Goal: Transaction & Acquisition: Purchase product/service

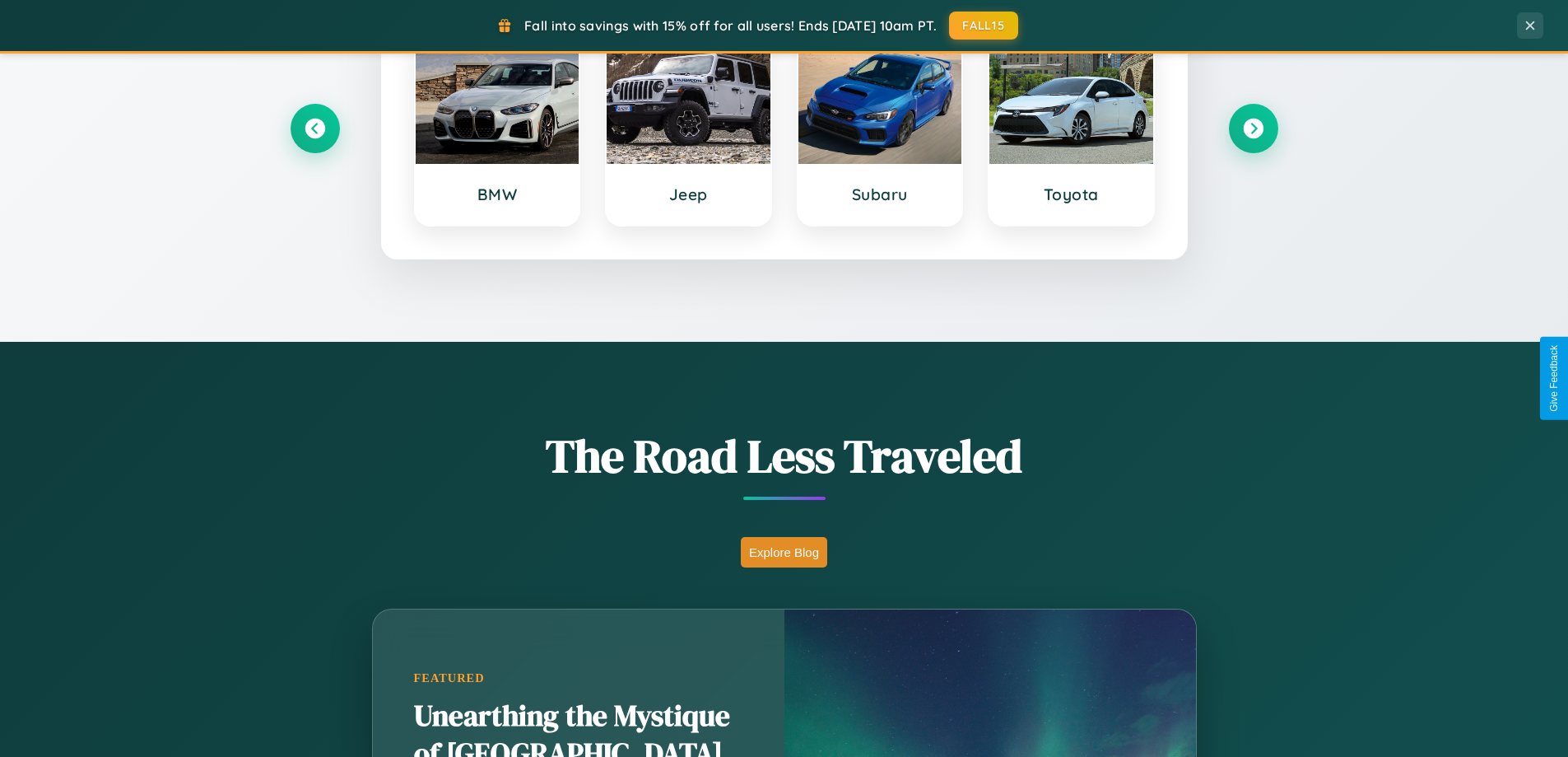
scroll to position [1133, 0]
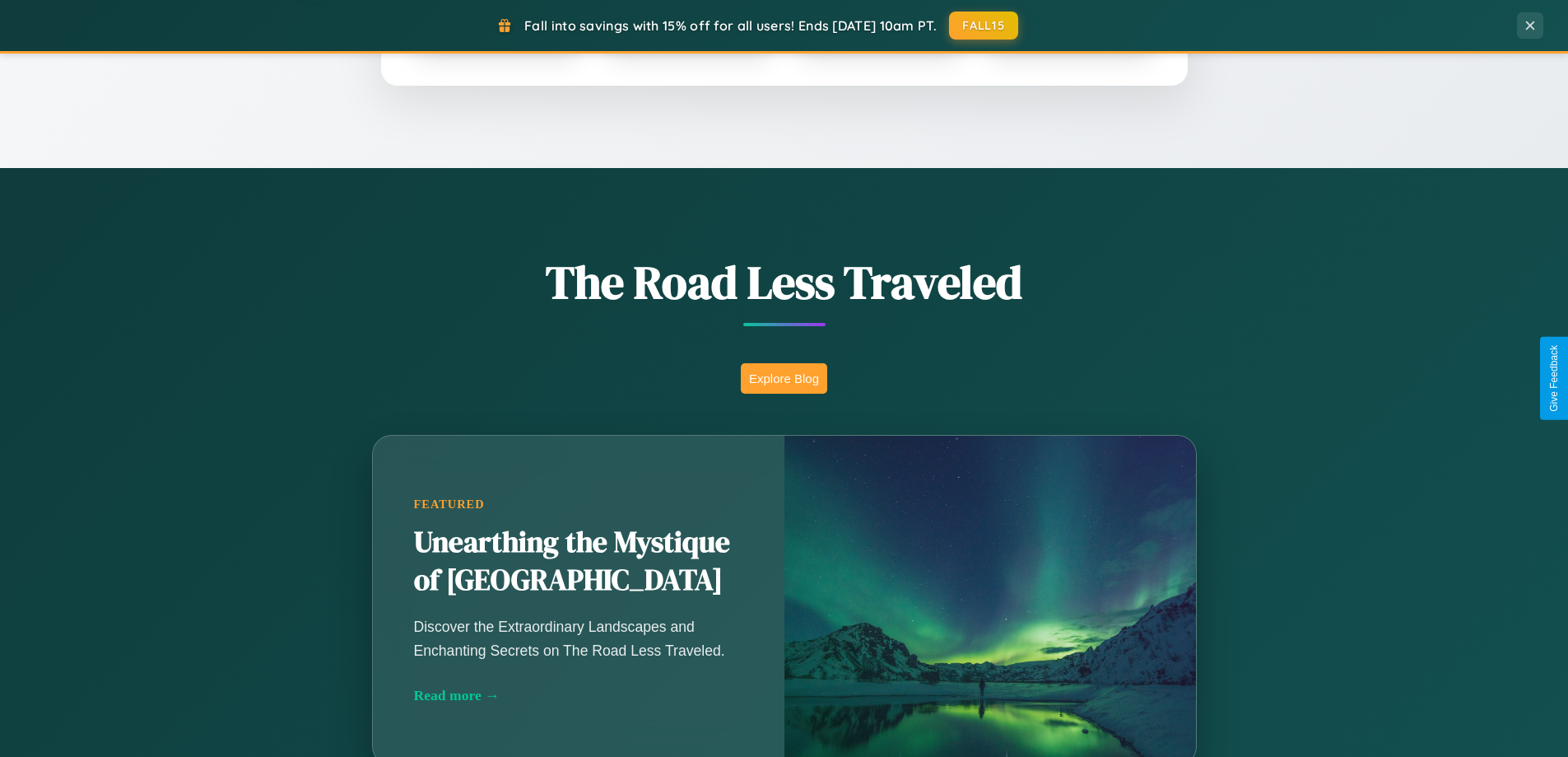
click at [784, 378] on button "Explore Blog" at bounding box center [784, 379] width 86 height 30
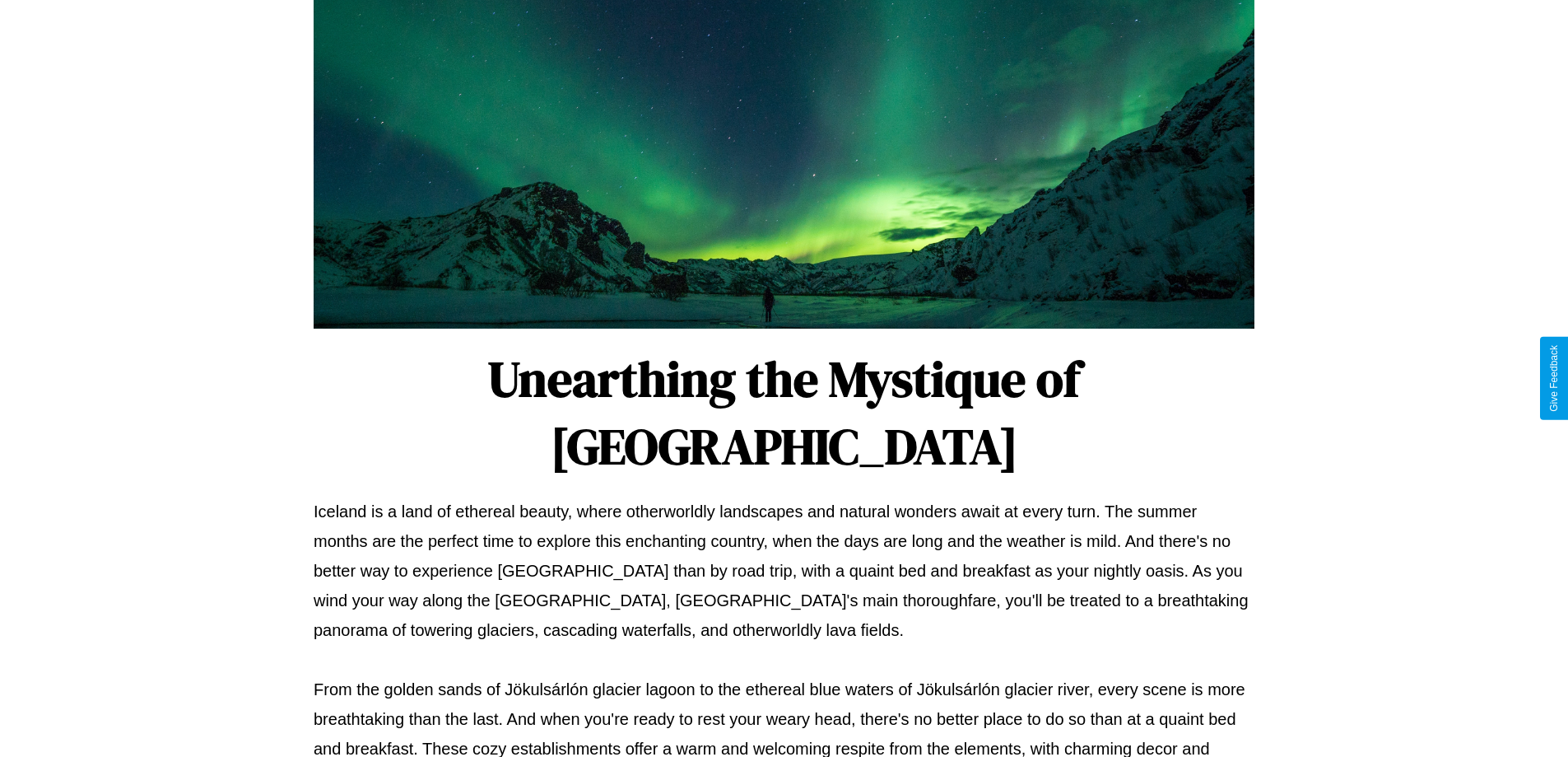
scroll to position [533, 0]
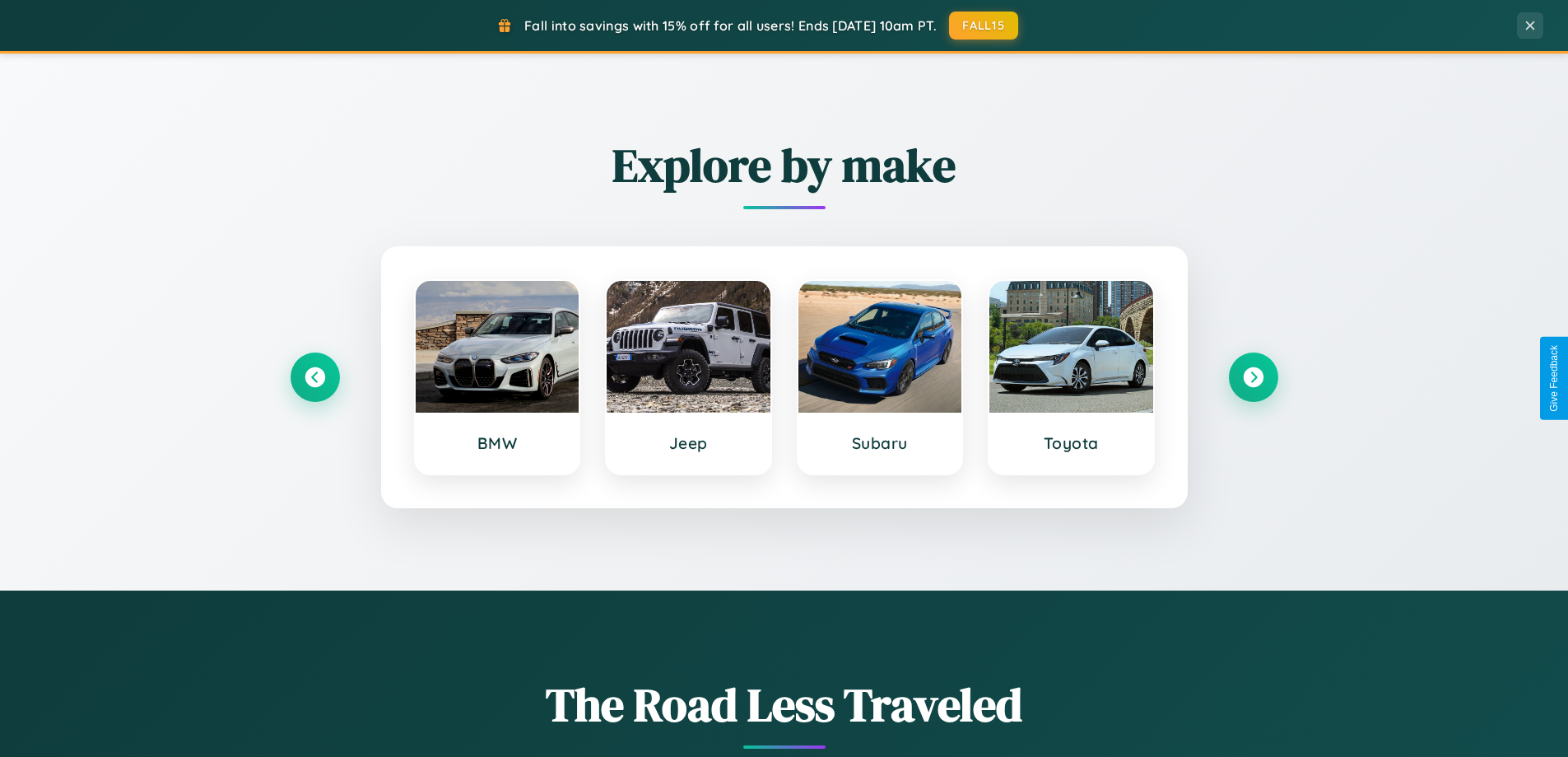
scroll to position [710, 0]
click at [1253, 378] on icon at bounding box center [1254, 378] width 22 height 22
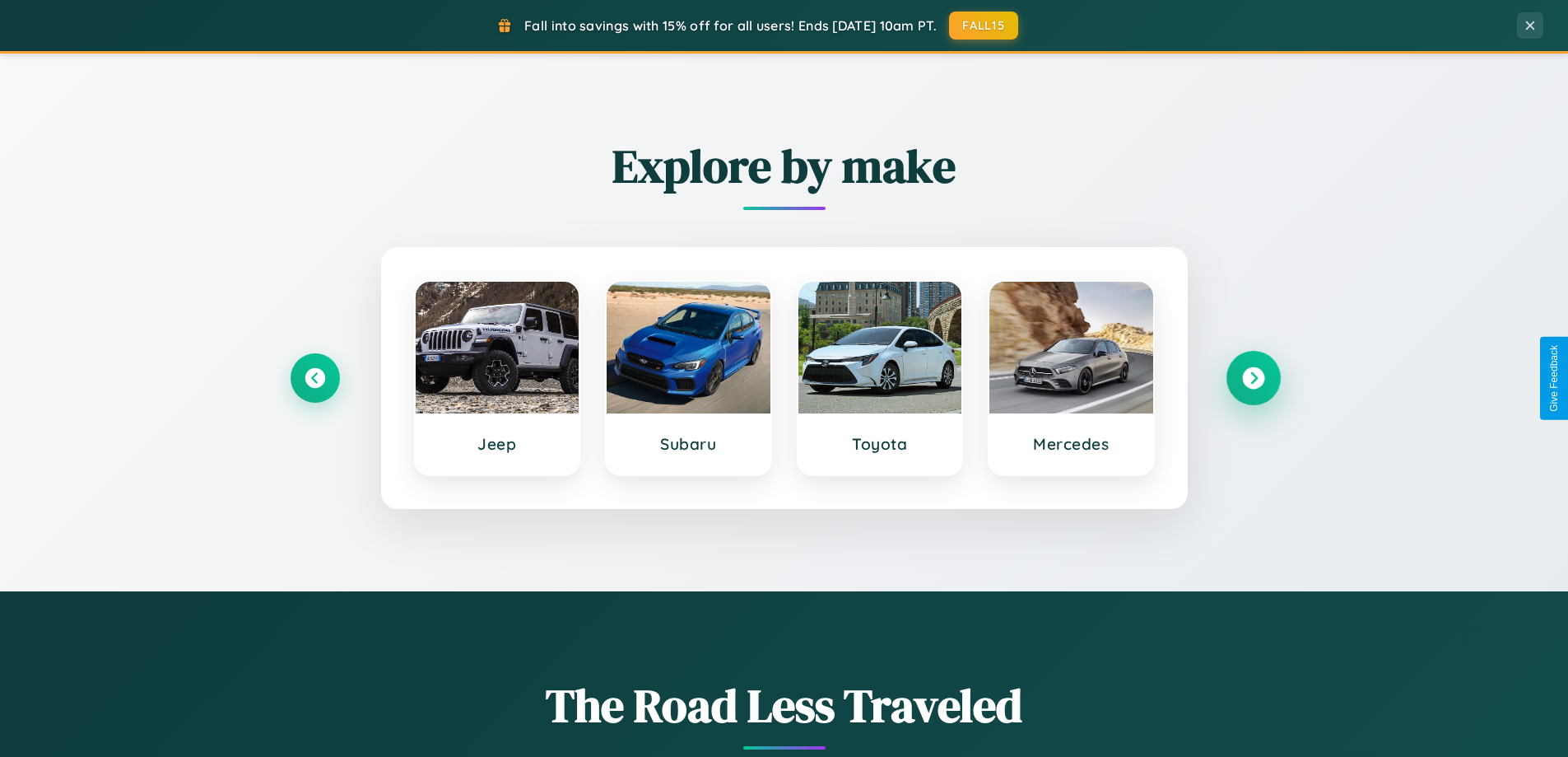
click at [1253, 378] on icon at bounding box center [1254, 378] width 22 height 22
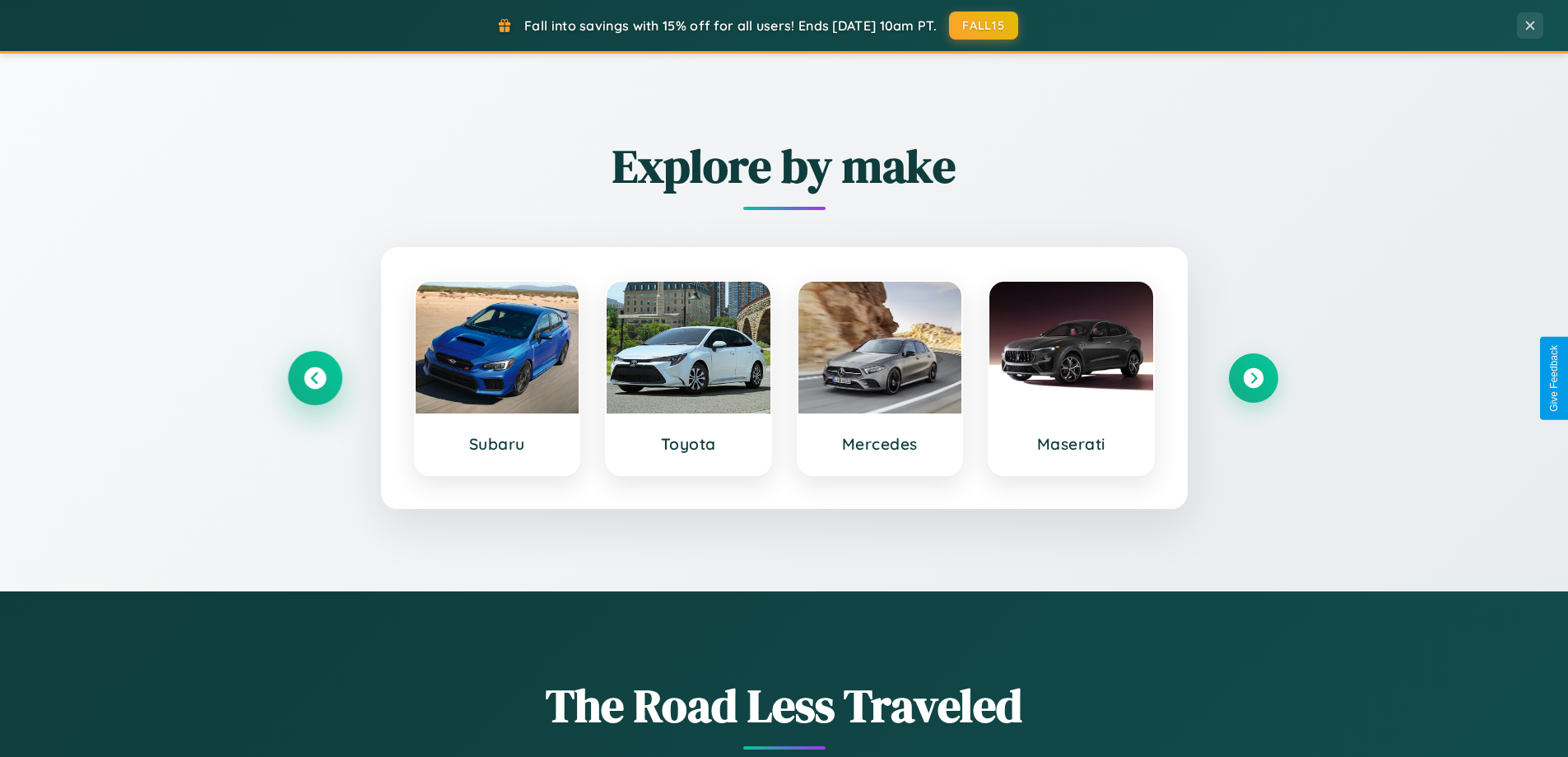
click at [314, 378] on icon at bounding box center [314, 378] width 22 height 22
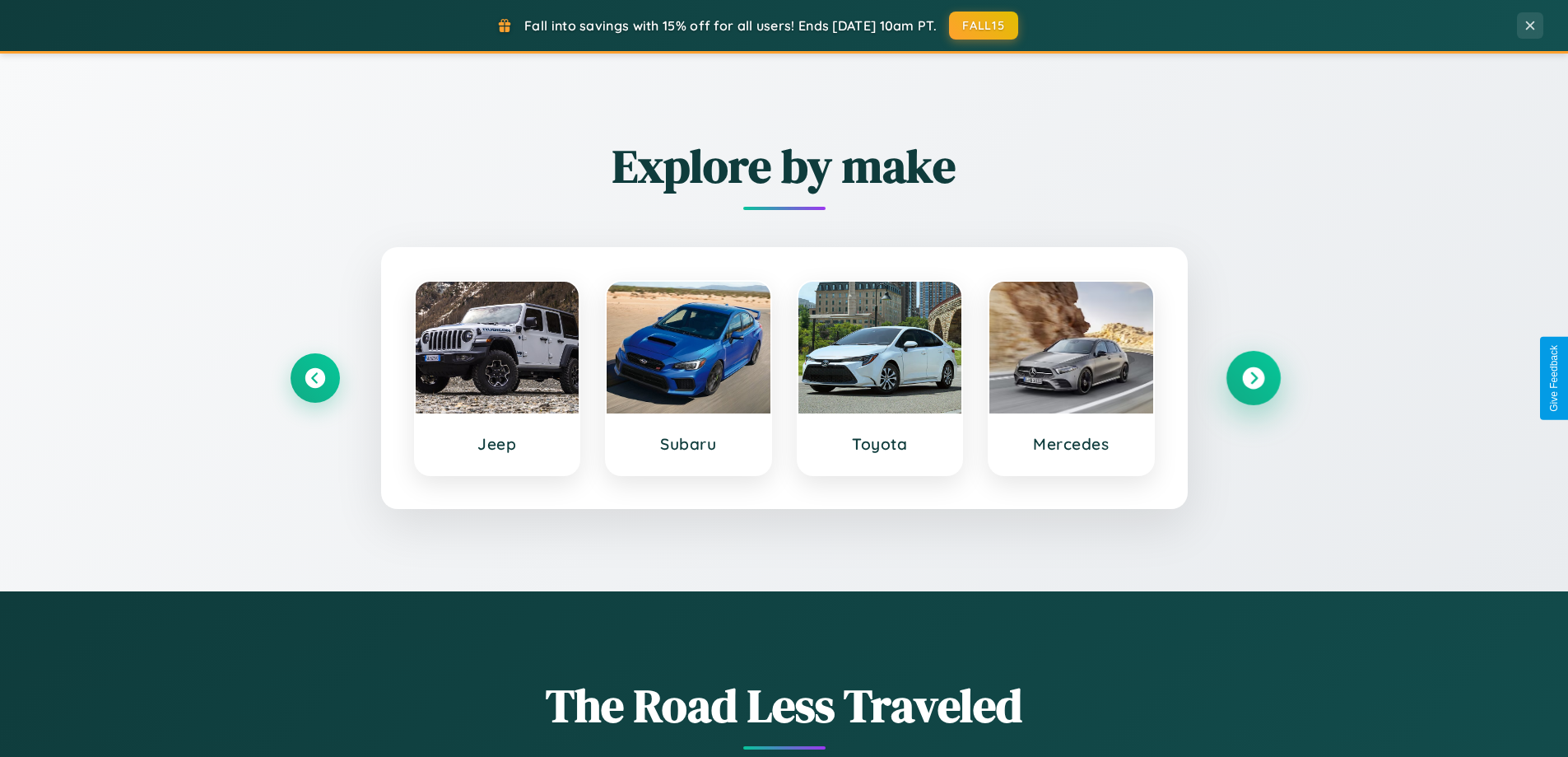
click at [1253, 378] on icon at bounding box center [1254, 378] width 22 height 22
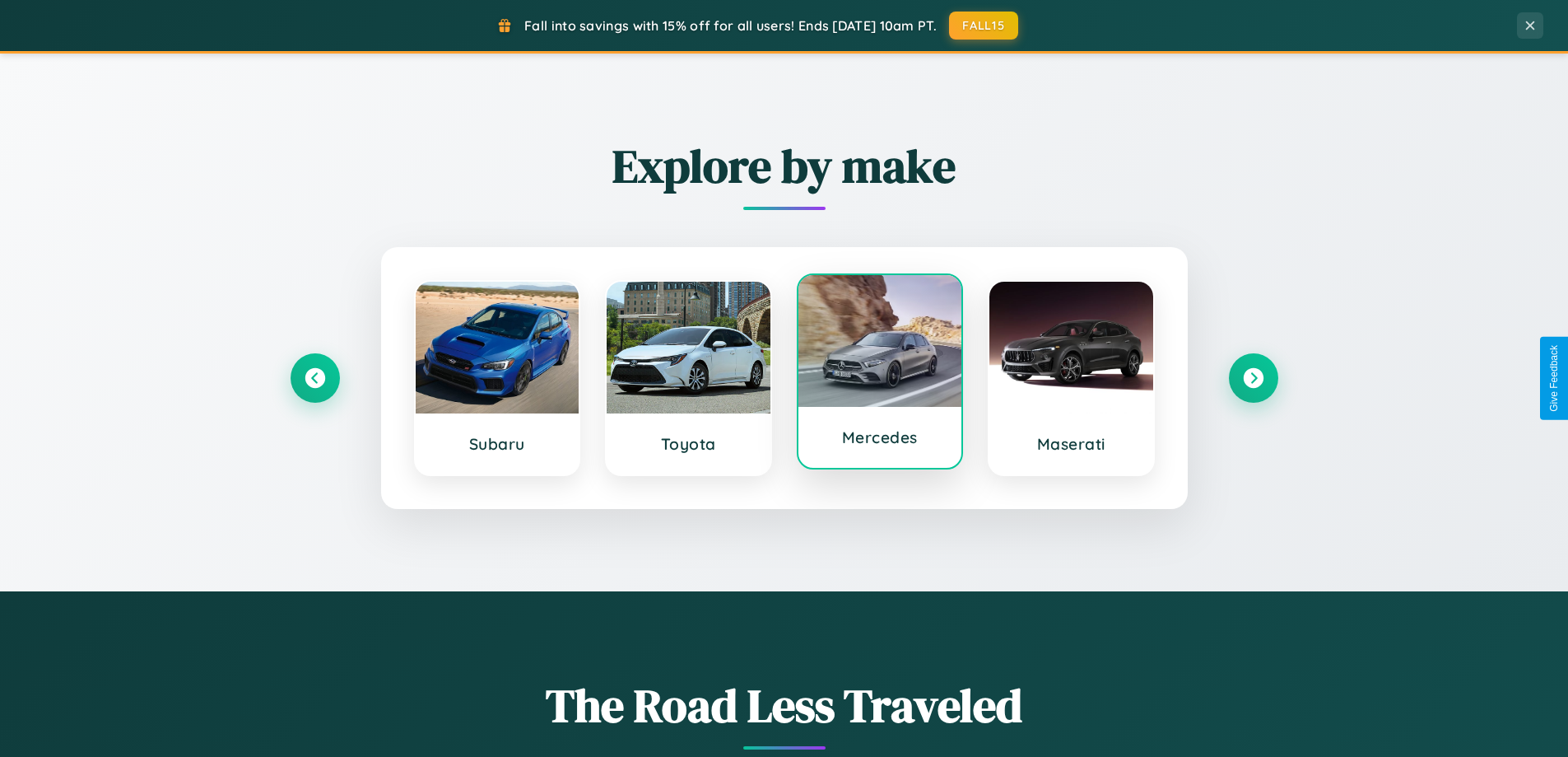
click at [879, 373] on div at bounding box center [881, 341] width 164 height 132
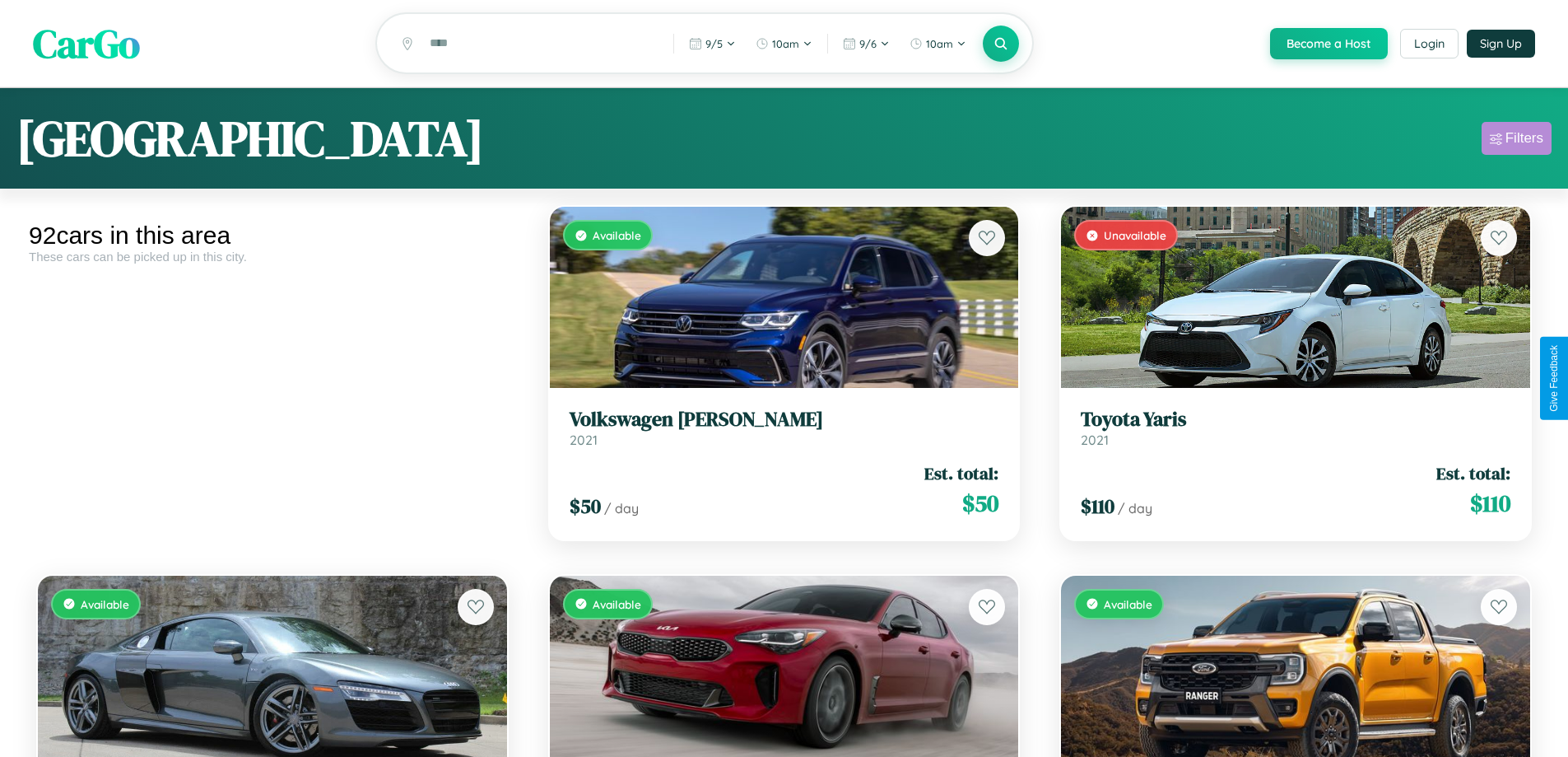
click at [1516, 141] on div "Filters" at bounding box center [1524, 138] width 38 height 16
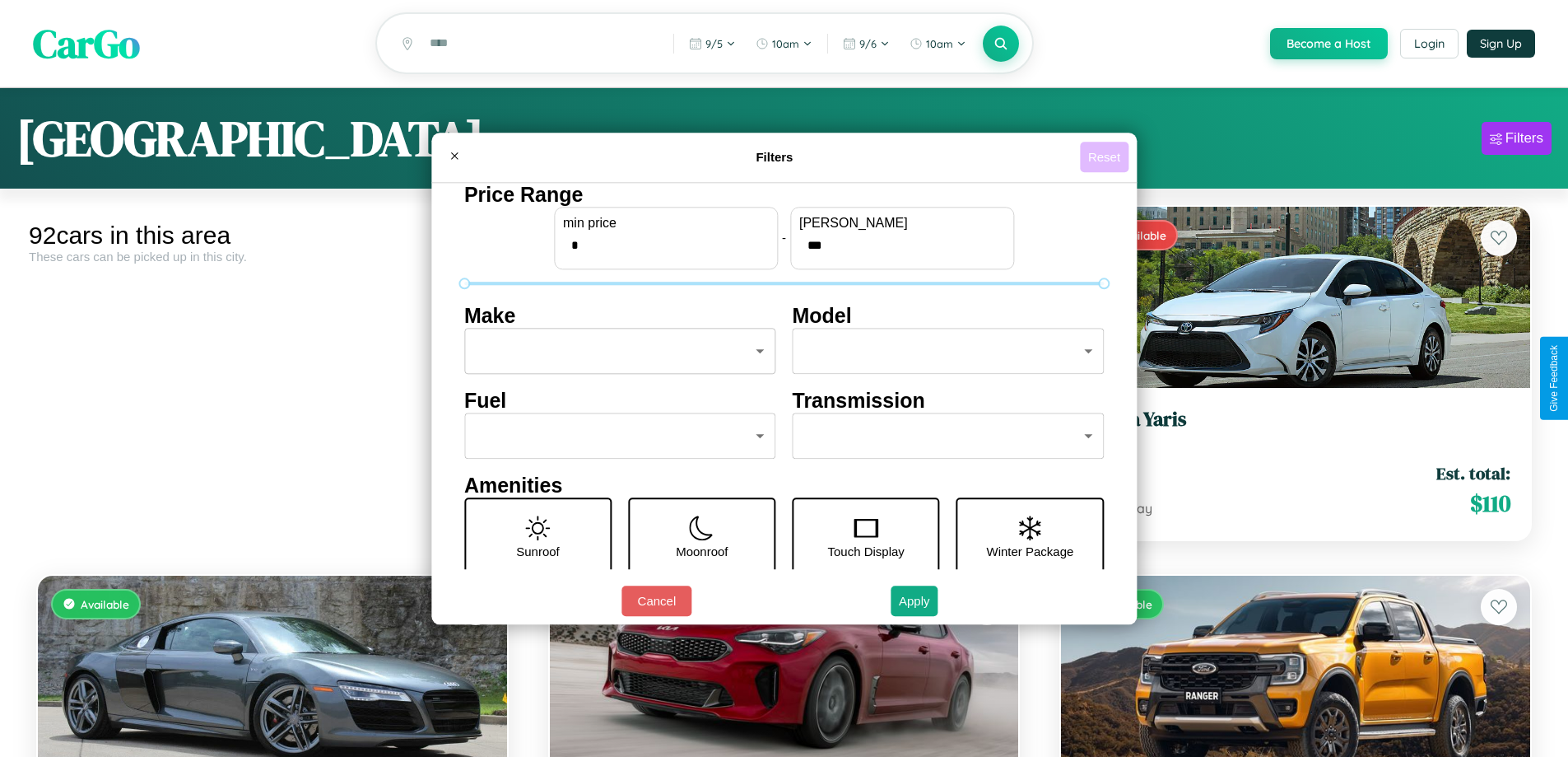
click at [1106, 156] on button "Reset" at bounding box center [1104, 157] width 48 height 30
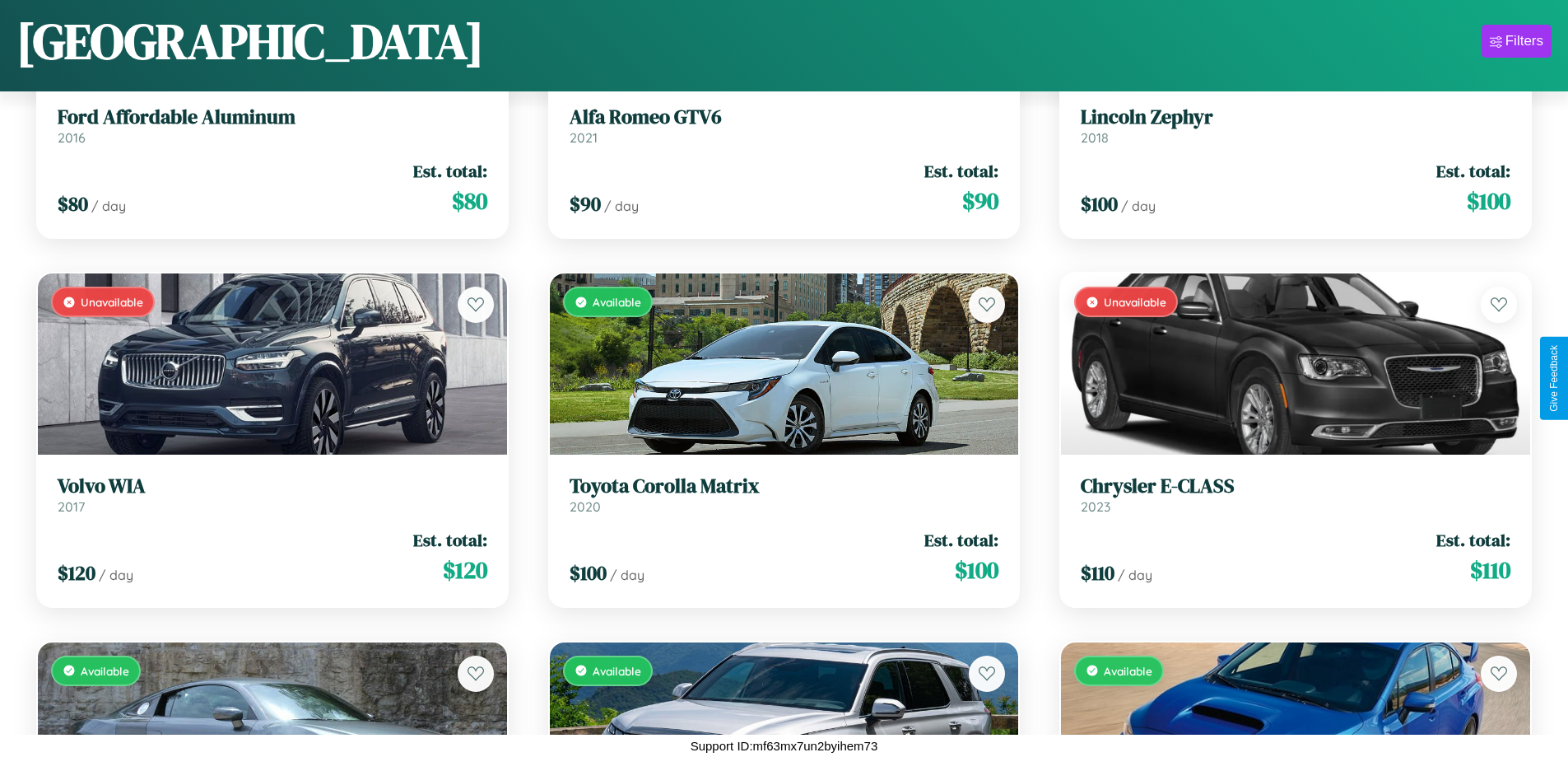
scroll to position [7979, 0]
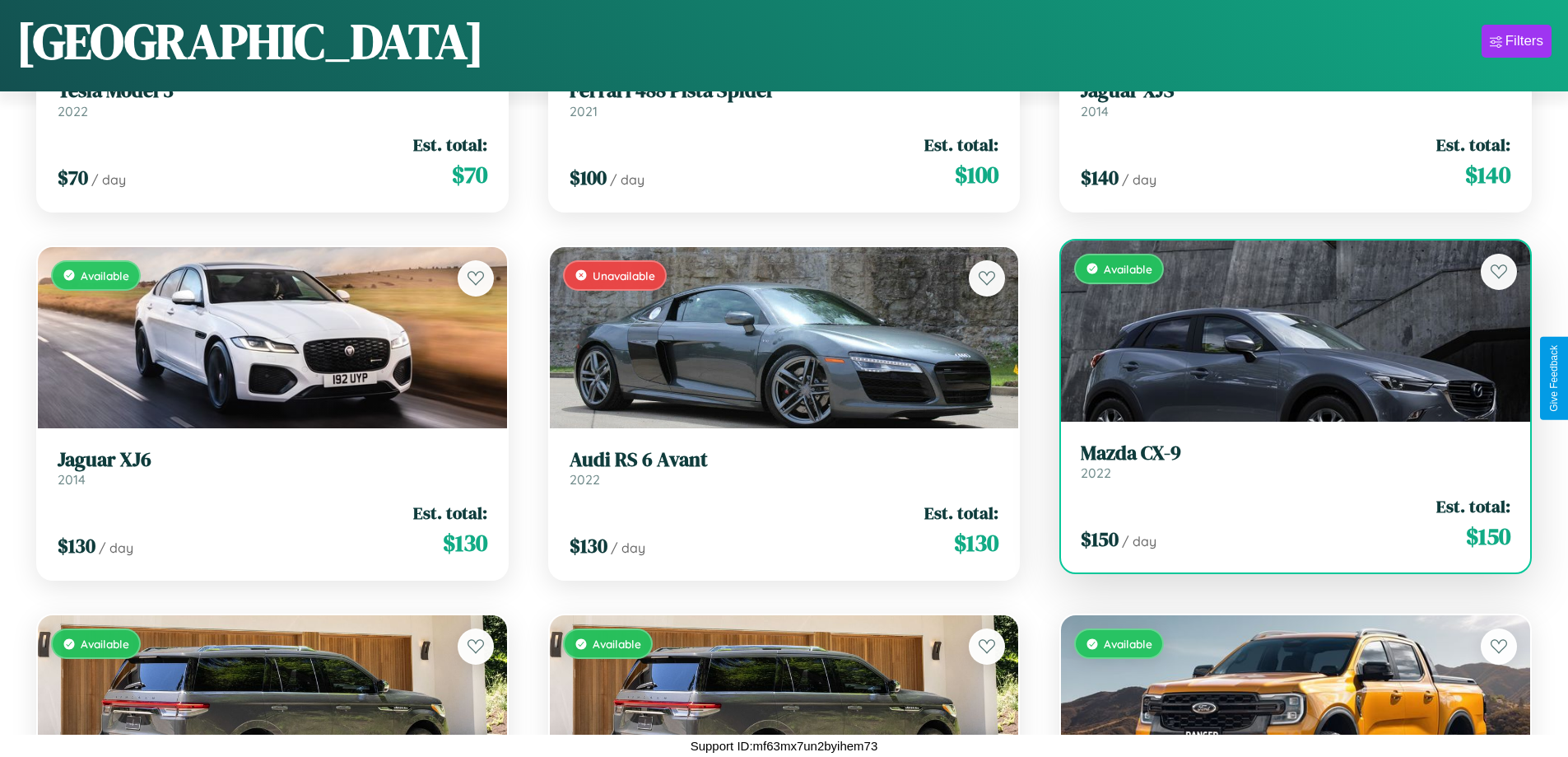
click at [1285, 460] on h3 "Mazda CX-9" at bounding box center [1296, 453] width 429 height 24
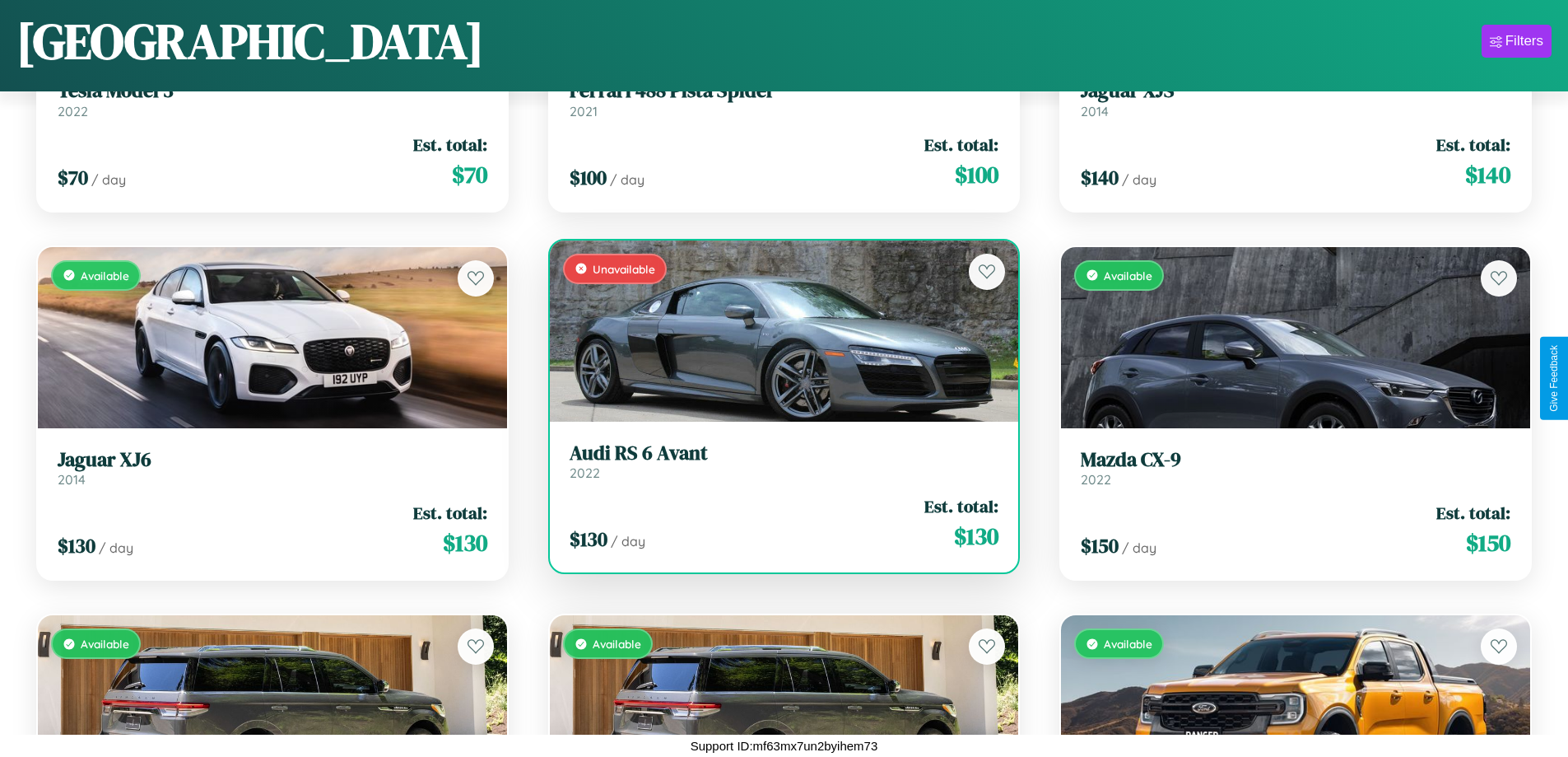
scroll to position [7610, 0]
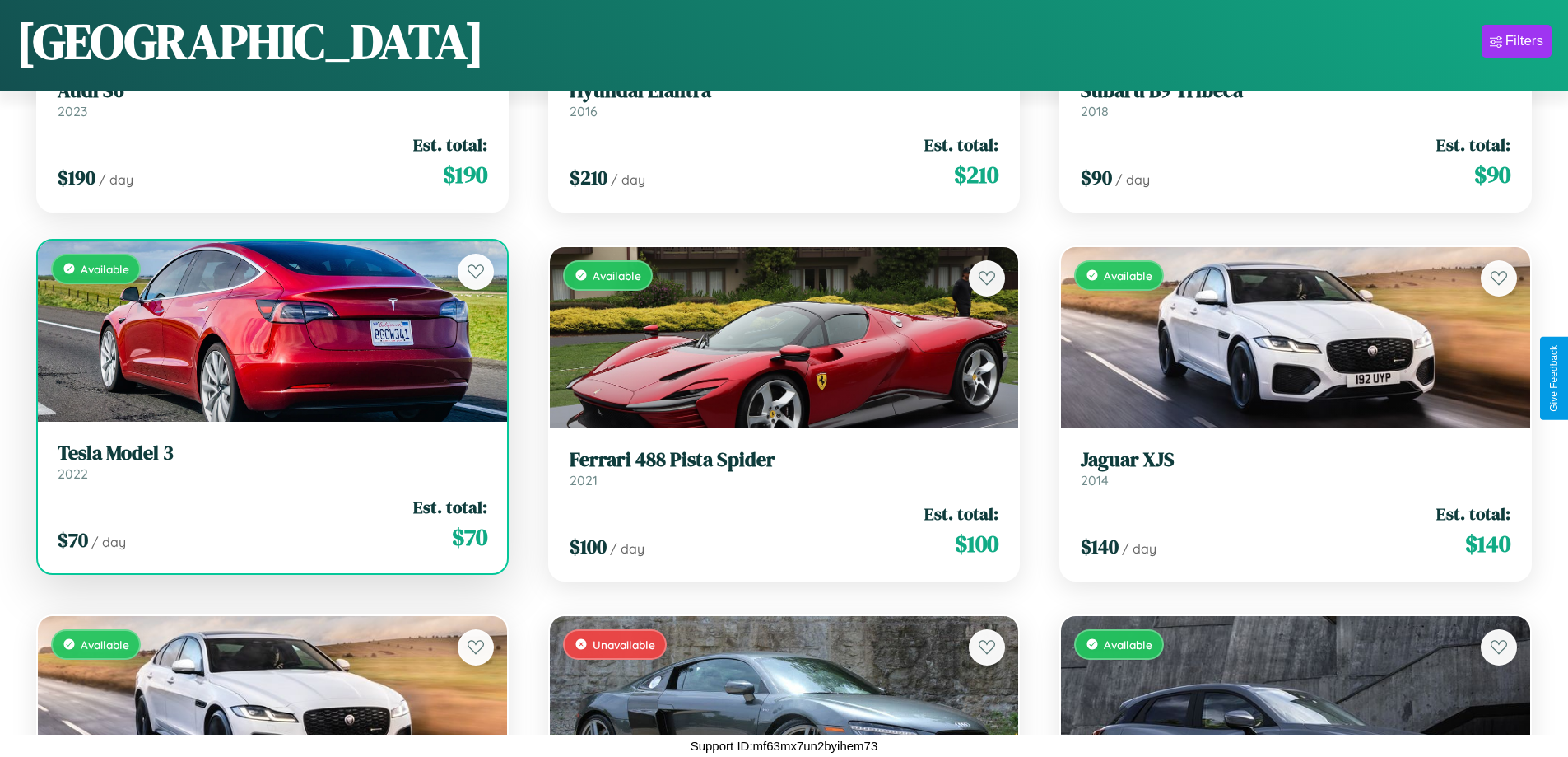
click at [270, 461] on h3 "Tesla Model 3" at bounding box center [272, 453] width 429 height 24
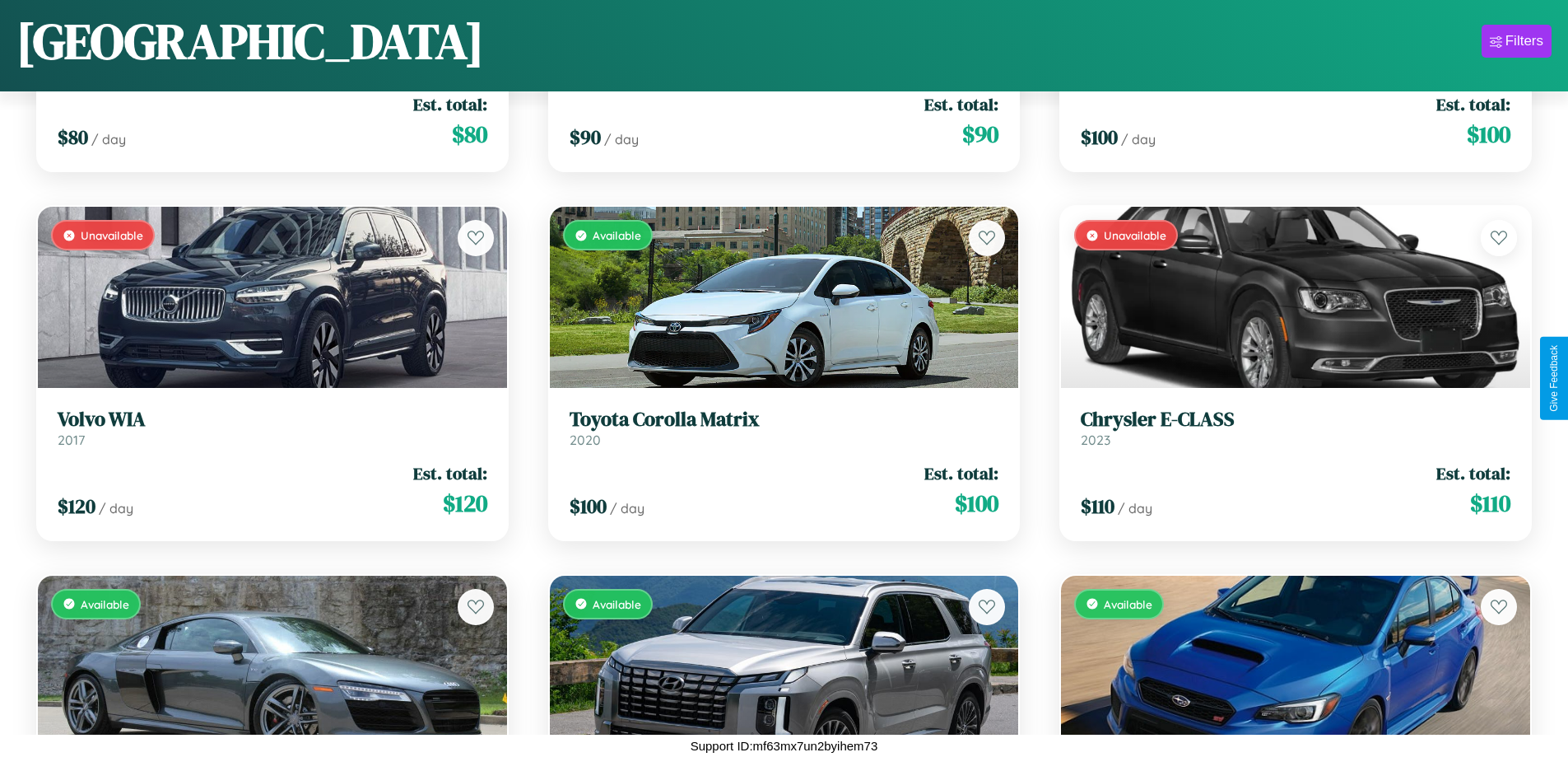
scroll to position [5765, 0]
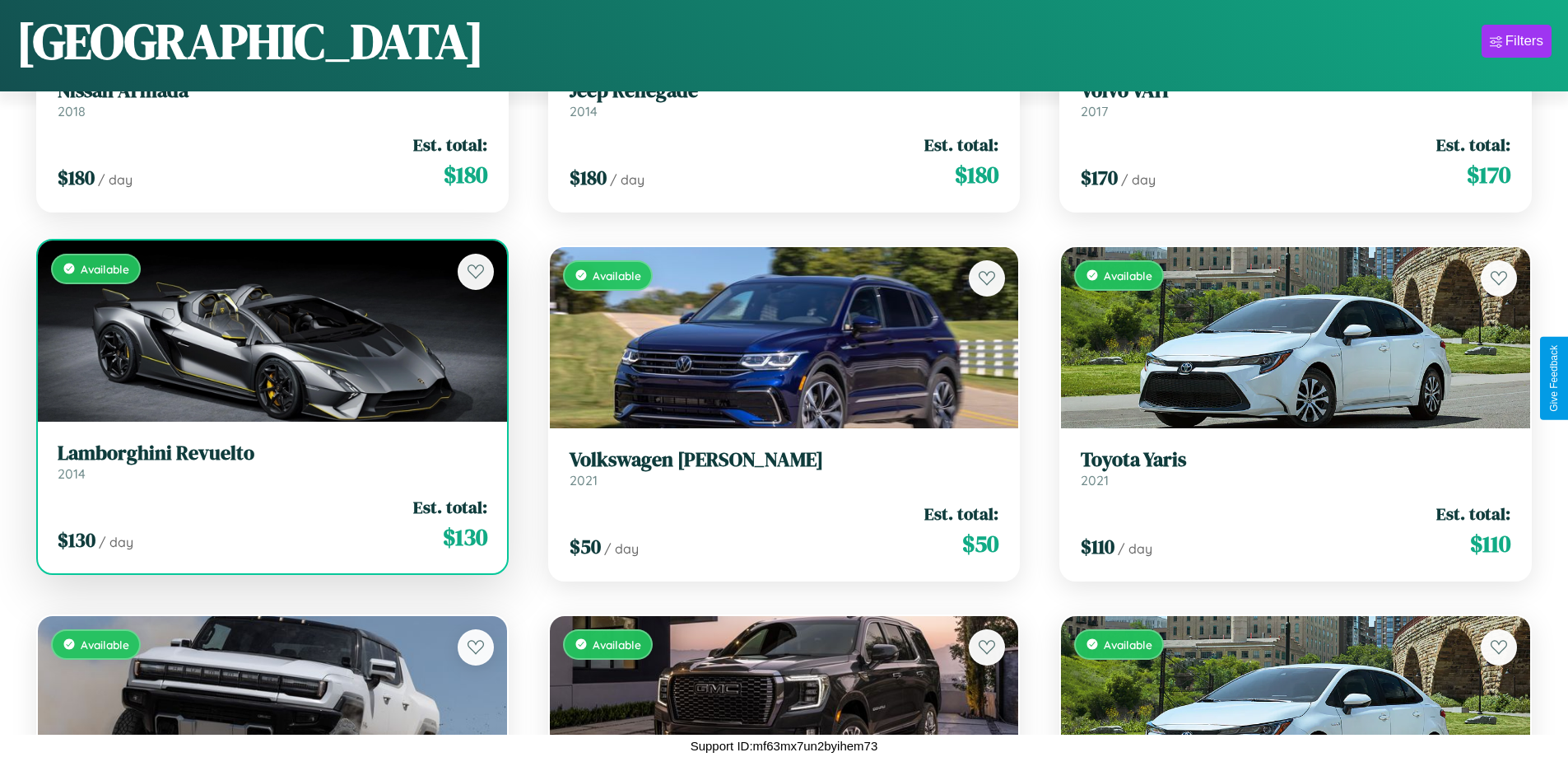
click at [270, 461] on h3 "Lamborghini Revuelto" at bounding box center [272, 453] width 429 height 24
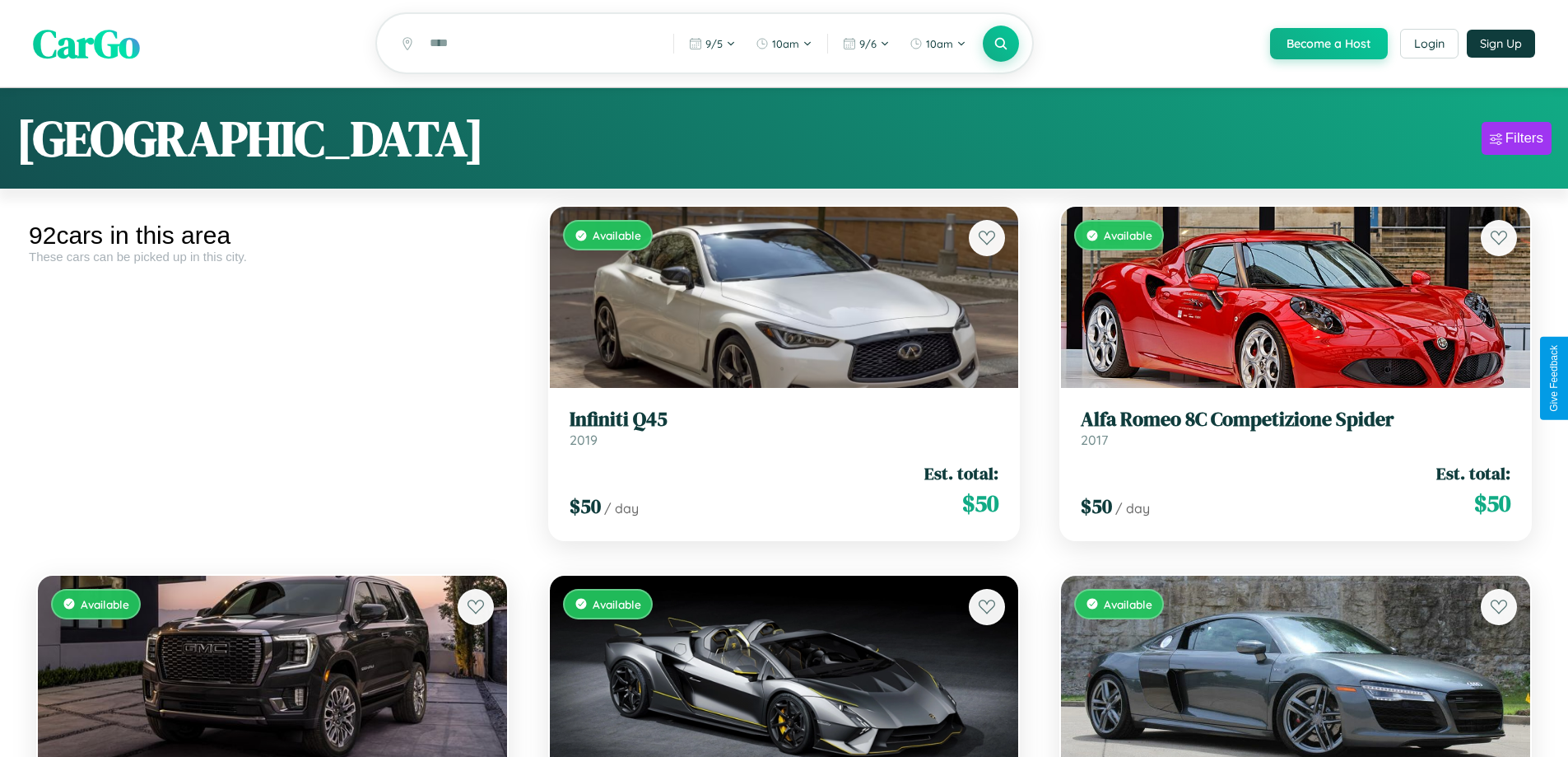
scroll to position [10192, 0]
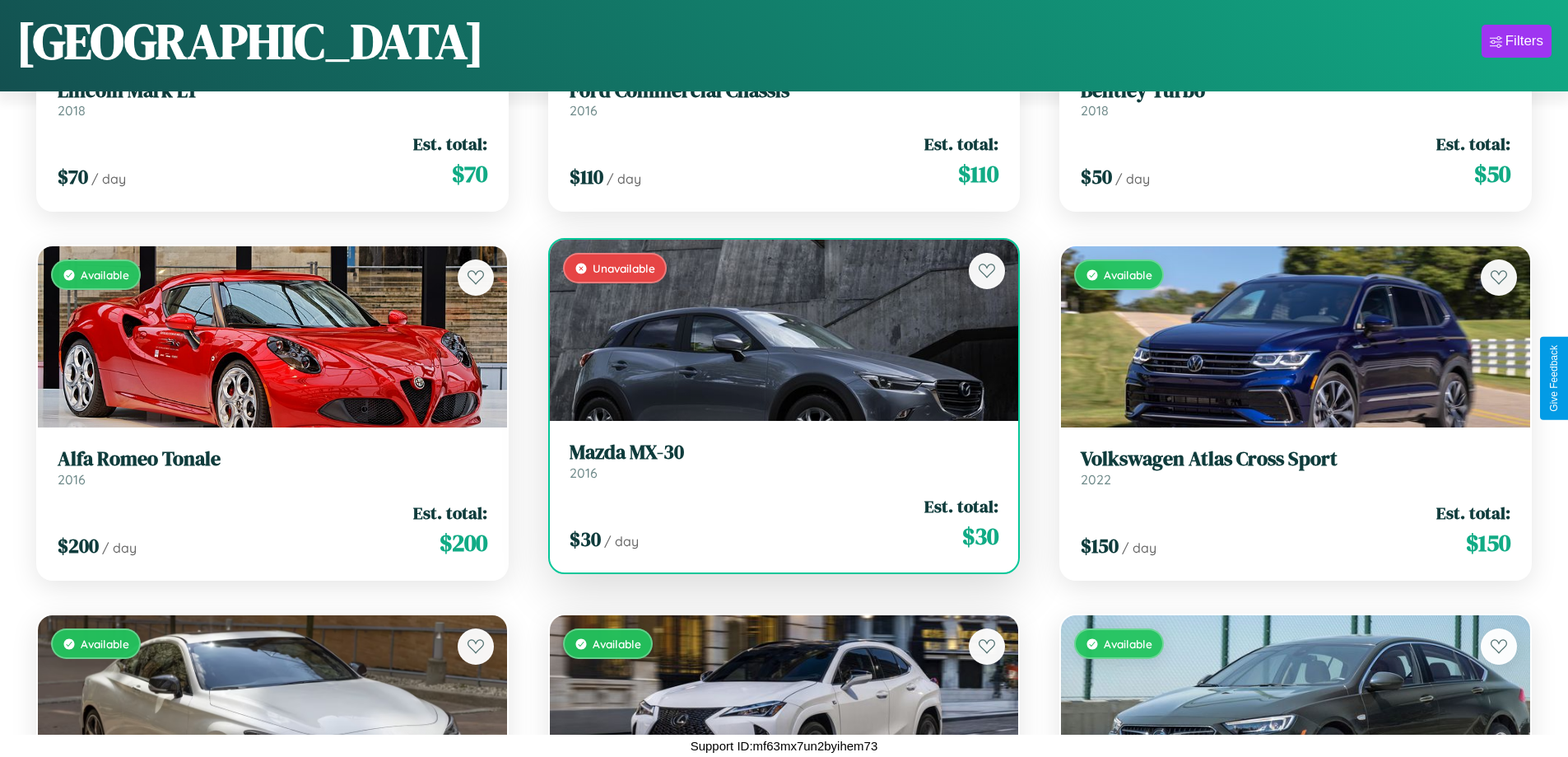
click at [777, 465] on link "Mazda MX-30 2016" at bounding box center [784, 461] width 429 height 41
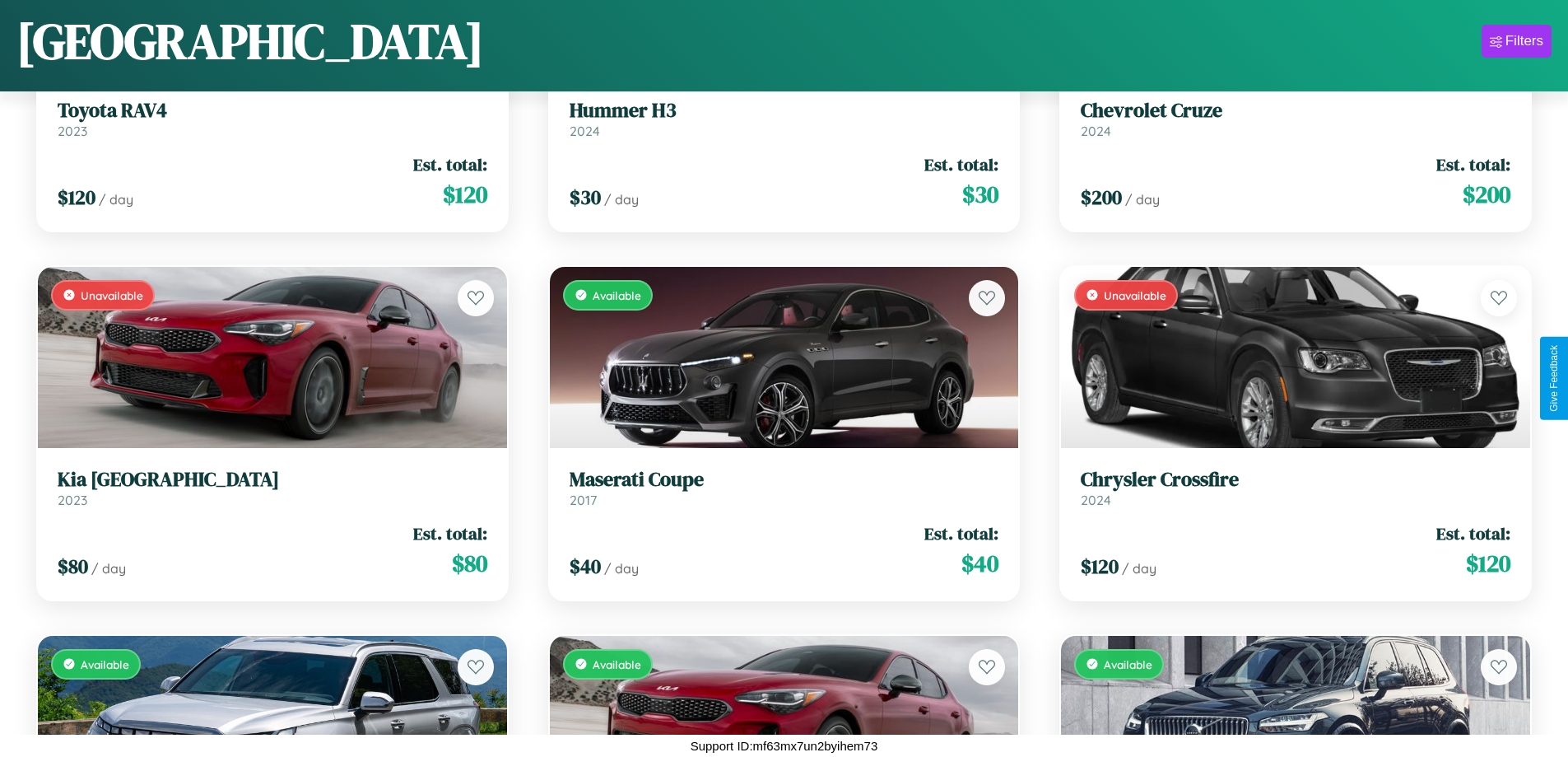
scroll to position [3552, 0]
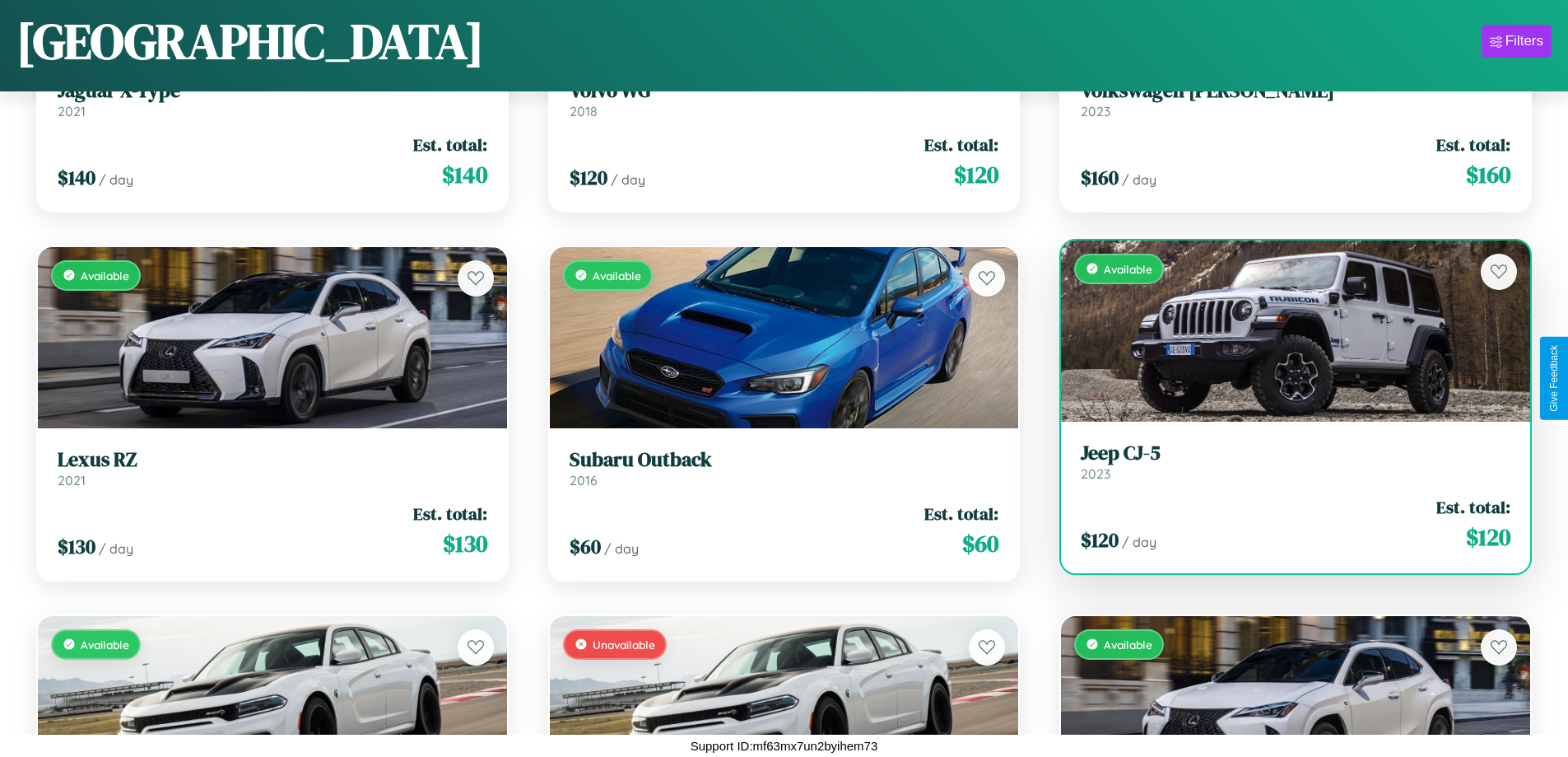
click at [1285, 468] on link "Jeep CJ-5 2023" at bounding box center [1296, 462] width 429 height 41
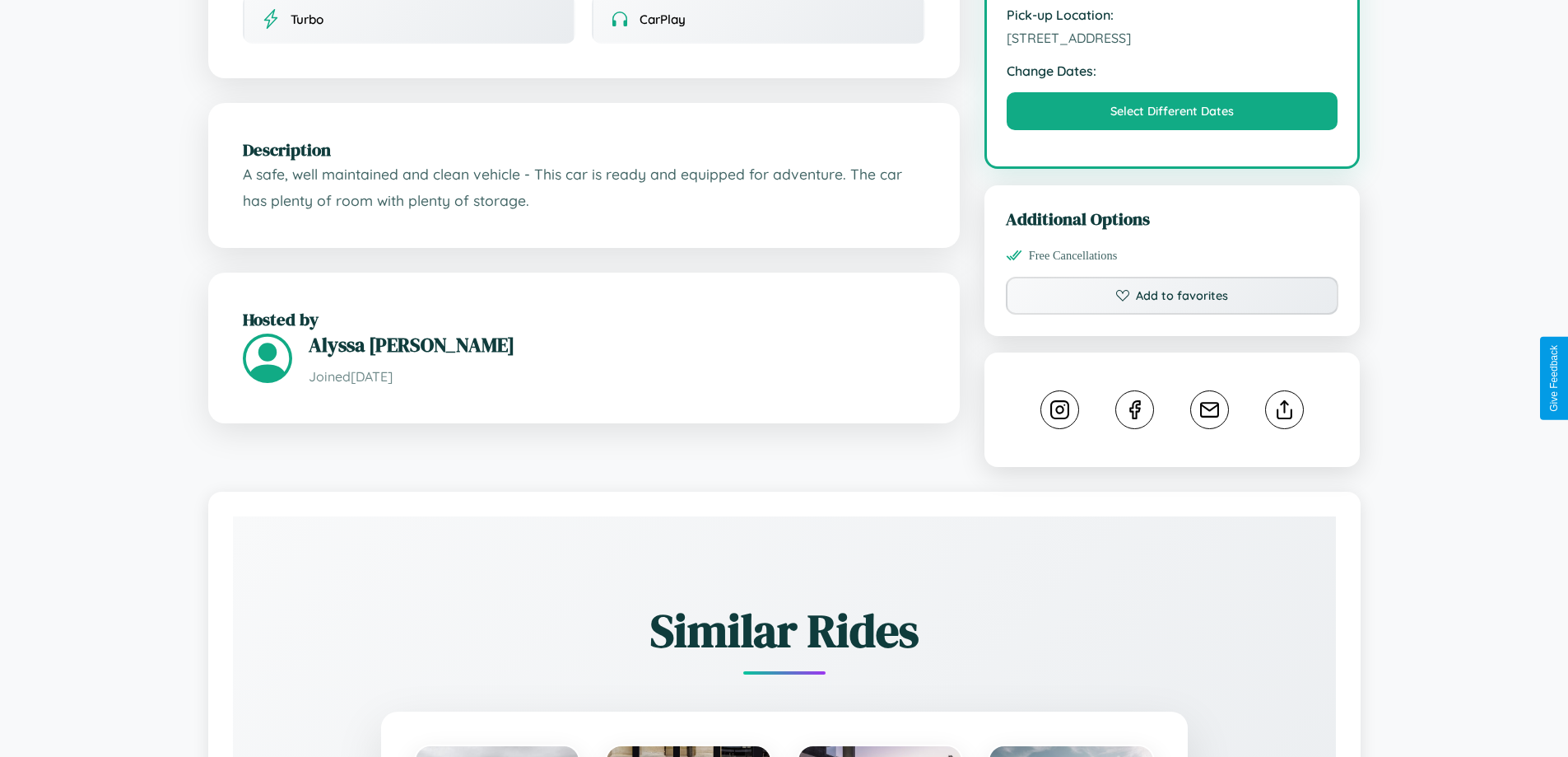
scroll to position [541, 0]
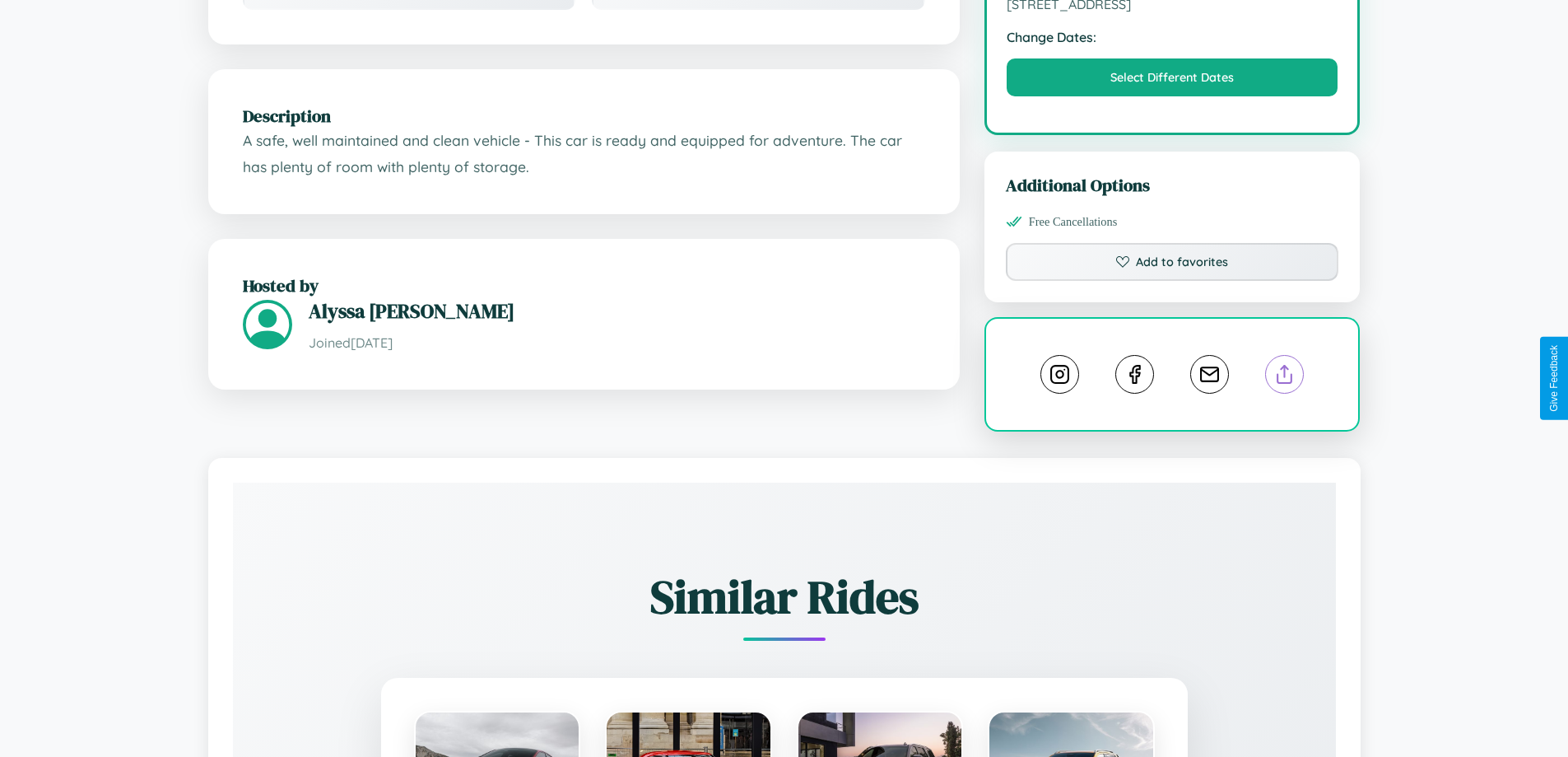
click at [1285, 376] on line at bounding box center [1285, 371] width 0 height 12
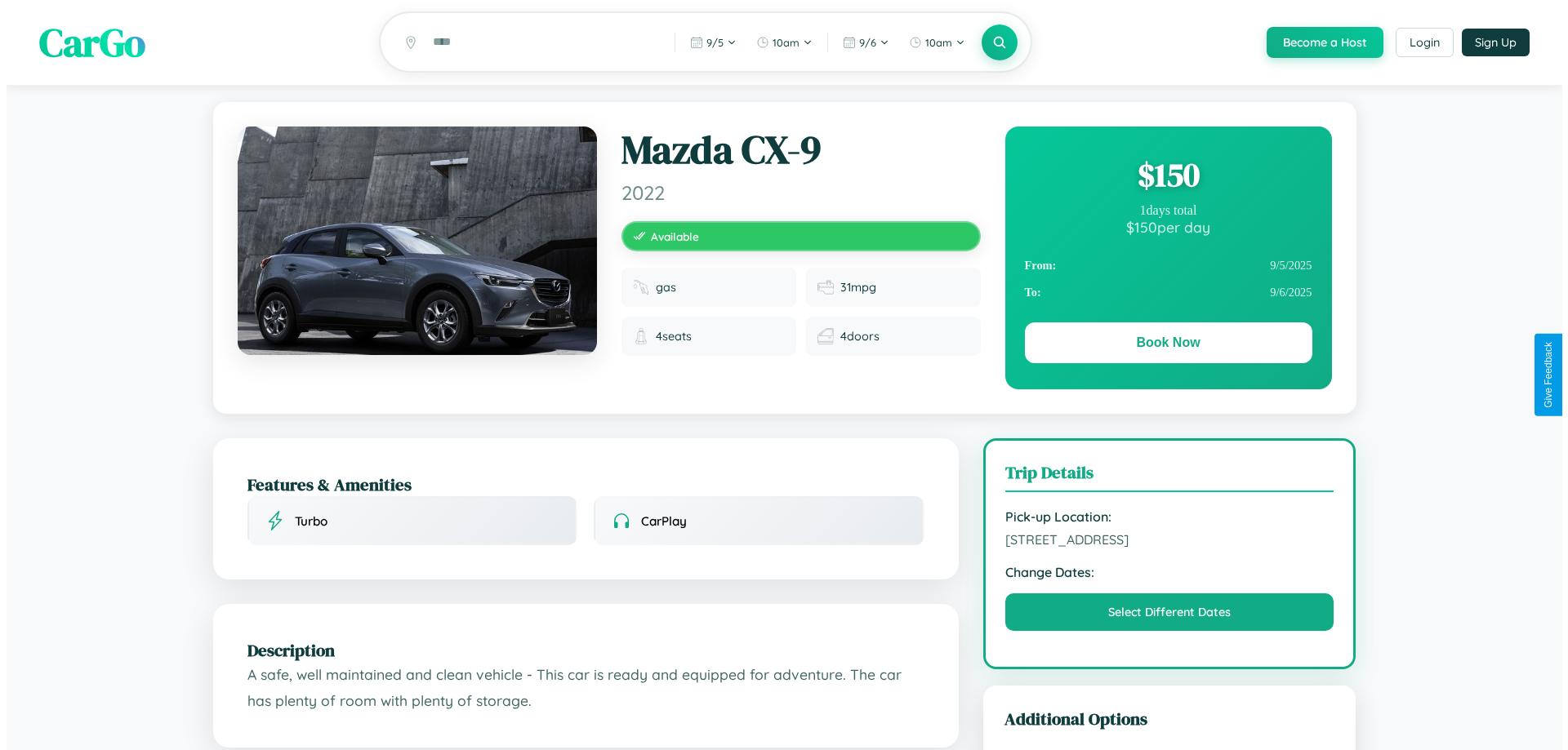
scroll to position [0, 0]
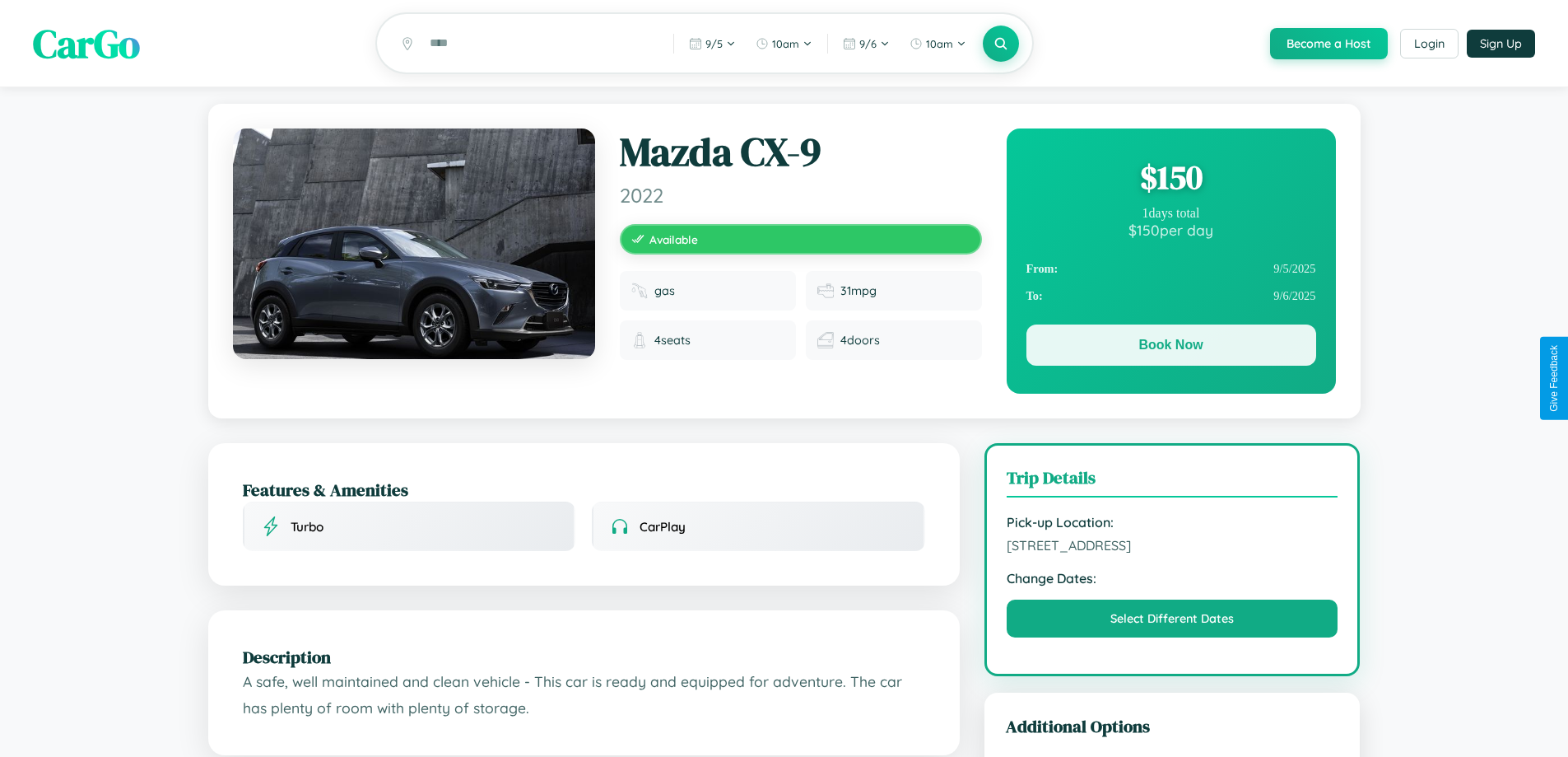
click at [1171, 348] on button "Book Now" at bounding box center [1172, 345] width 290 height 41
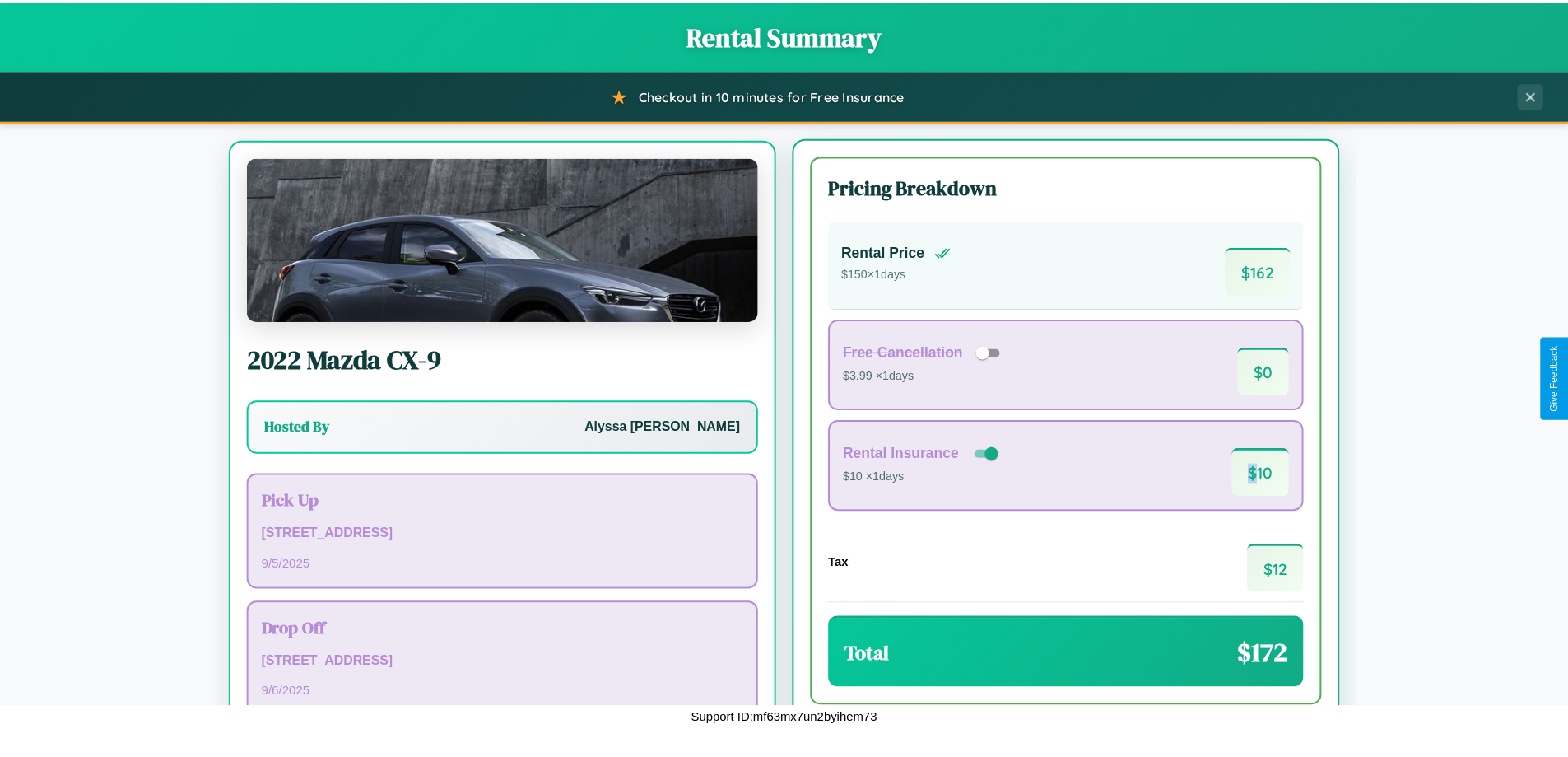
scroll to position [77, 0]
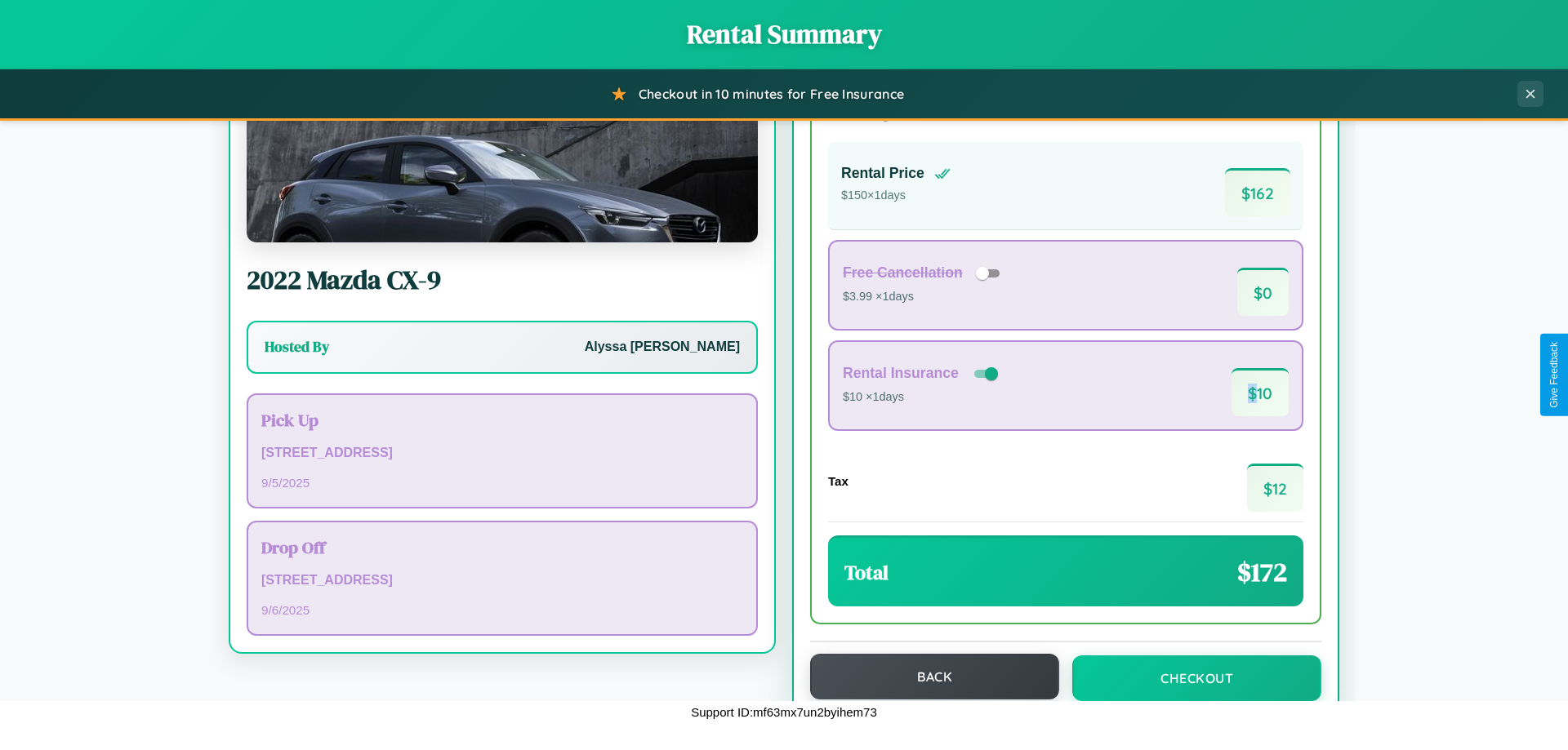
click at [927, 677] on button "Back" at bounding box center [934, 676] width 249 height 46
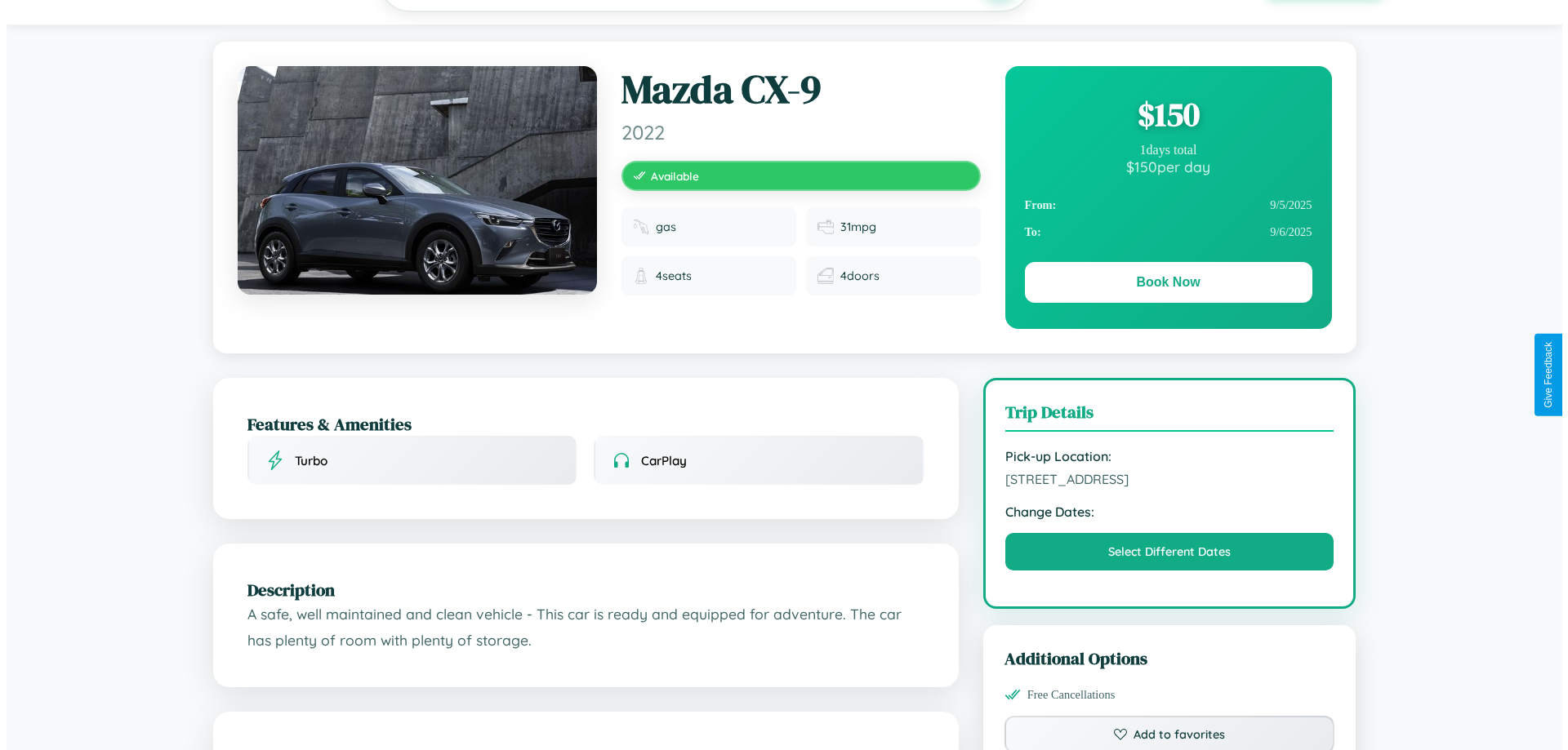
scroll to position [424, 0]
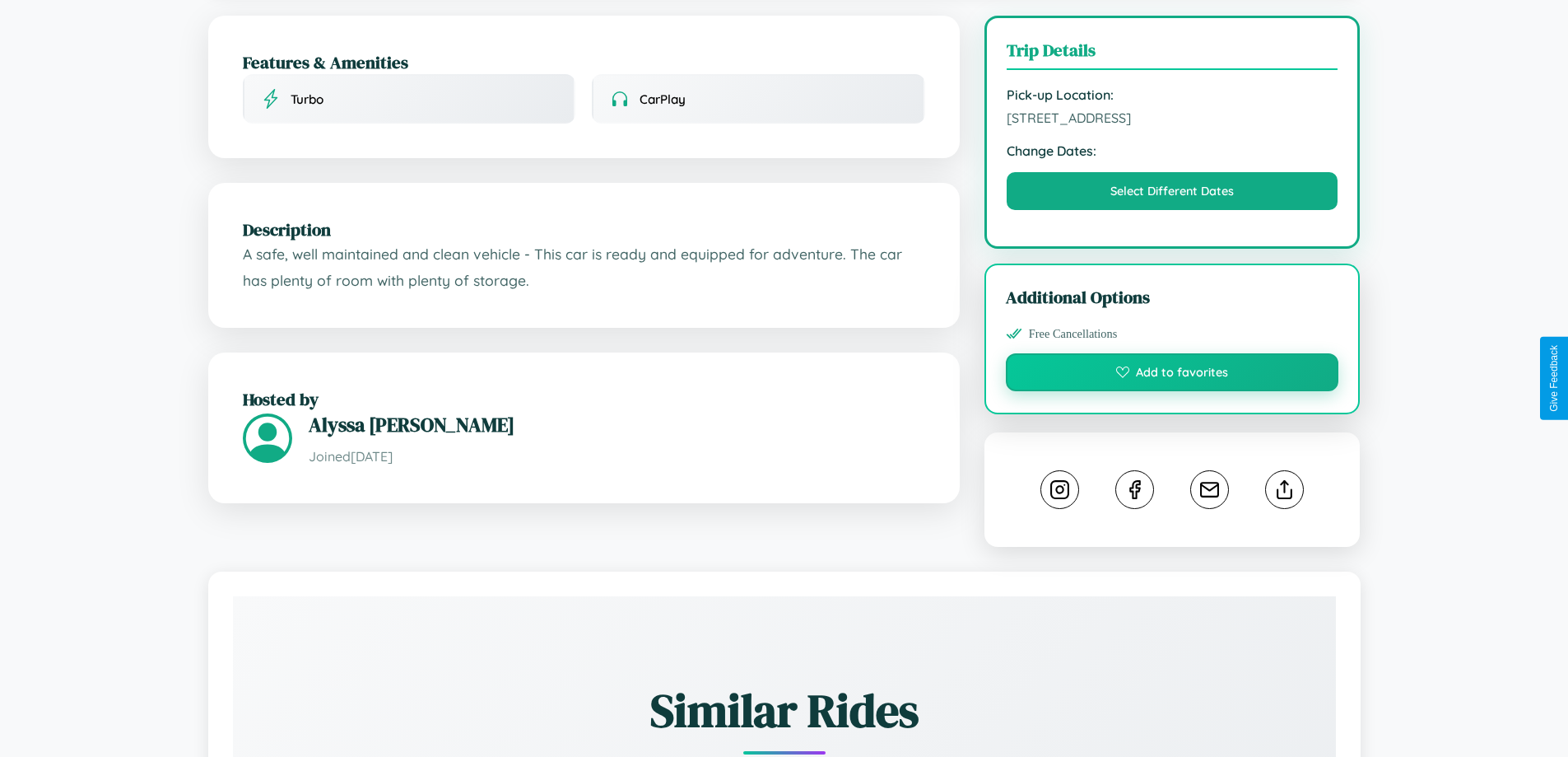
click at [1172, 377] on button "Add to favorites" at bounding box center [1172, 372] width 333 height 38
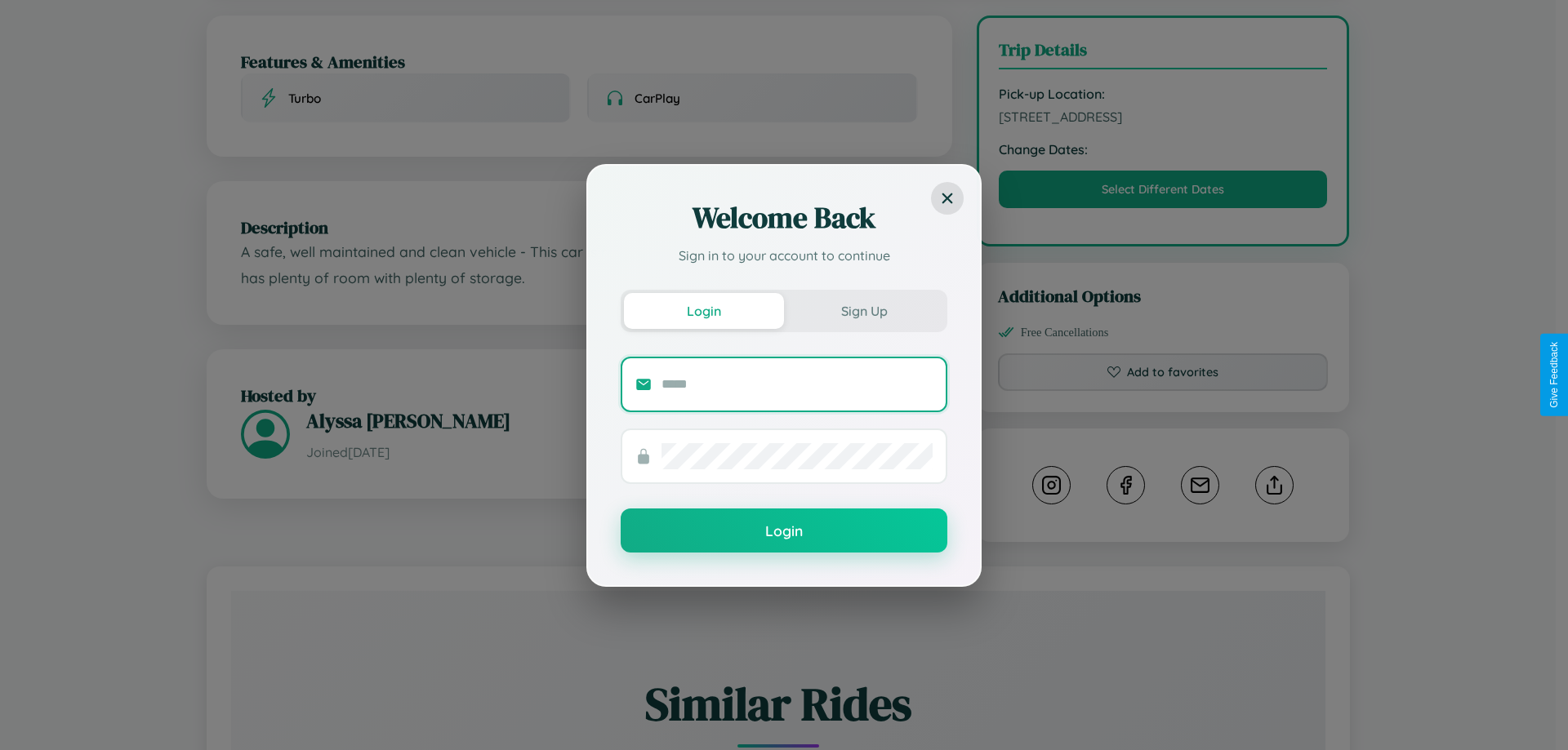
click at [797, 384] on input "text" at bounding box center [797, 384] width 271 height 26
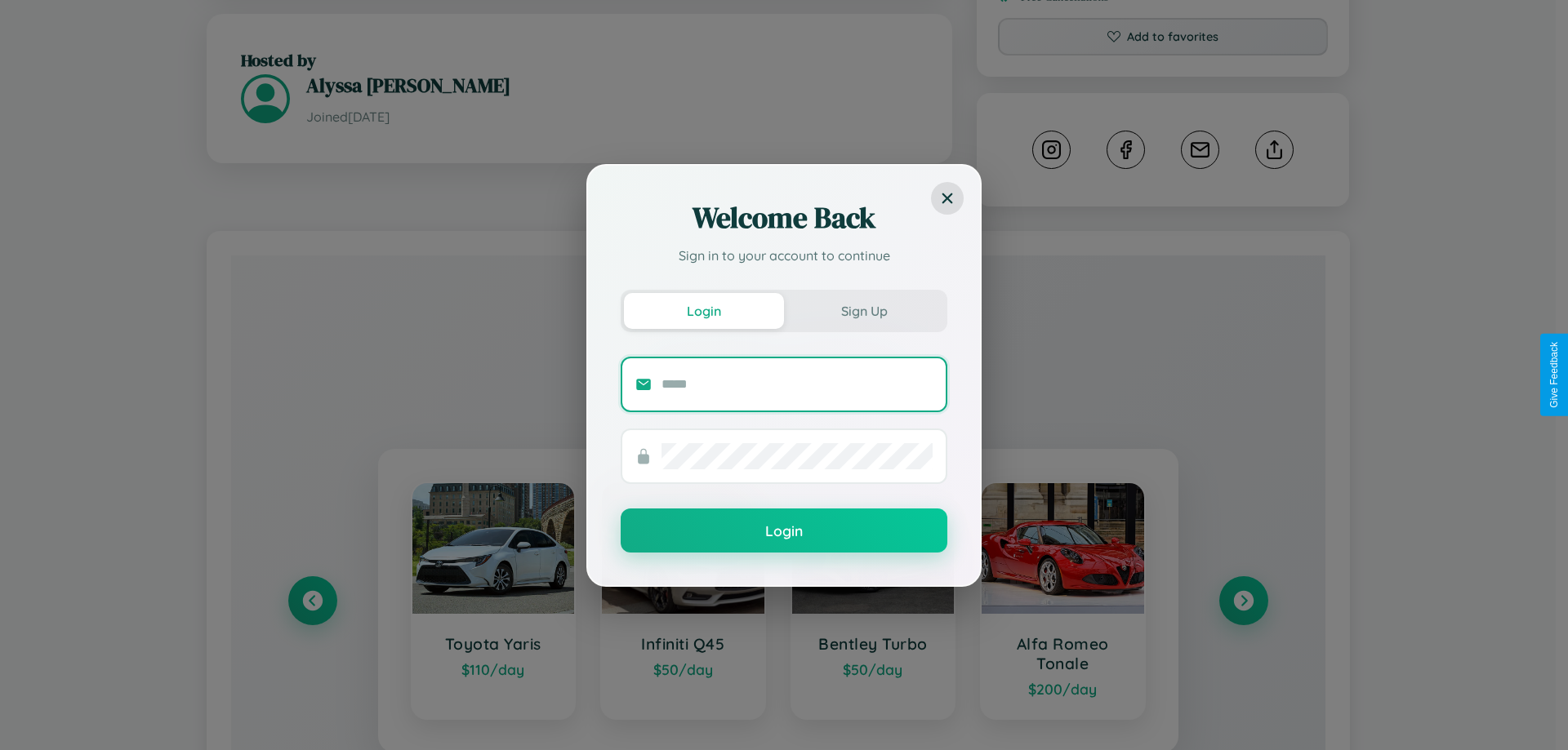
scroll to position [908, 0]
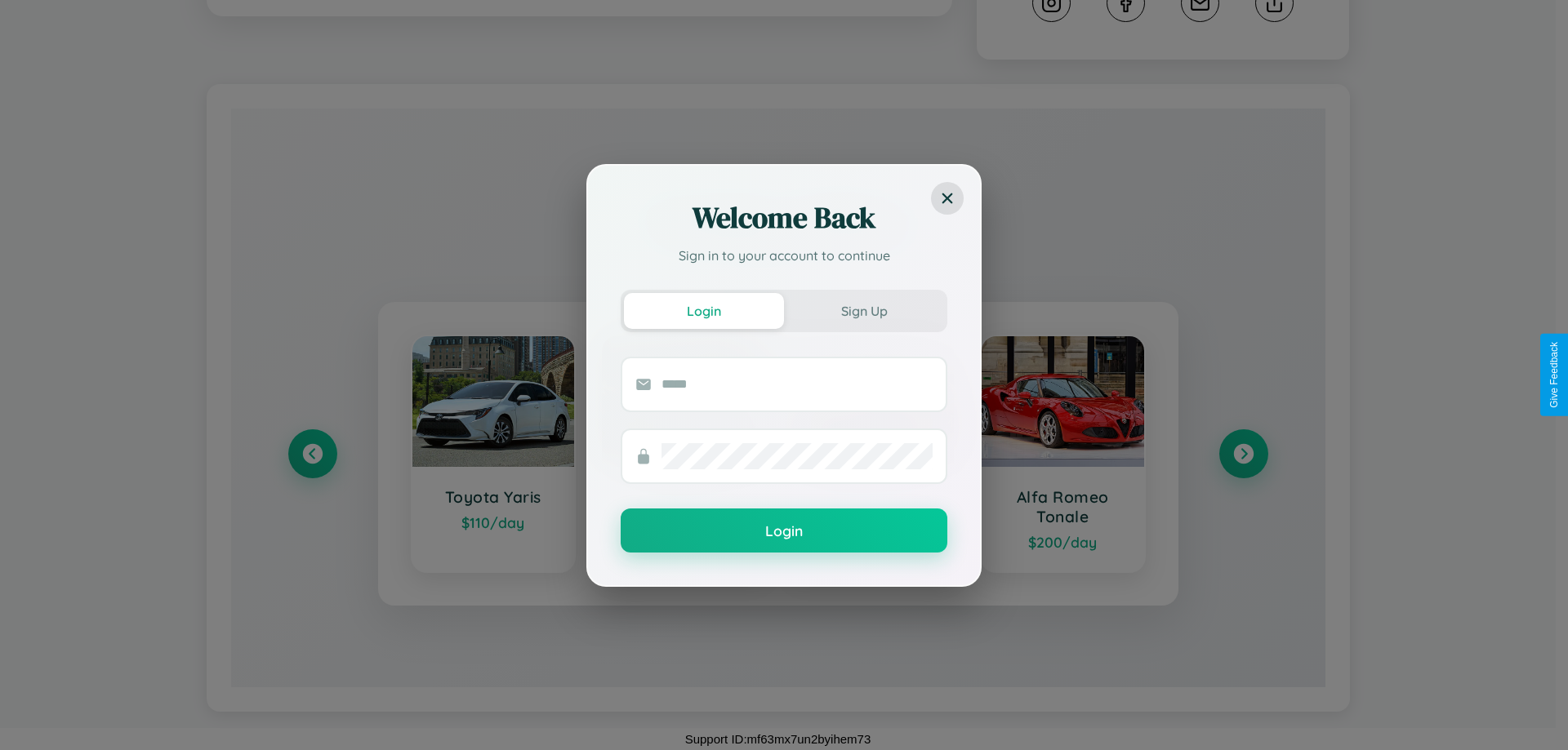
click at [1243, 454] on div "Welcome Back Sign in to your account to continue Login Sign Up Login" at bounding box center [784, 375] width 1568 height 750
click at [312, 454] on div "Welcome Back Sign in to your account to continue Login Sign Up Login" at bounding box center [784, 375] width 1568 height 750
click at [1243, 454] on div "Welcome Back Sign in to your account to continue Login Sign Up Login" at bounding box center [784, 375] width 1568 height 750
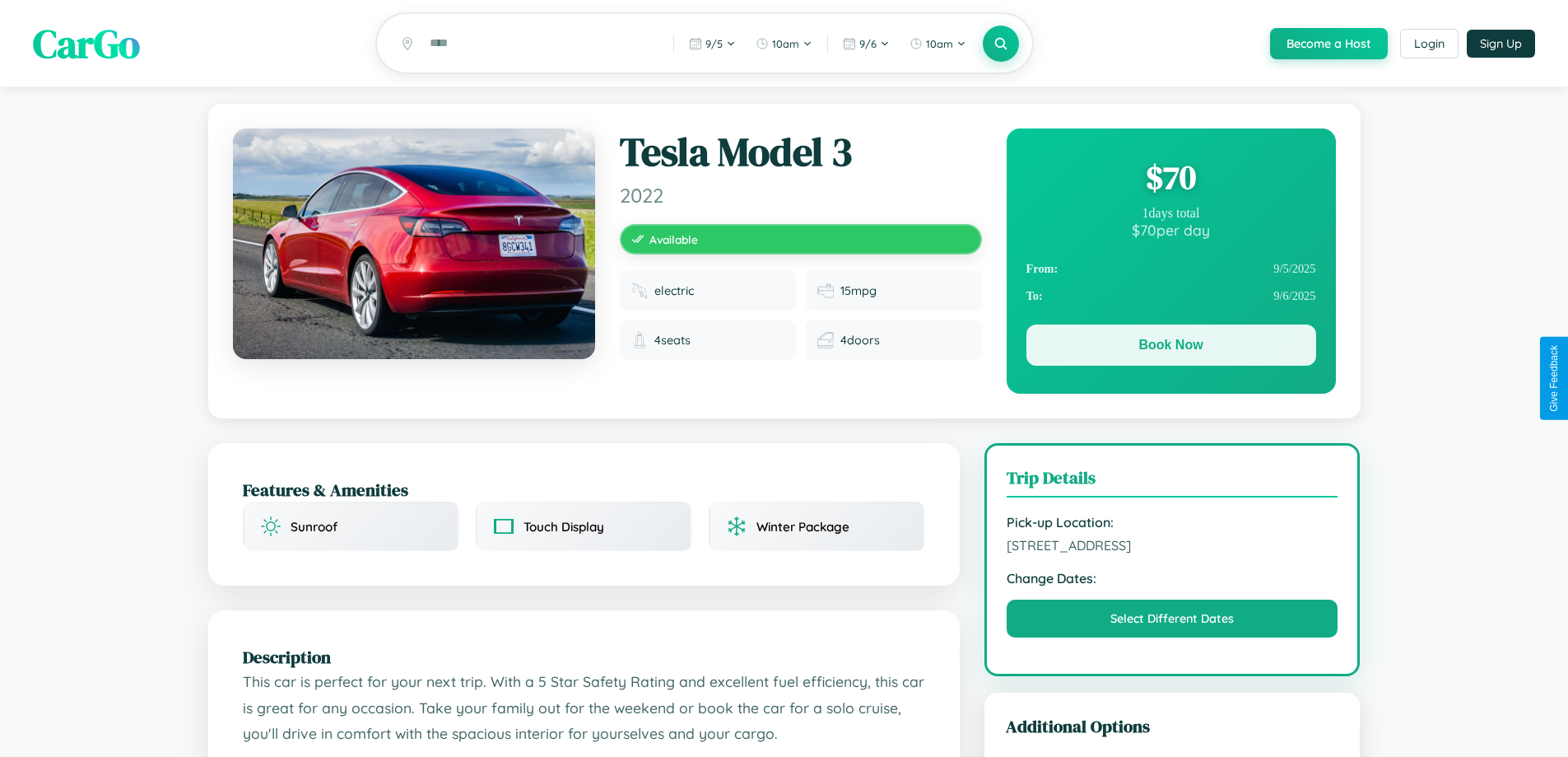
click at [1171, 349] on button "Book Now" at bounding box center [1172, 345] width 290 height 41
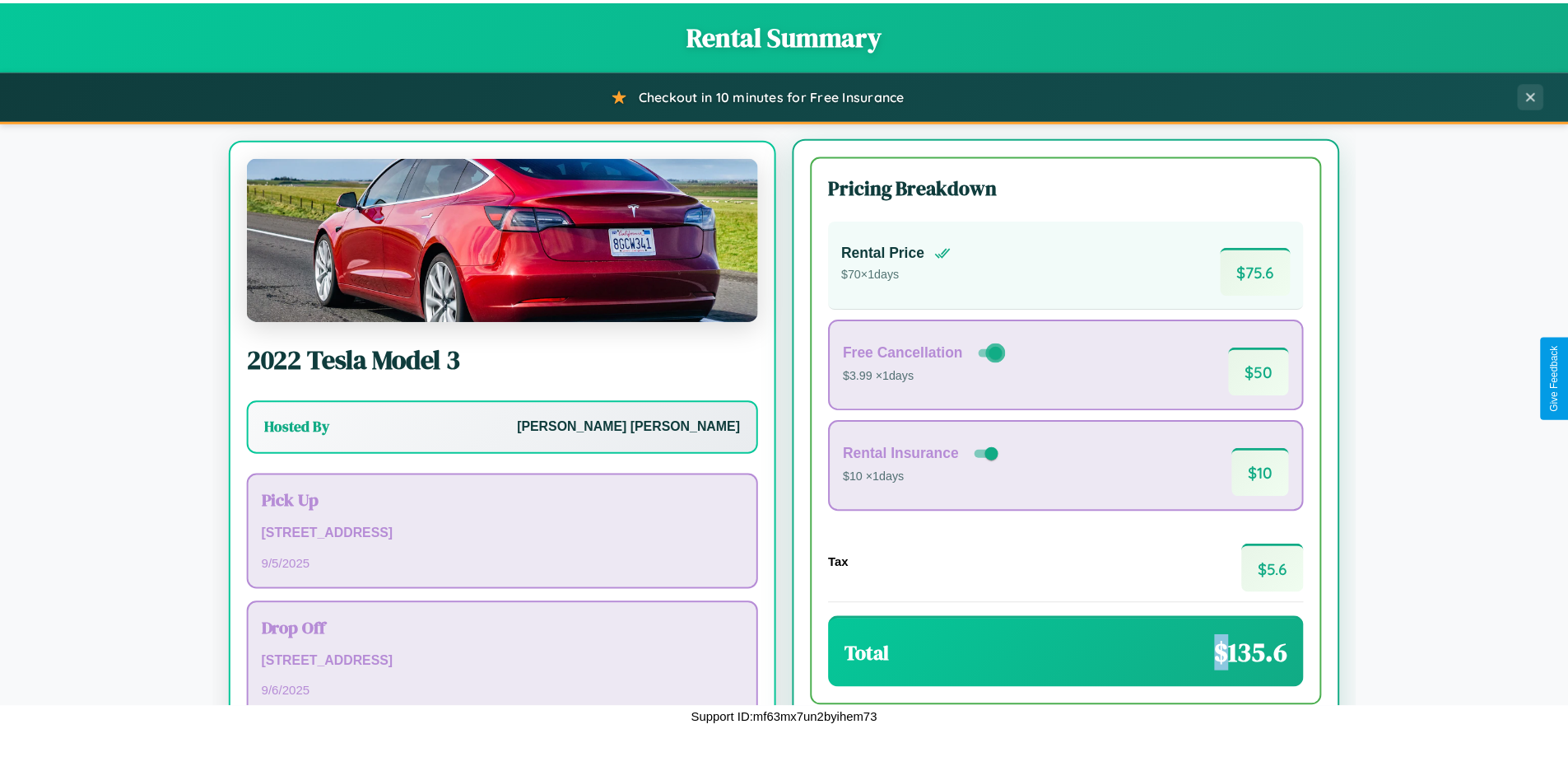
scroll to position [77, 0]
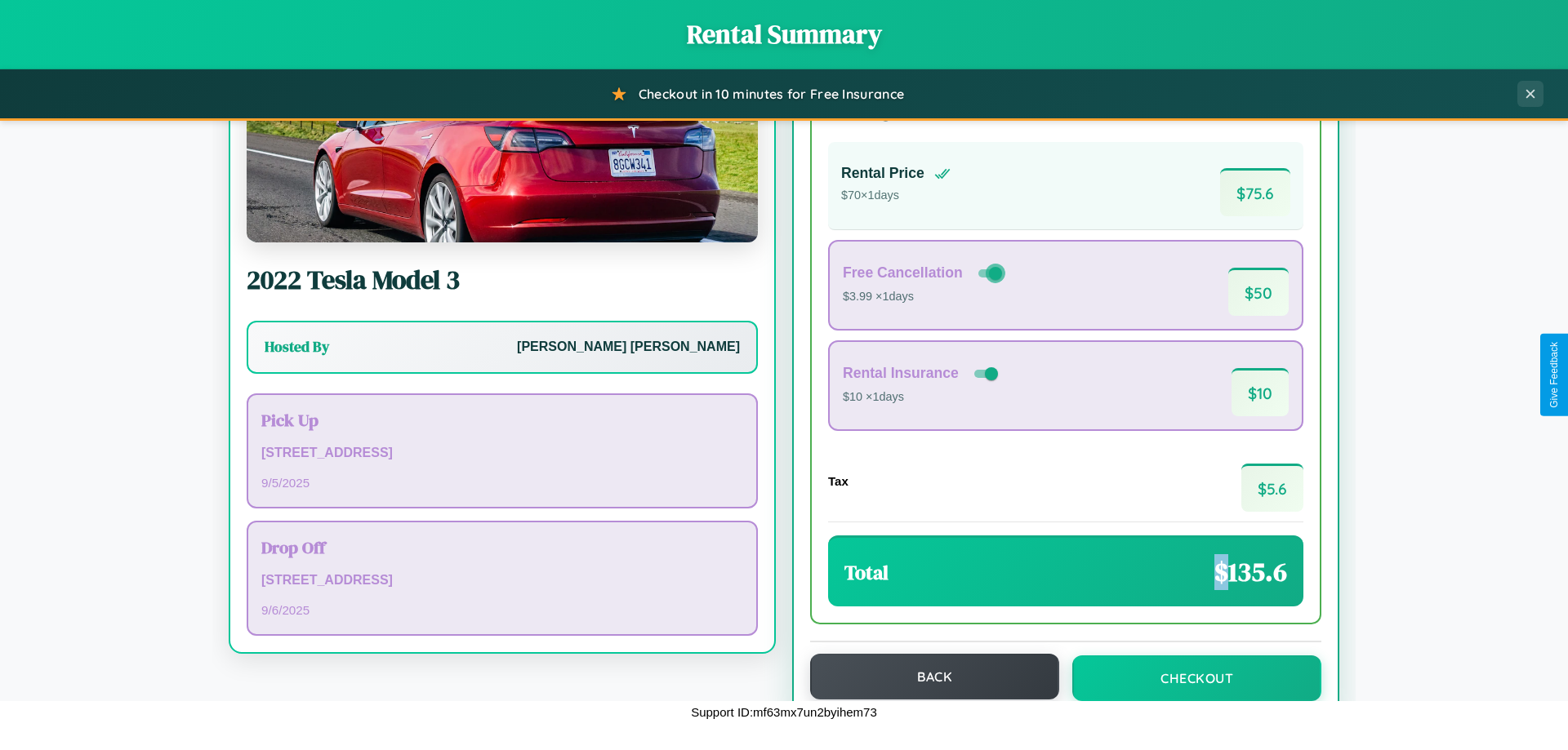
click at [927, 676] on button "Back" at bounding box center [934, 676] width 249 height 46
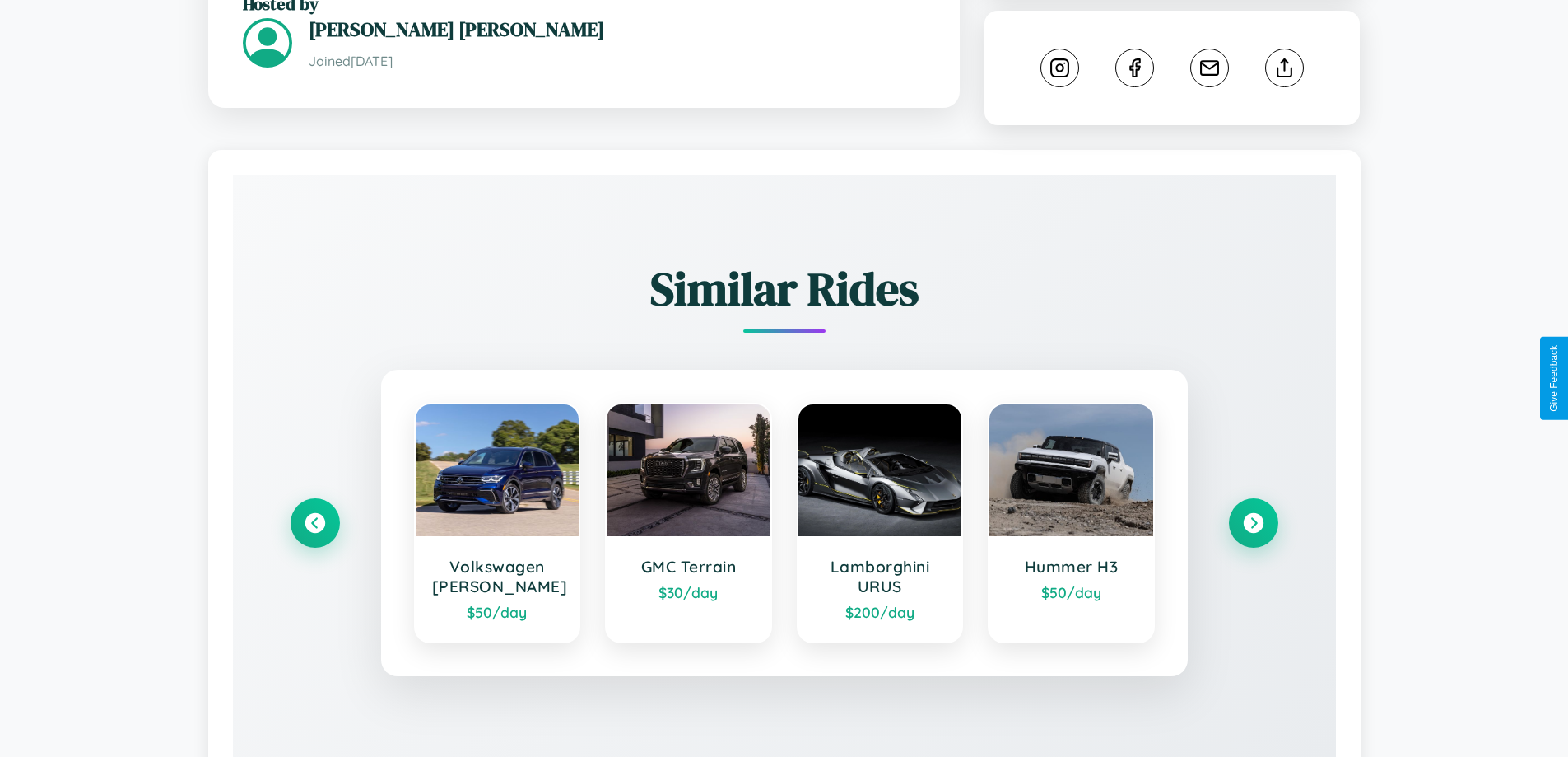
scroll to position [917, 0]
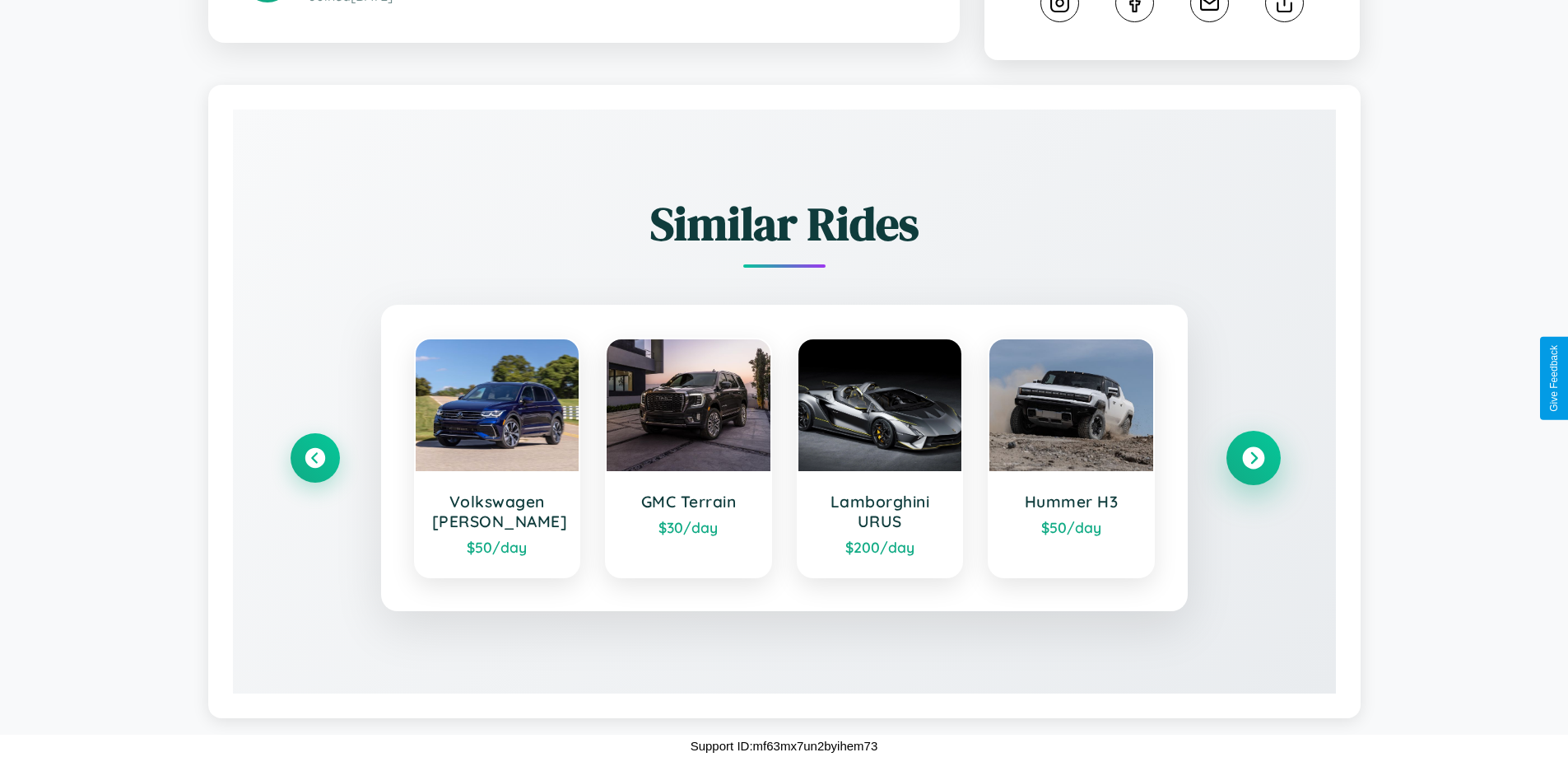
click at [1253, 458] on icon at bounding box center [1254, 458] width 22 height 22
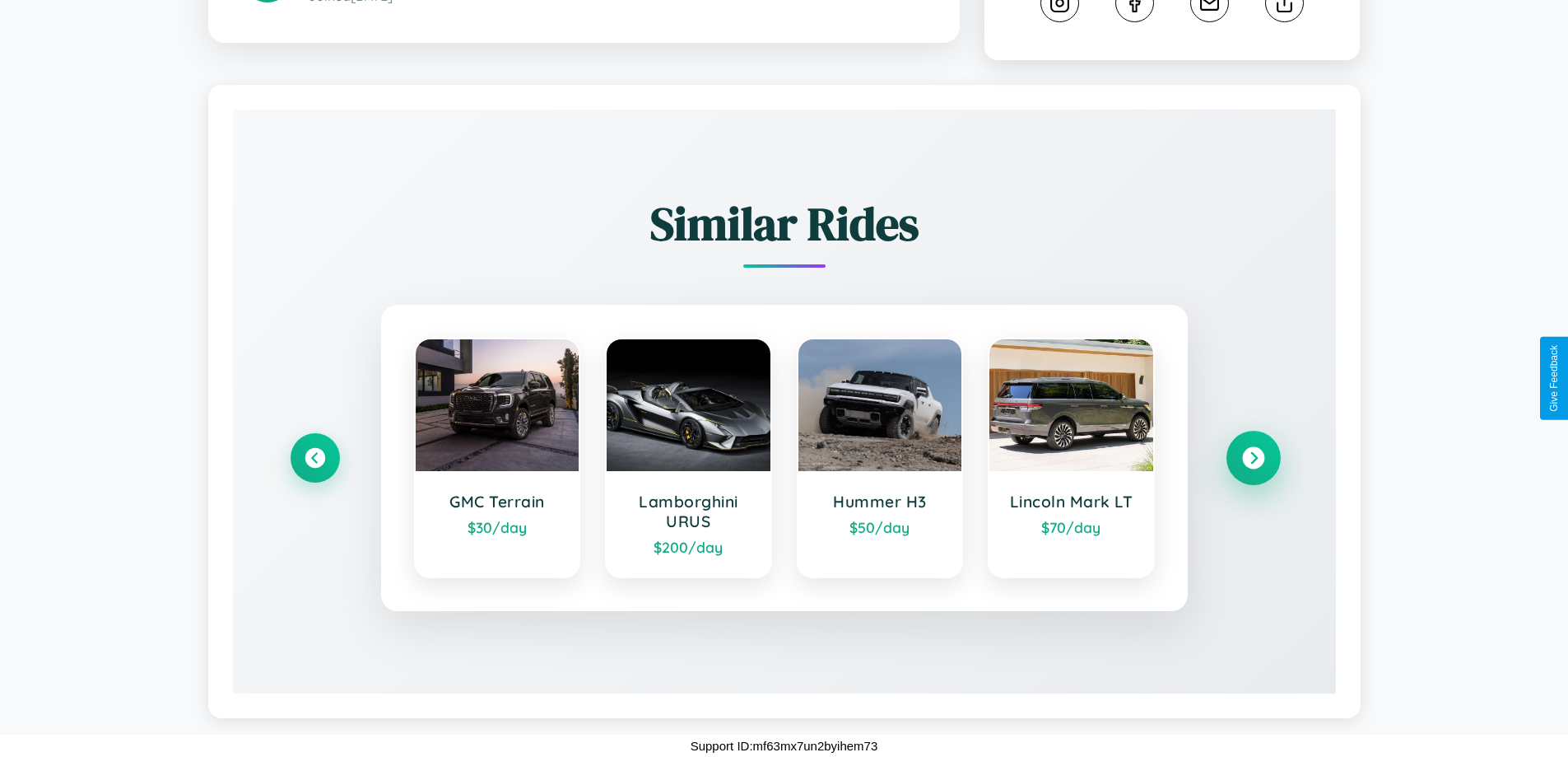
click at [1253, 458] on icon at bounding box center [1254, 458] width 22 height 22
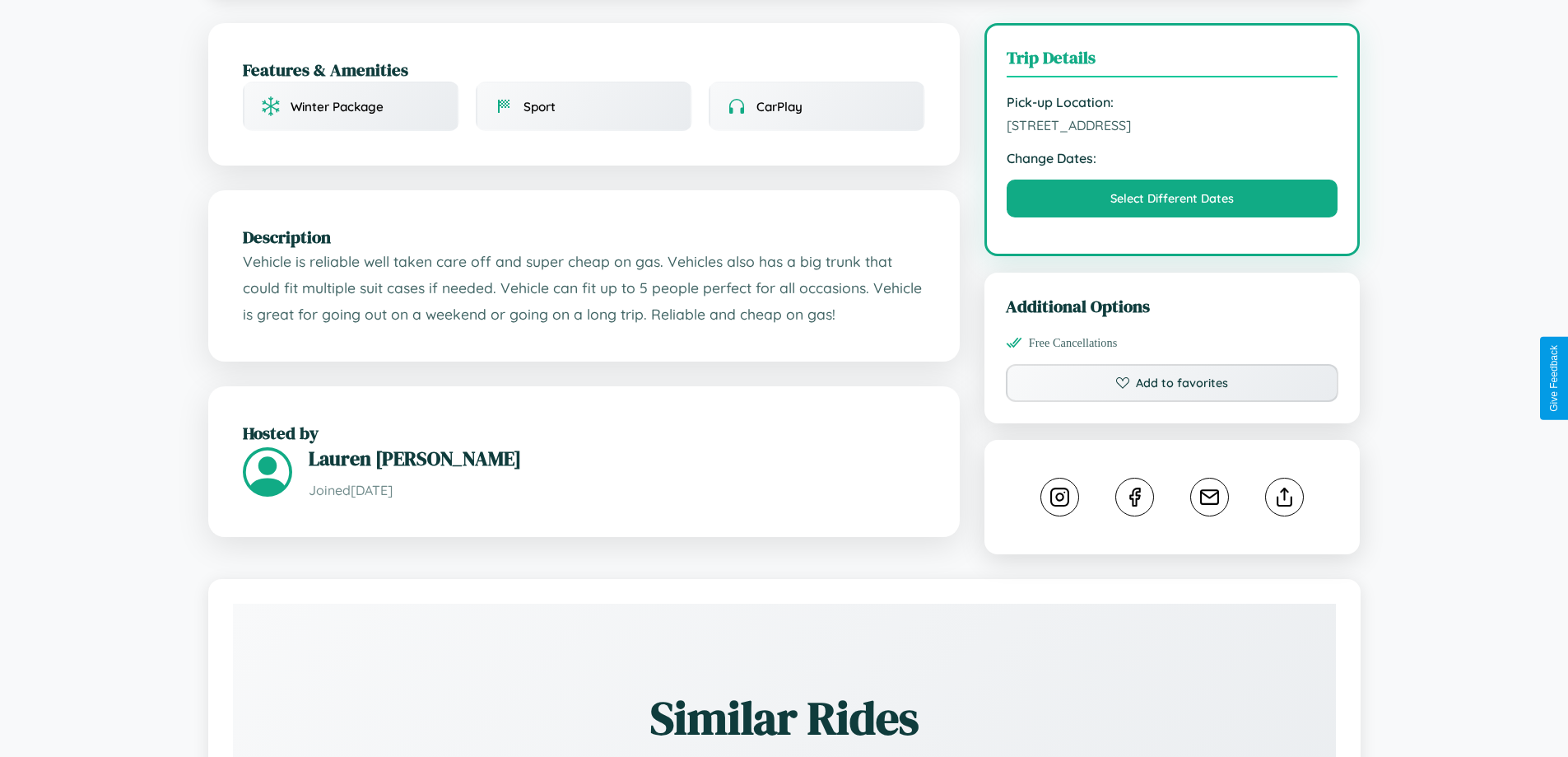
scroll to position [441, 0]
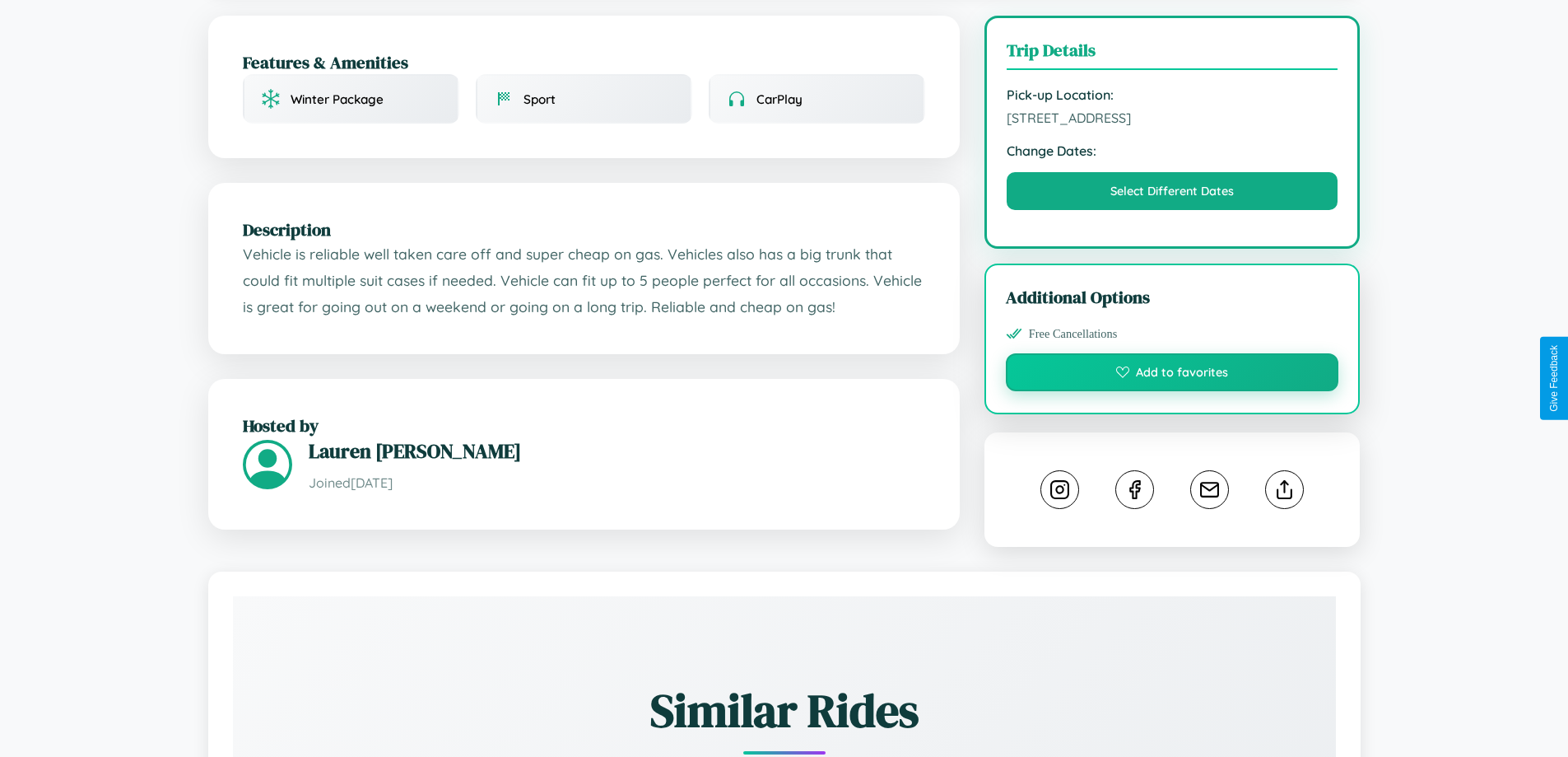
click at [1172, 375] on button "Add to favorites" at bounding box center [1172, 372] width 333 height 38
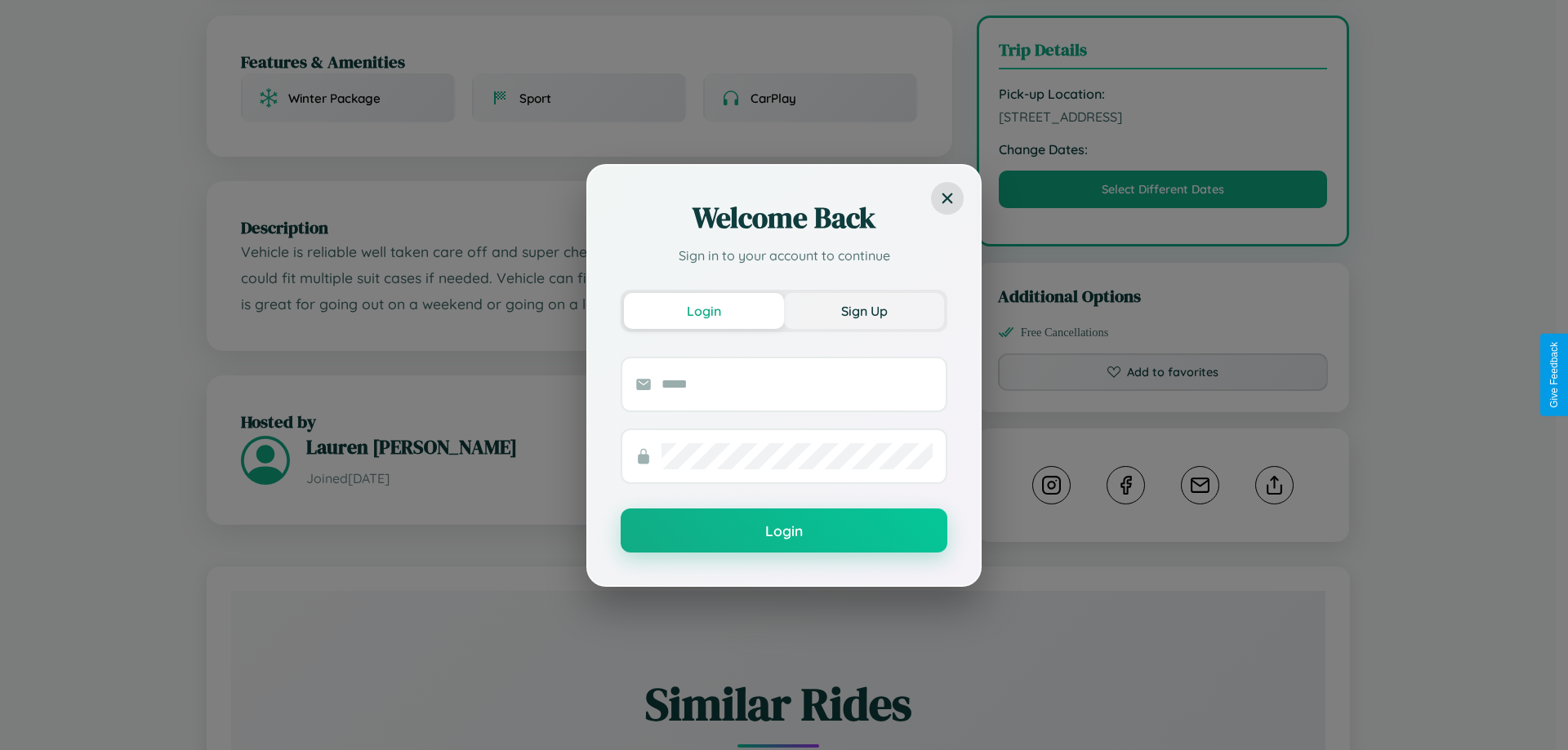
click at [864, 310] on button "Sign Up" at bounding box center [864, 311] width 160 height 36
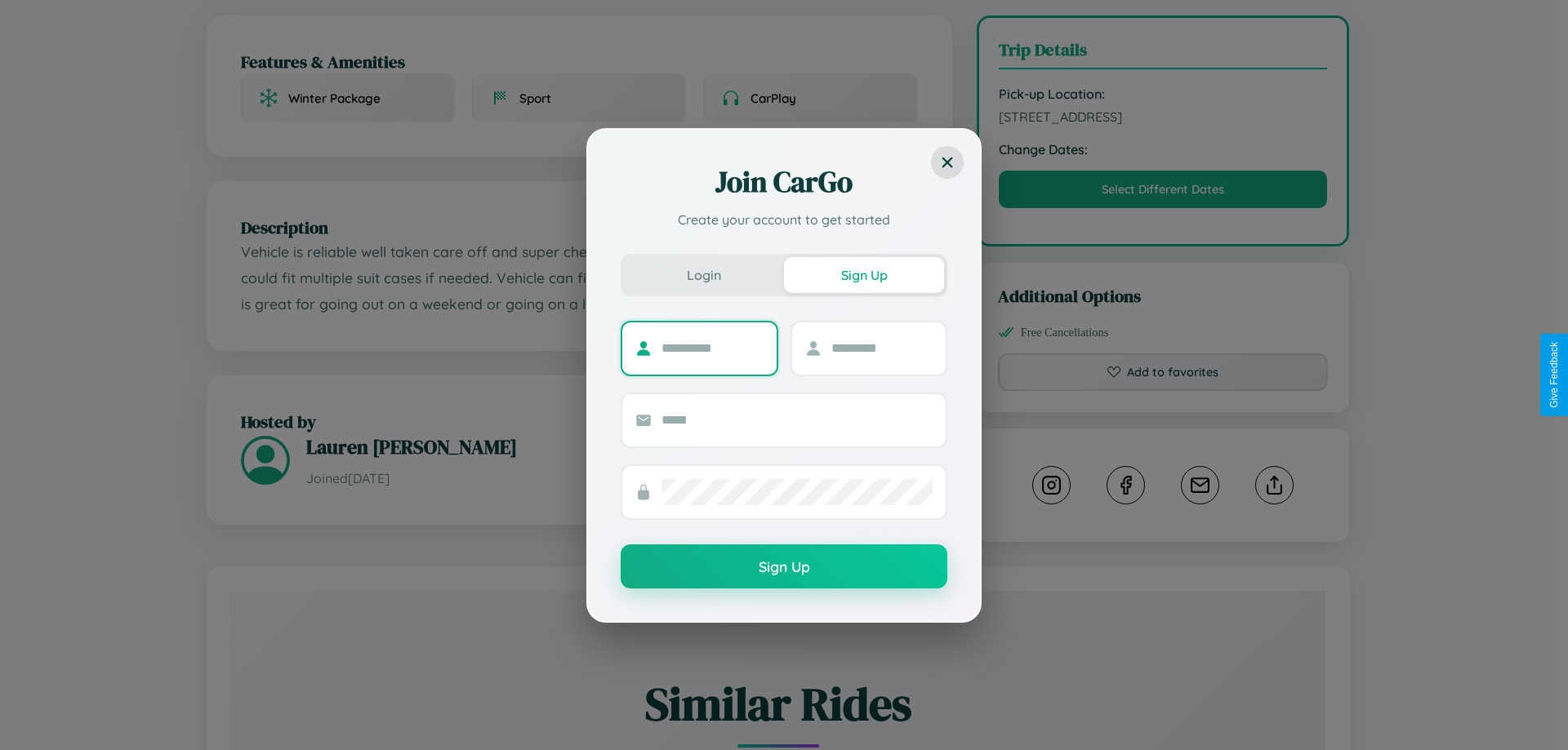
click at [712, 348] on input "text" at bounding box center [713, 348] width 102 height 26
type input "****"
click at [881, 348] on input "text" at bounding box center [883, 348] width 102 height 26
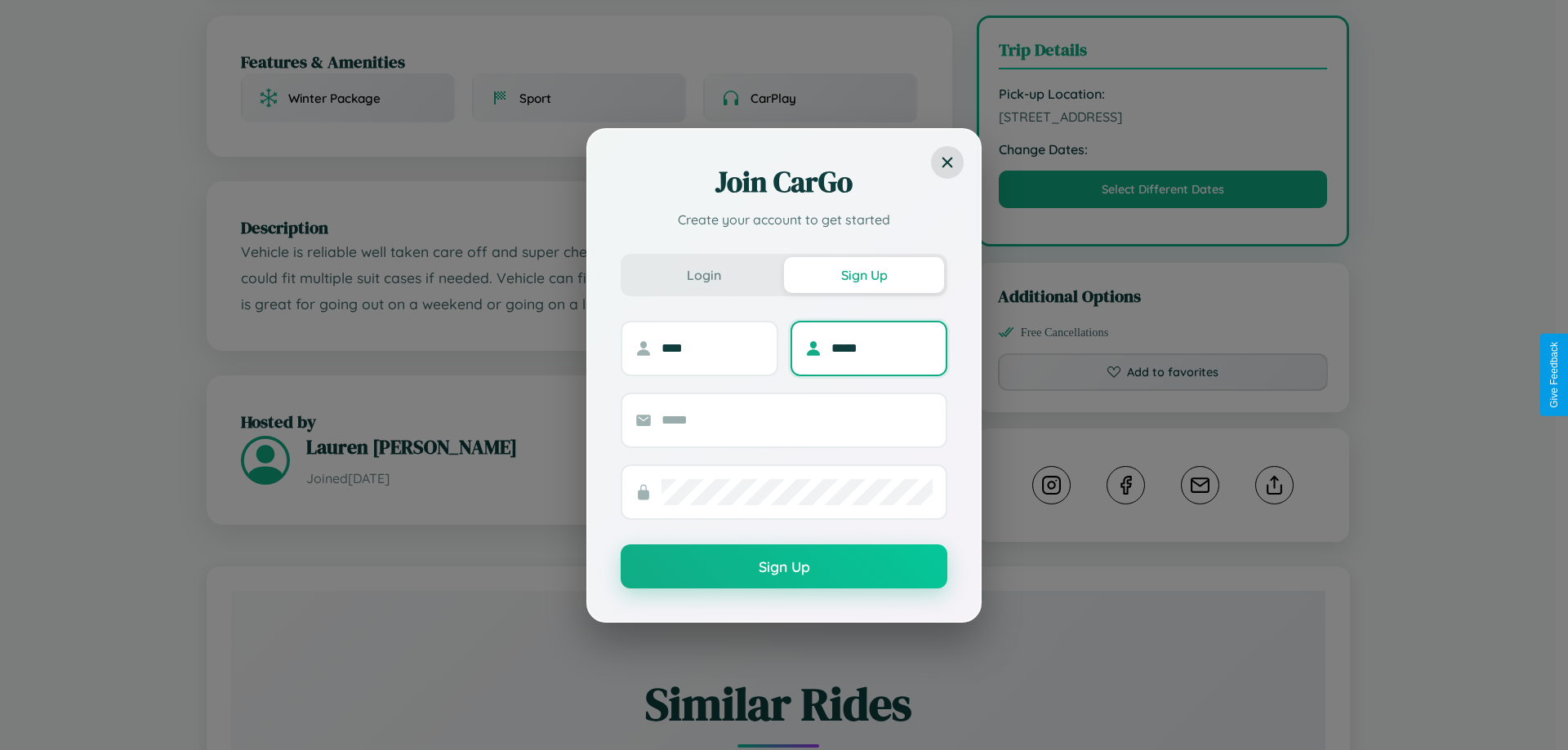
type input "*****"
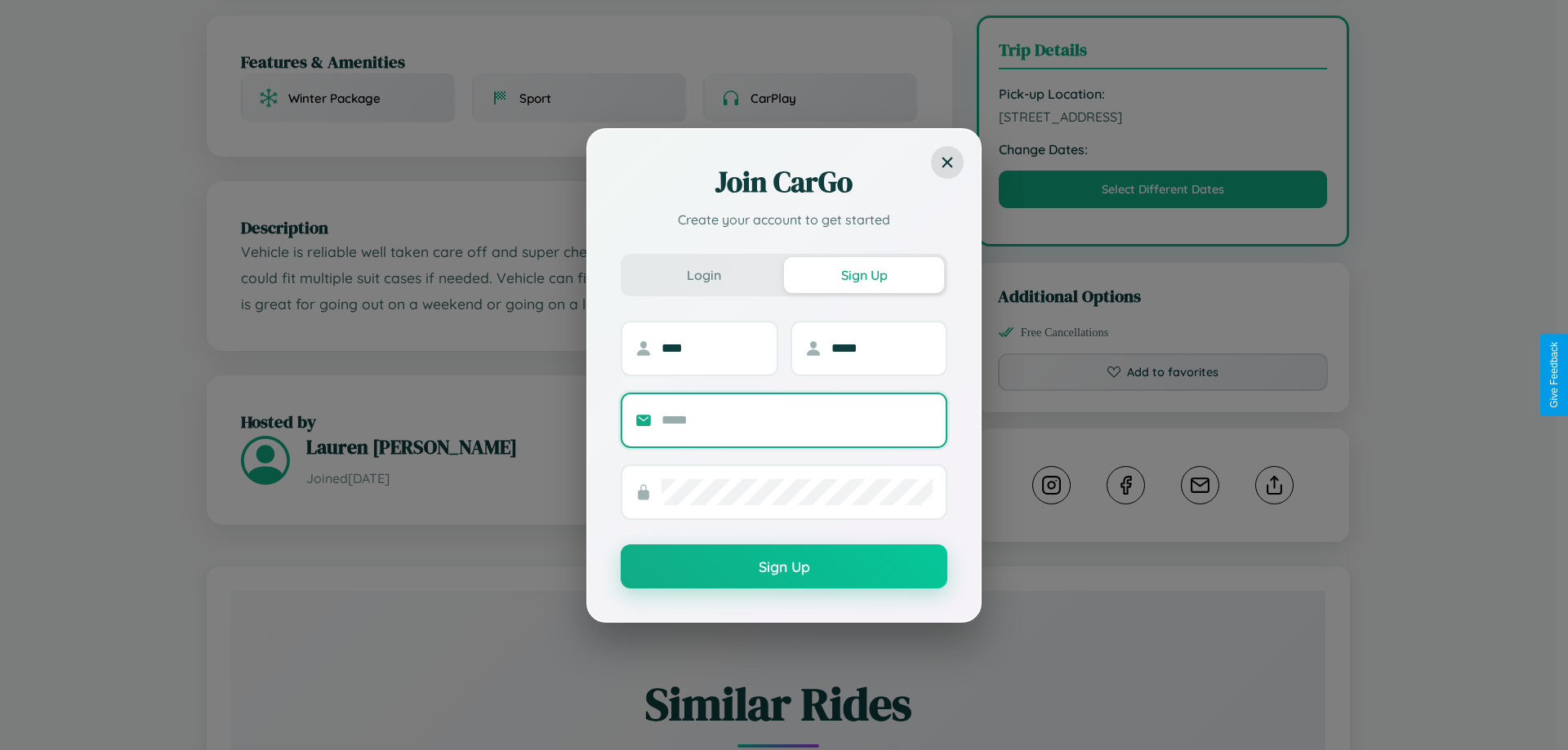
click at [797, 420] on input "text" at bounding box center [797, 420] width 271 height 26
type input "**********"
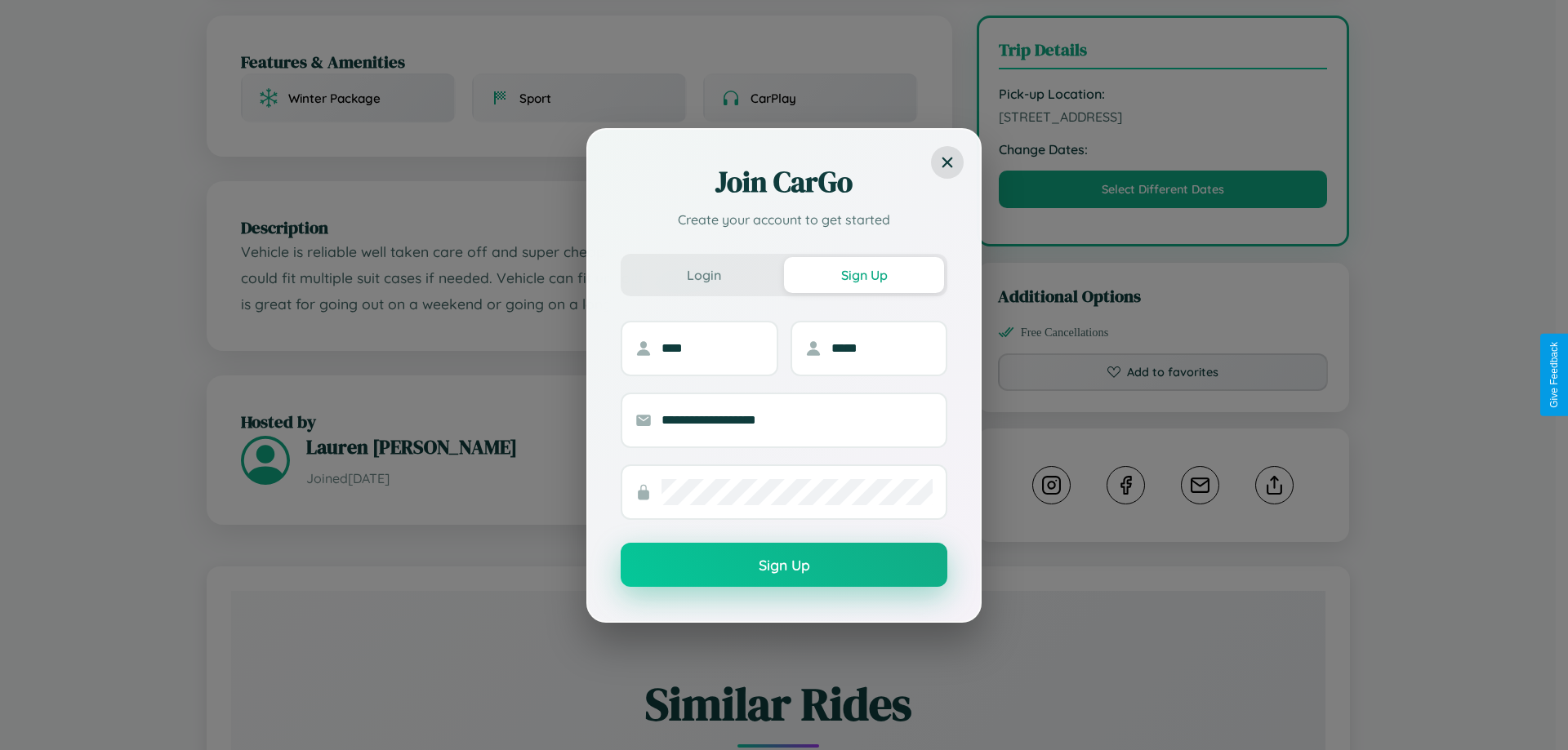
click at [784, 566] on button "Sign Up" at bounding box center [784, 565] width 327 height 44
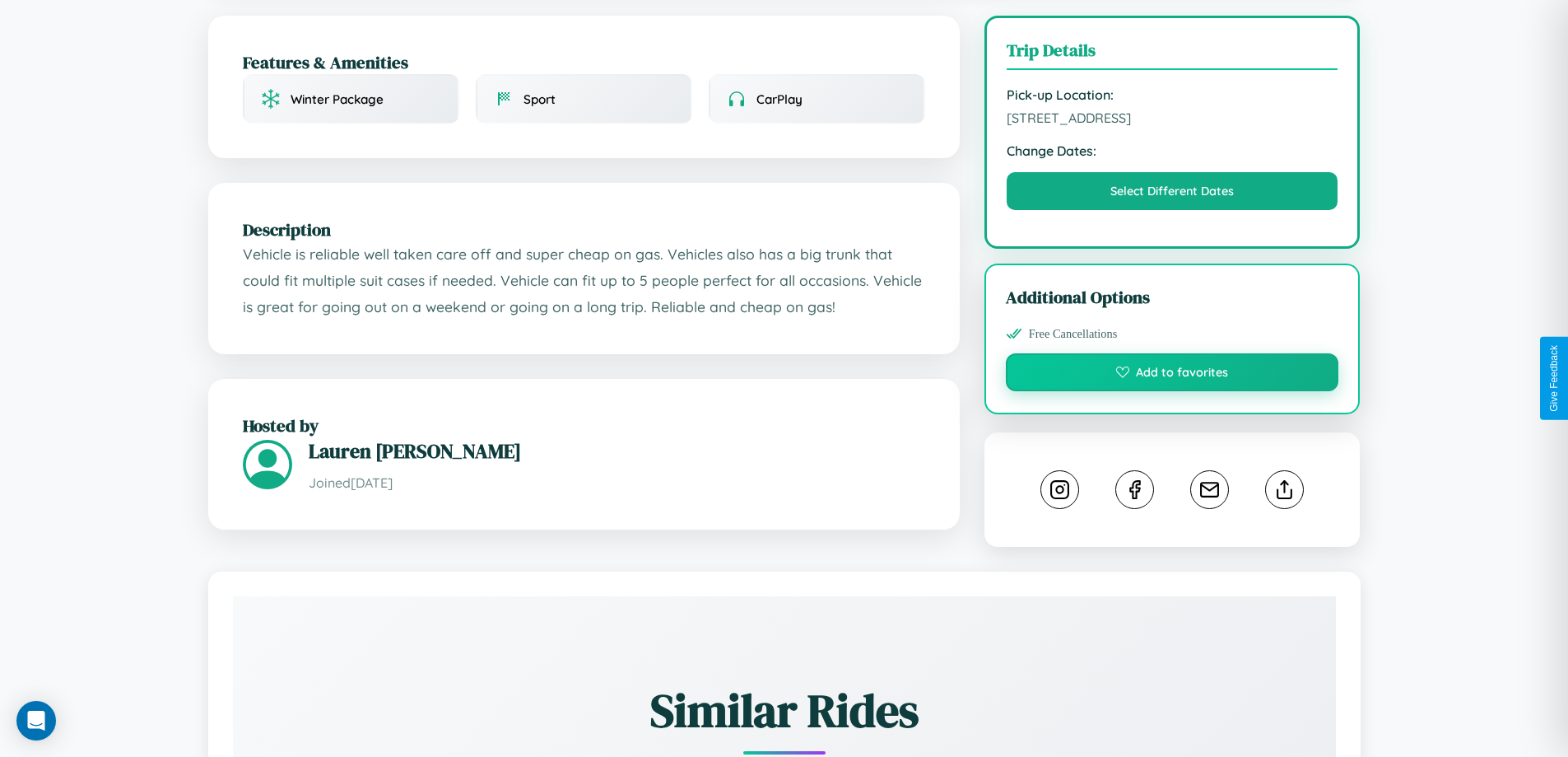
click at [1172, 375] on button "Add to favorites" at bounding box center [1172, 372] width 333 height 38
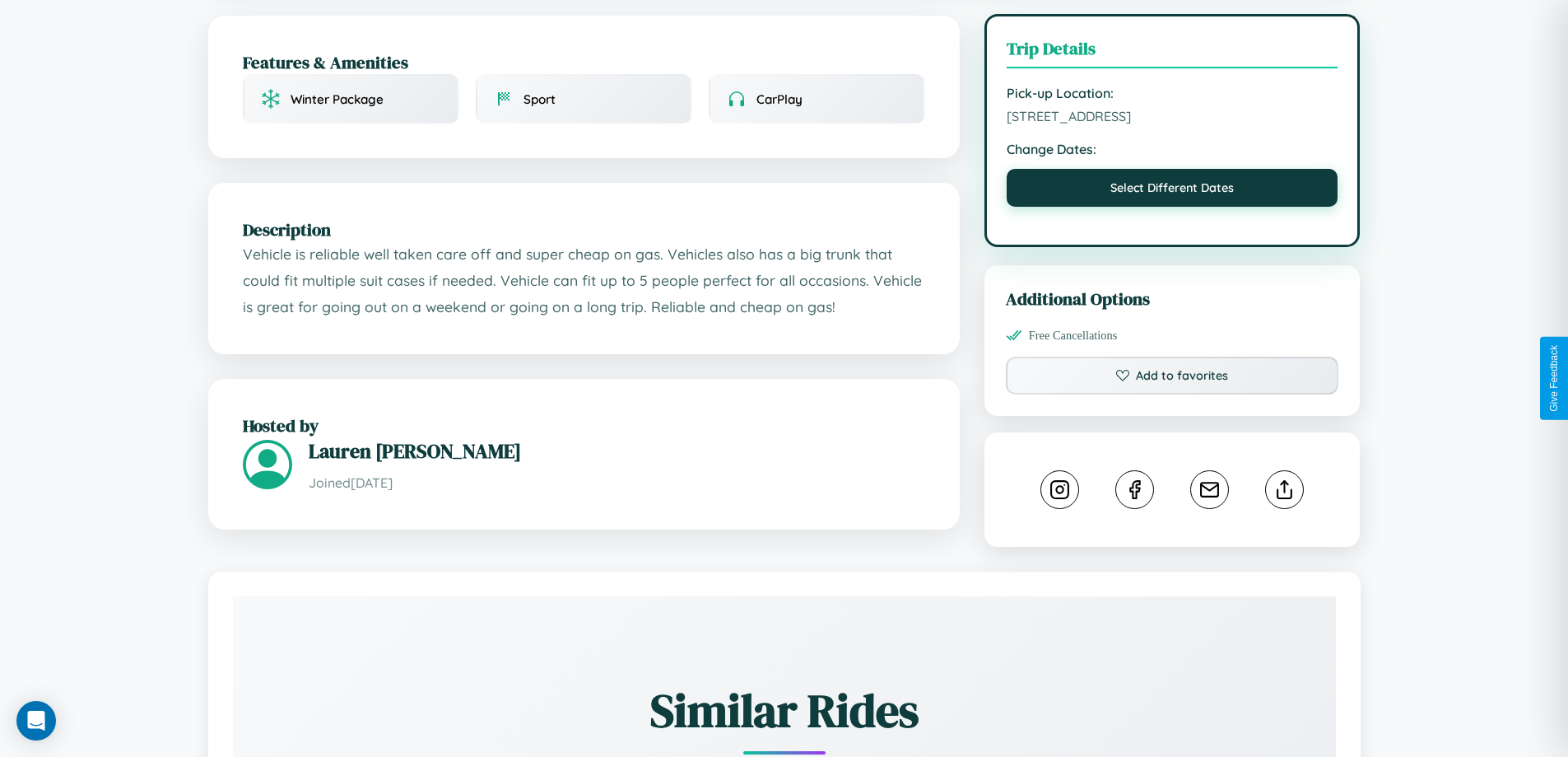
click at [1172, 191] on button "Select Different Dates" at bounding box center [1172, 188] width 332 height 38
select select "*"
select select "****"
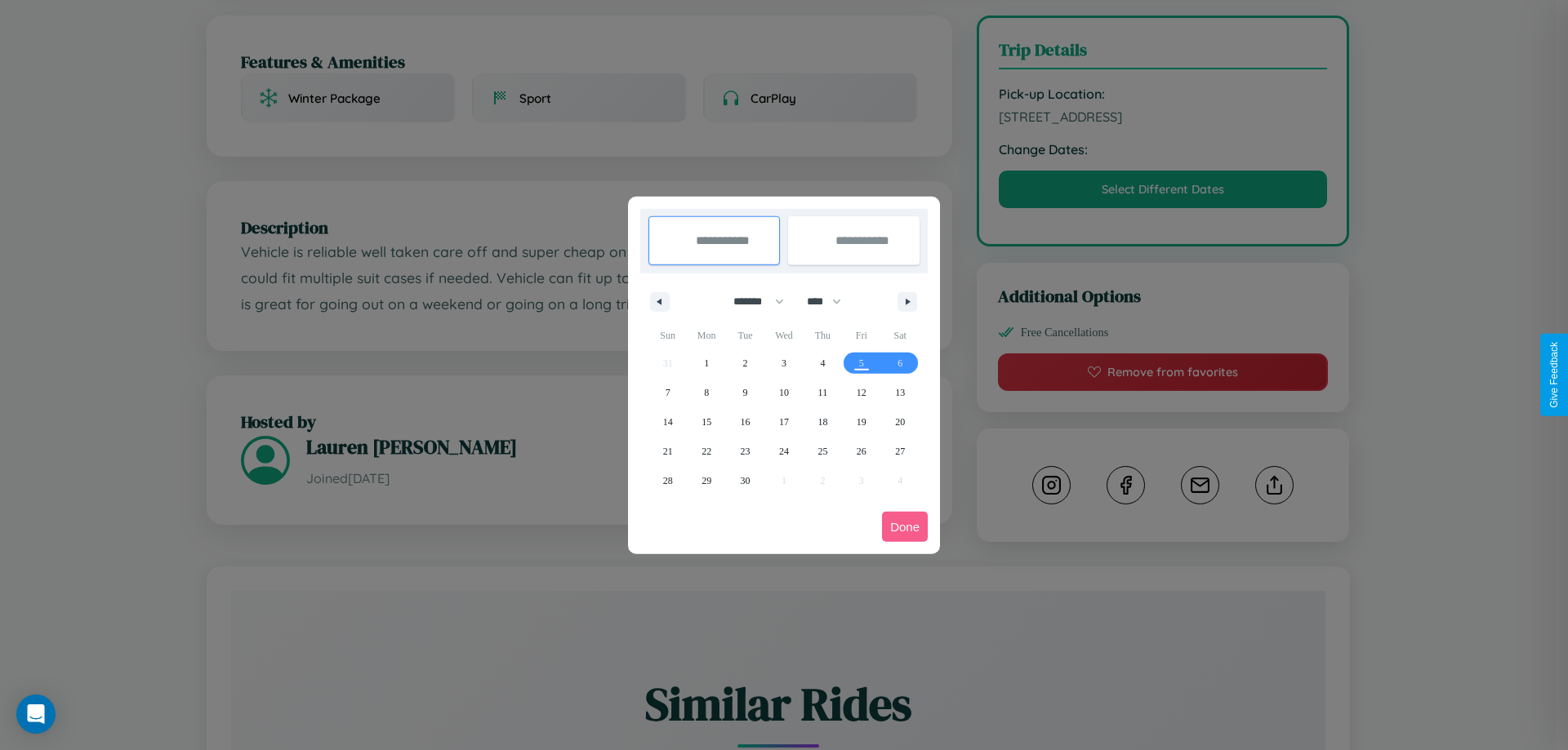
click at [751, 301] on select "******* ******** ***** ***** *** **** **** ****** ********* ******* ******** **…" at bounding box center [755, 302] width 70 height 27
select select "*"
click at [832, 301] on select "**** **** **** **** **** **** **** **** **** **** **** **** **** **** **** ****…" at bounding box center [823, 302] width 49 height 27
select select "****"
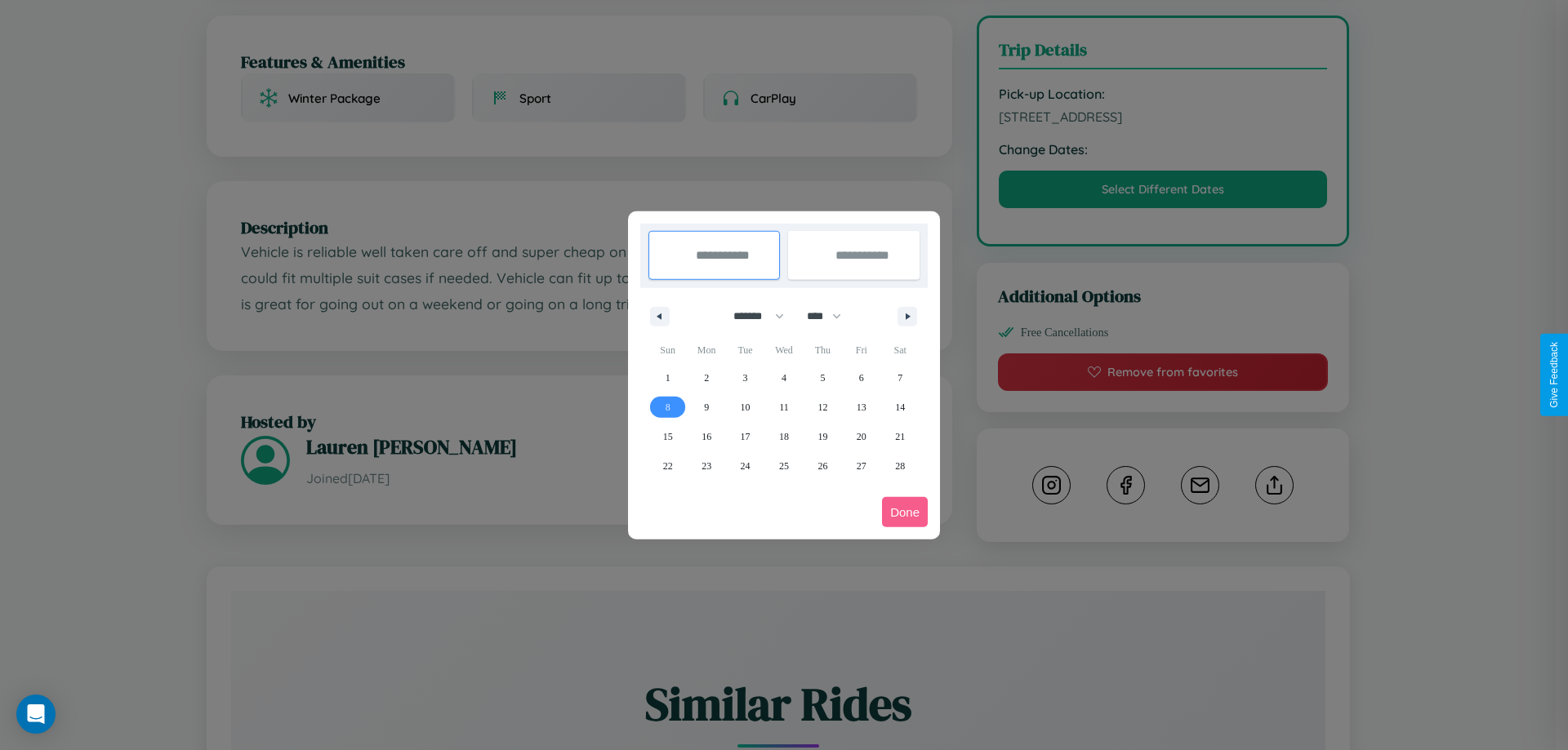
click at [667, 406] on span "8" at bounding box center [668, 406] width 5 height 29
type input "**********"
click at [783, 436] on span "18" at bounding box center [784, 437] width 10 height 29
type input "**********"
click at [905, 512] on button "Done" at bounding box center [905, 512] width 46 height 30
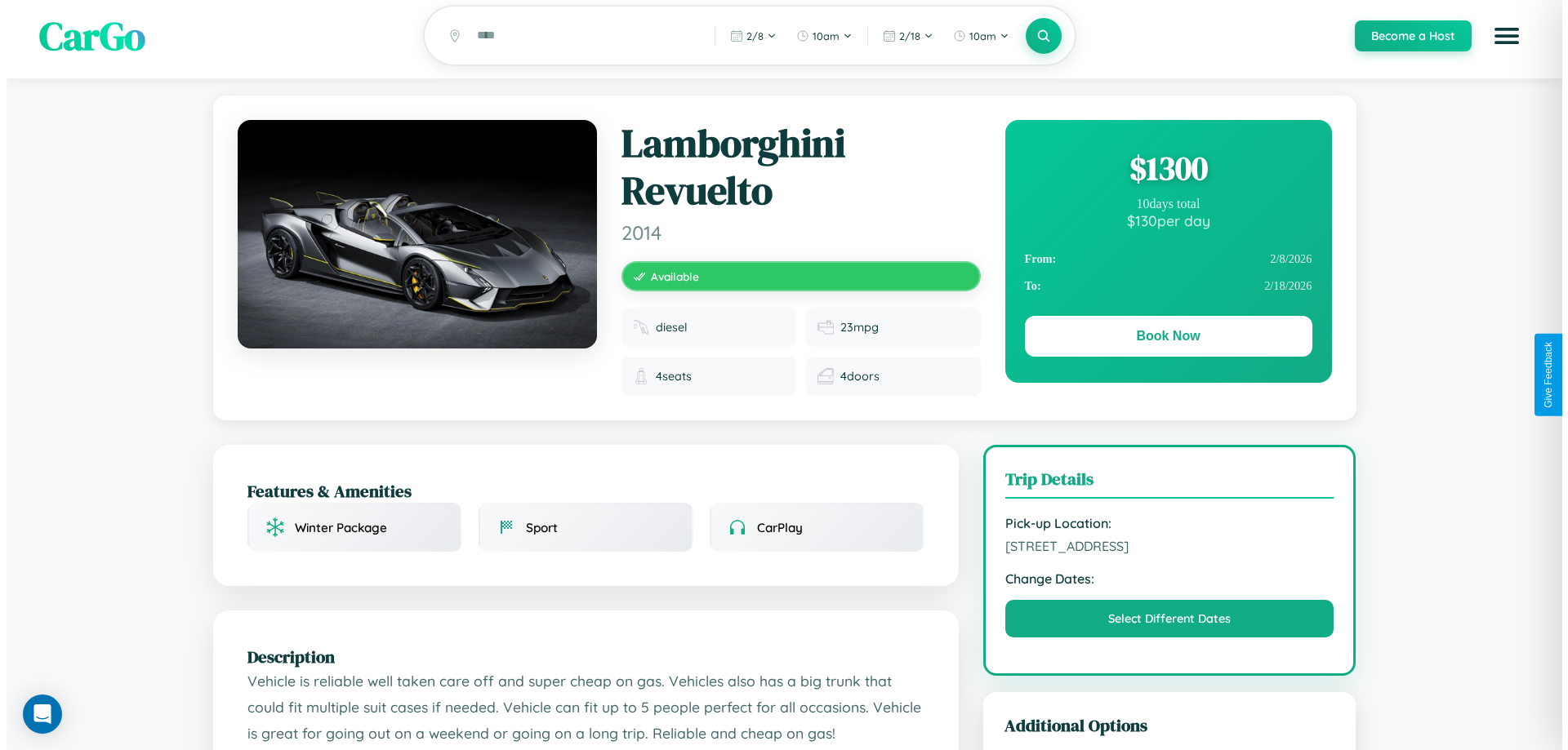
scroll to position [0, 0]
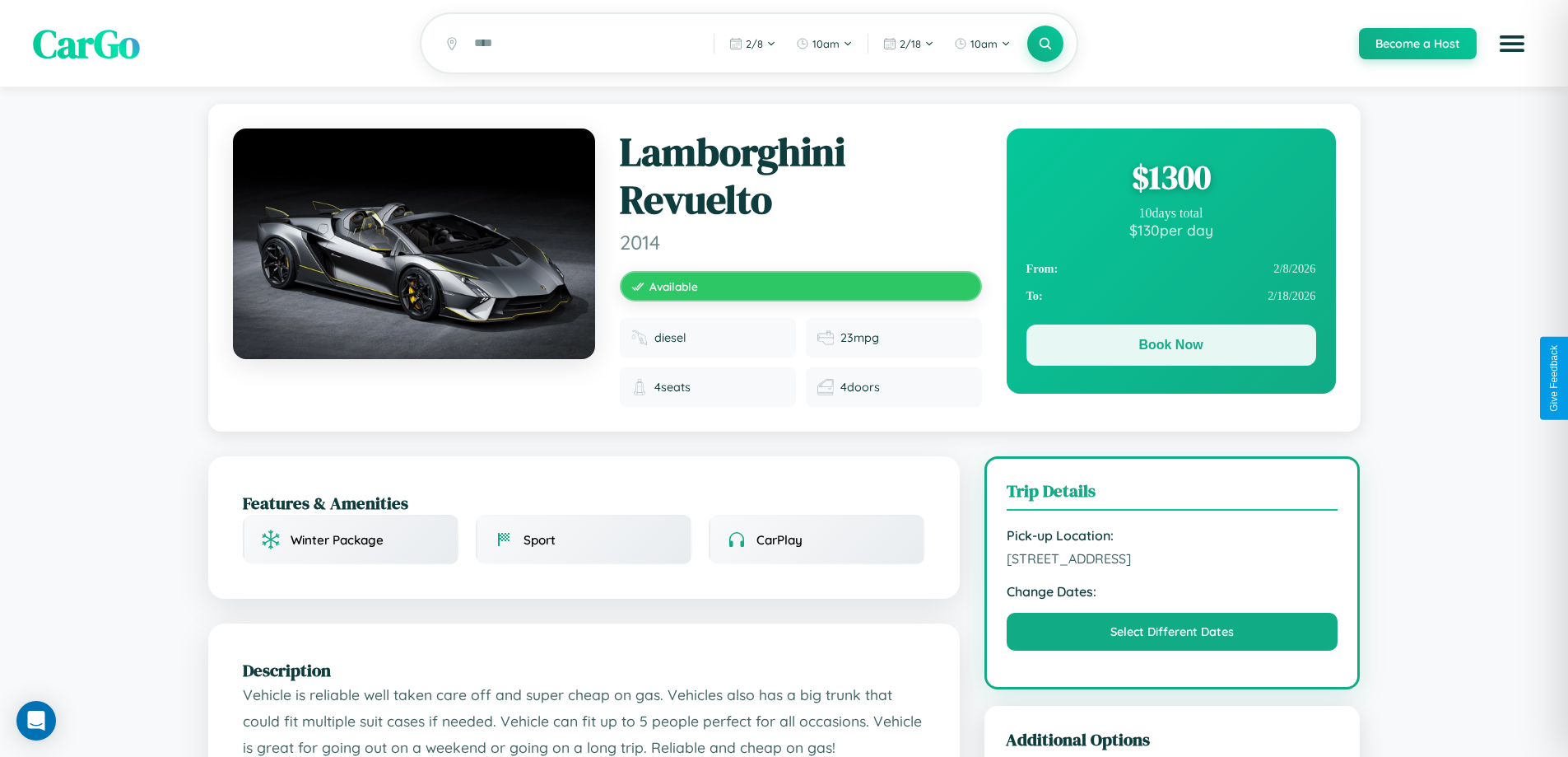
click at [1171, 348] on button "Book Now" at bounding box center [1172, 345] width 290 height 41
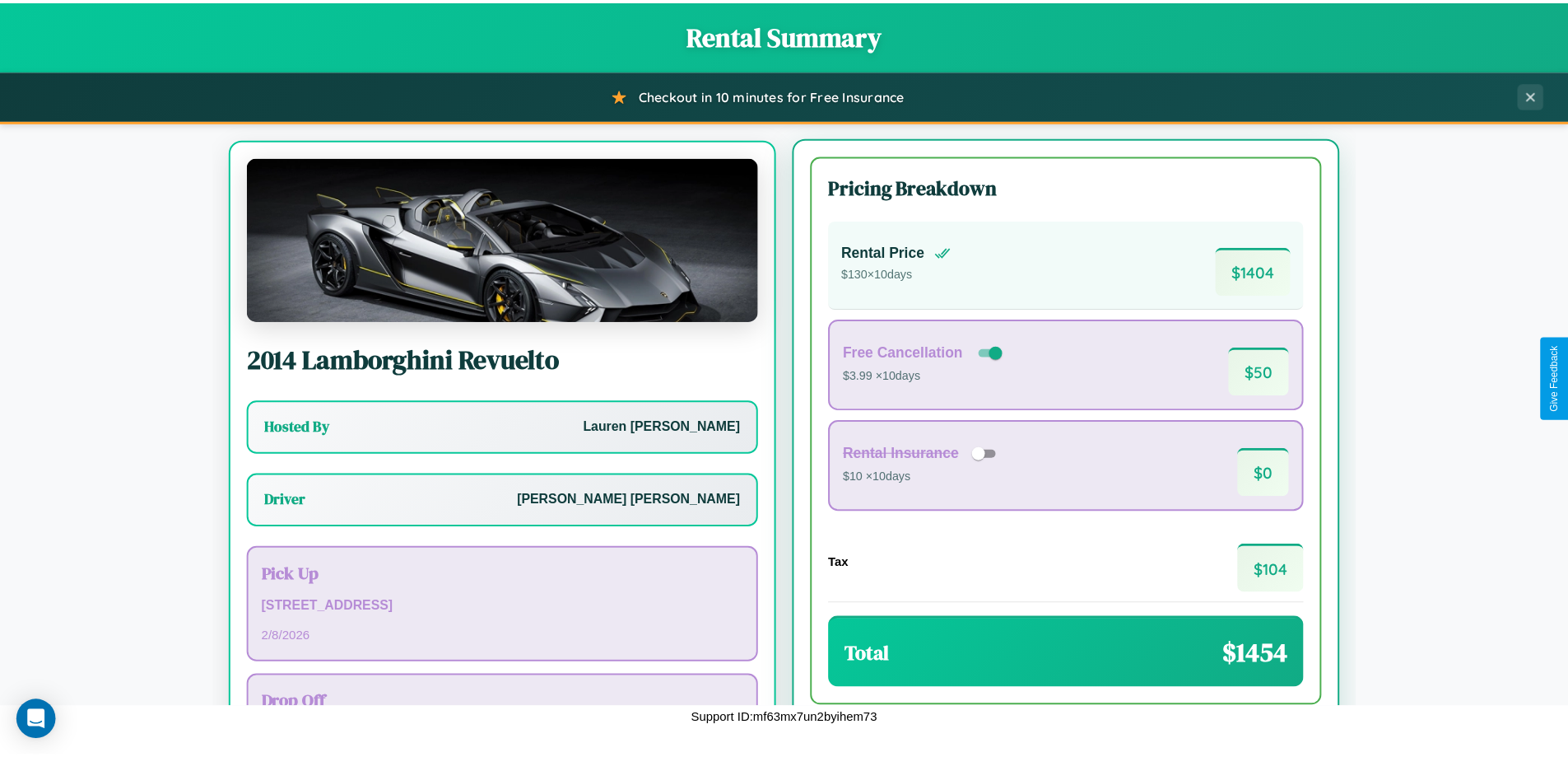
scroll to position [77, 0]
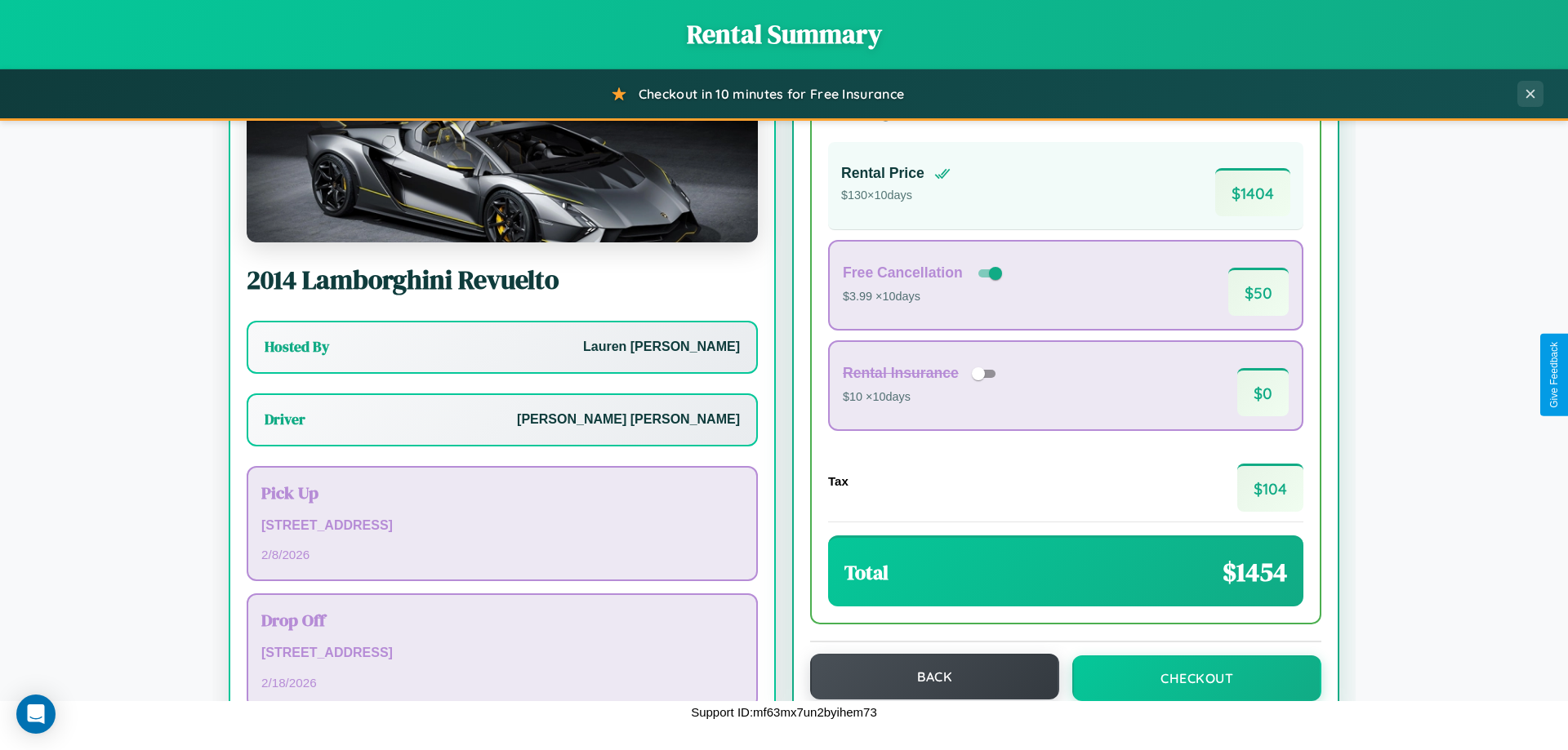
click at [927, 676] on button "Back" at bounding box center [934, 676] width 249 height 46
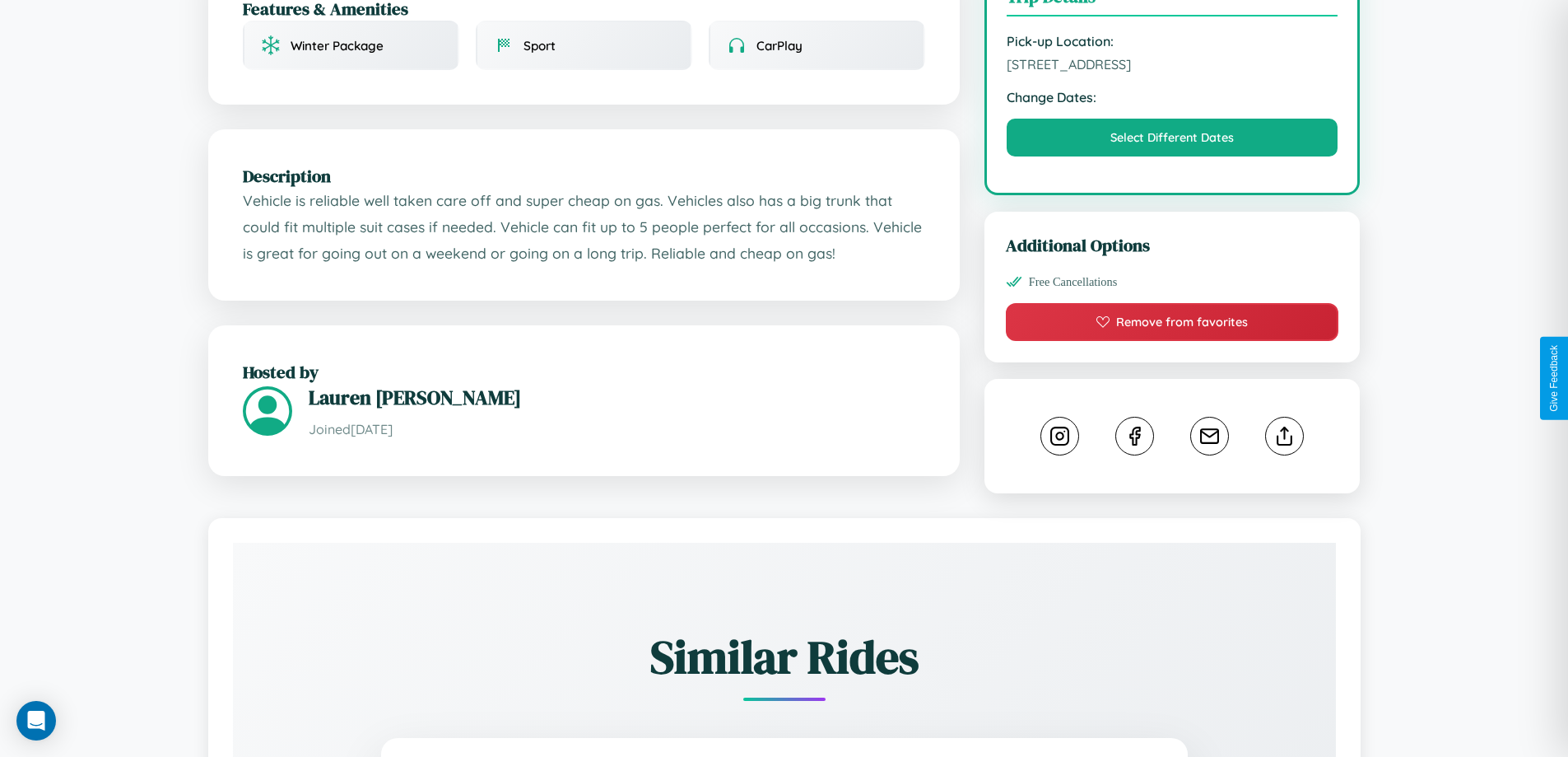
scroll to position [555, 0]
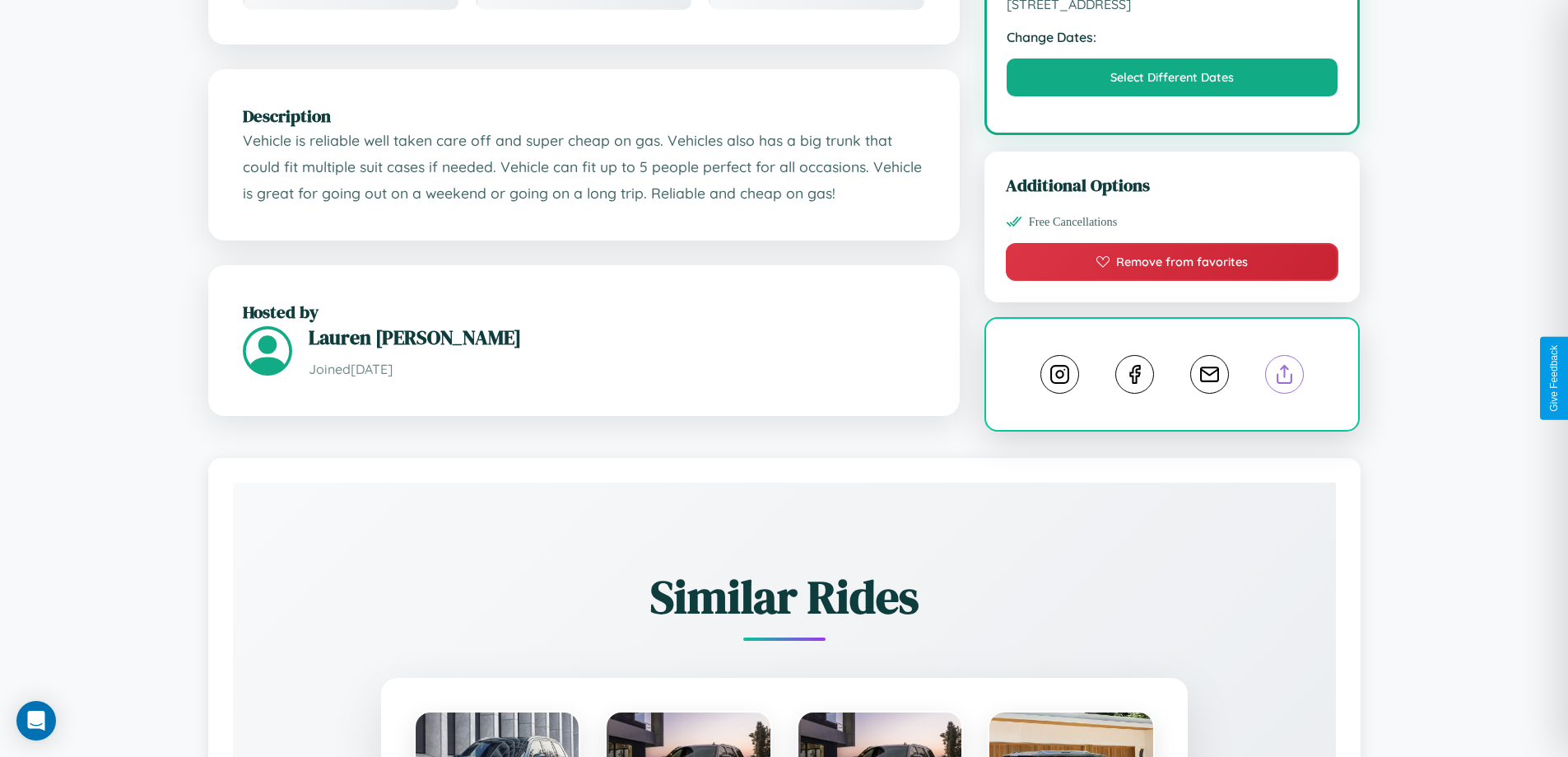
click at [1285, 376] on line at bounding box center [1285, 371] width 0 height 12
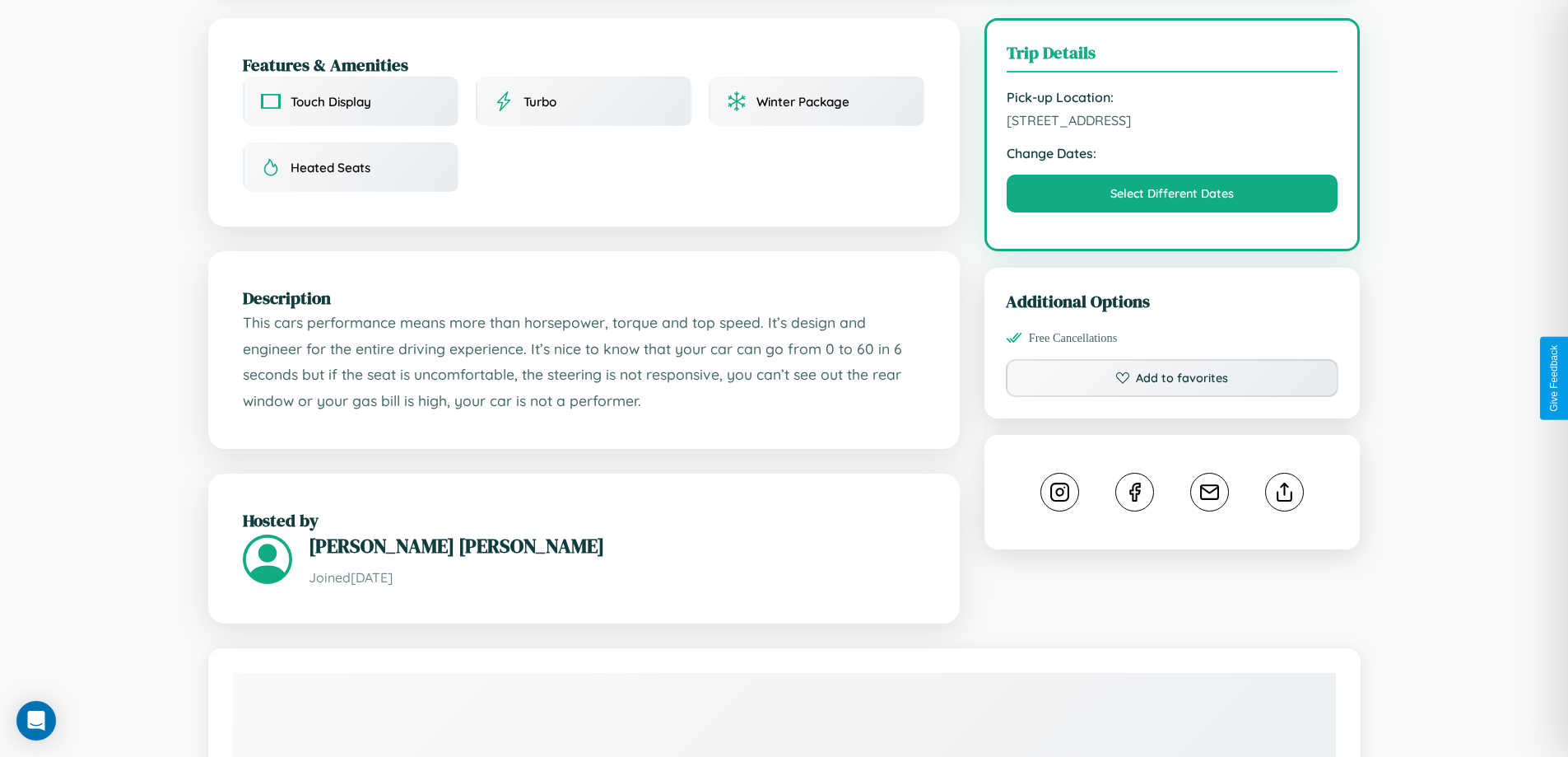
scroll to position [479, 0]
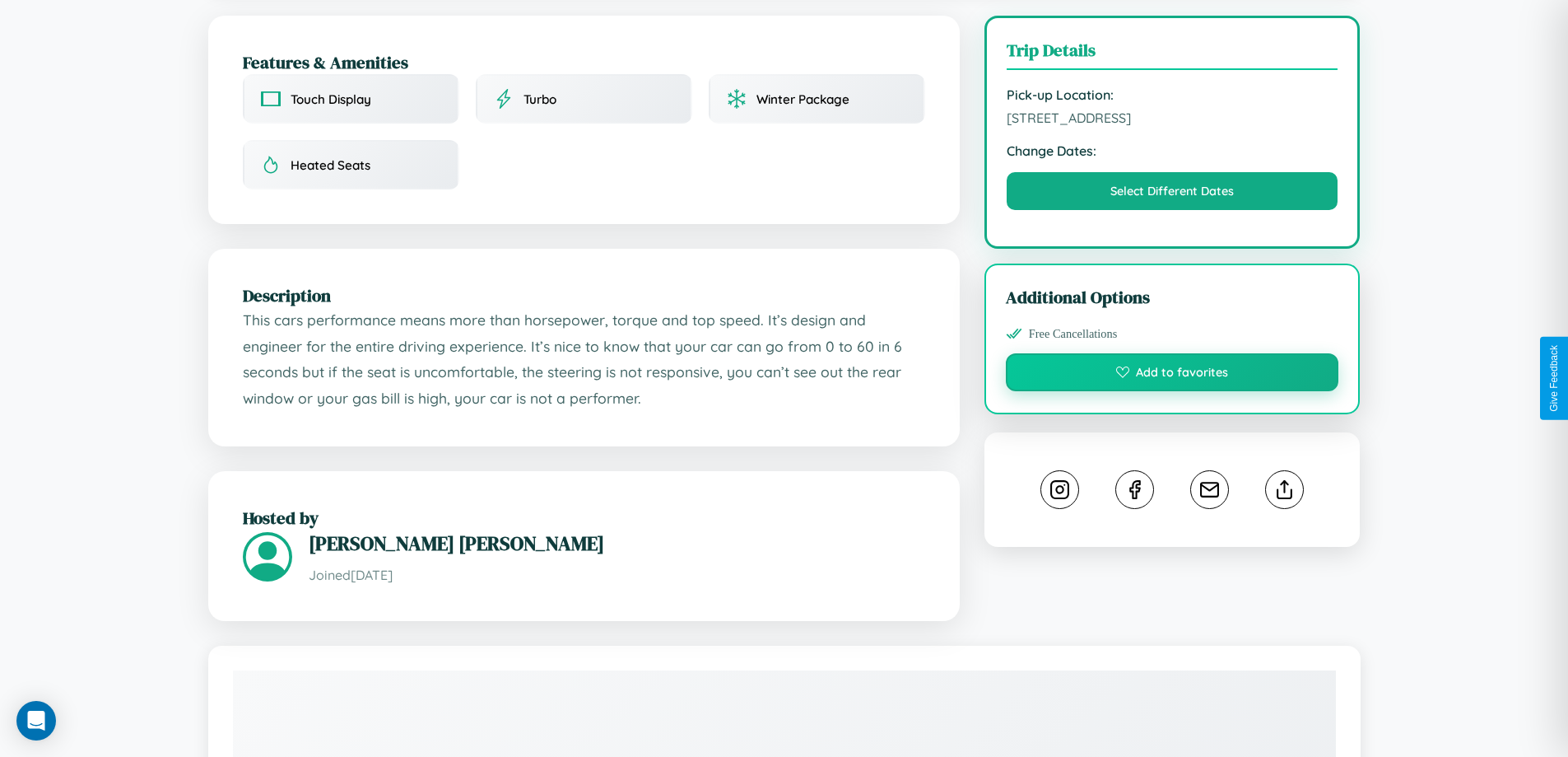
click at [1172, 375] on button "Add to favorites" at bounding box center [1172, 372] width 333 height 38
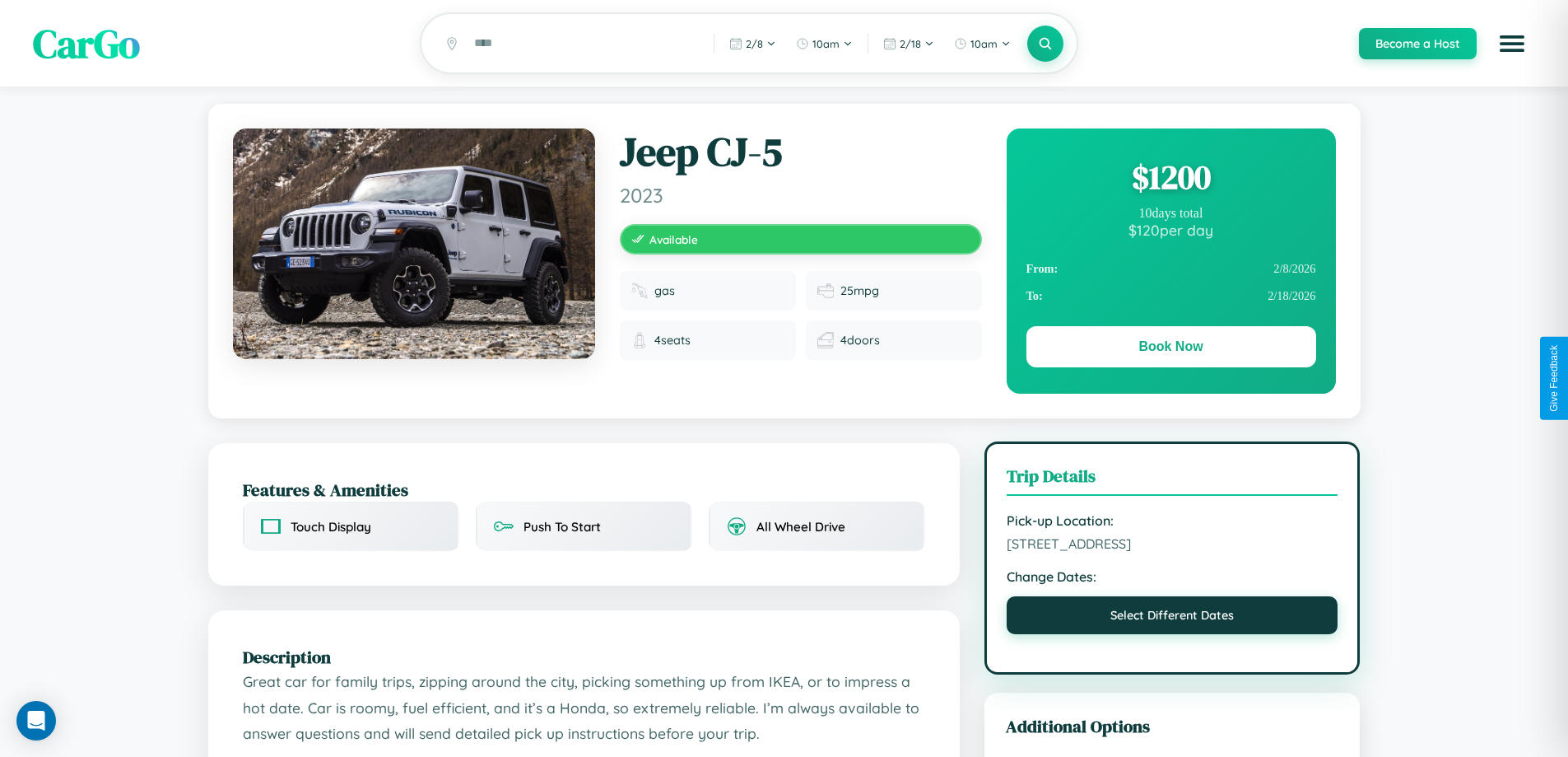
click at [1172, 618] on button "Select Different Dates" at bounding box center [1172, 615] width 332 height 38
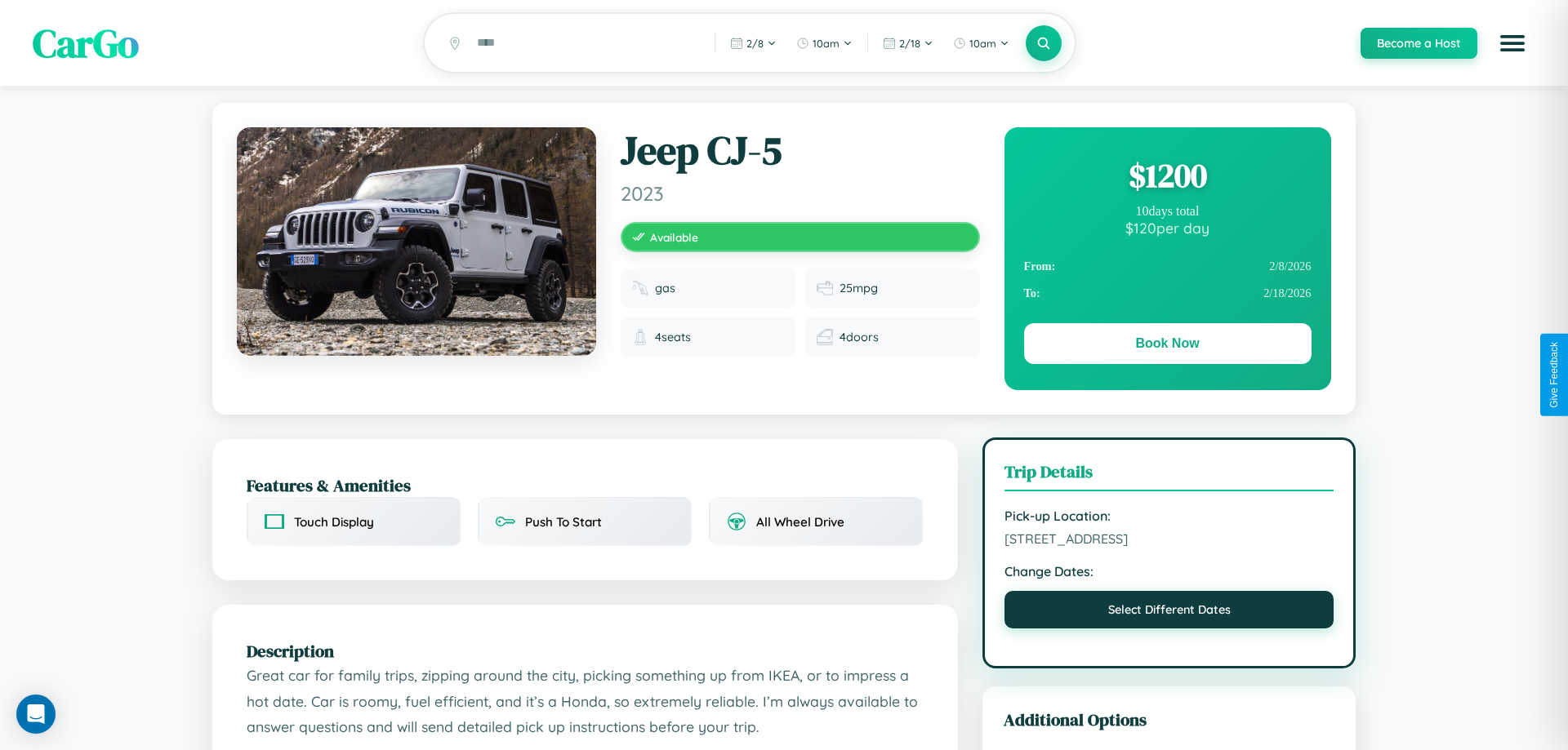
select select "*"
select select "****"
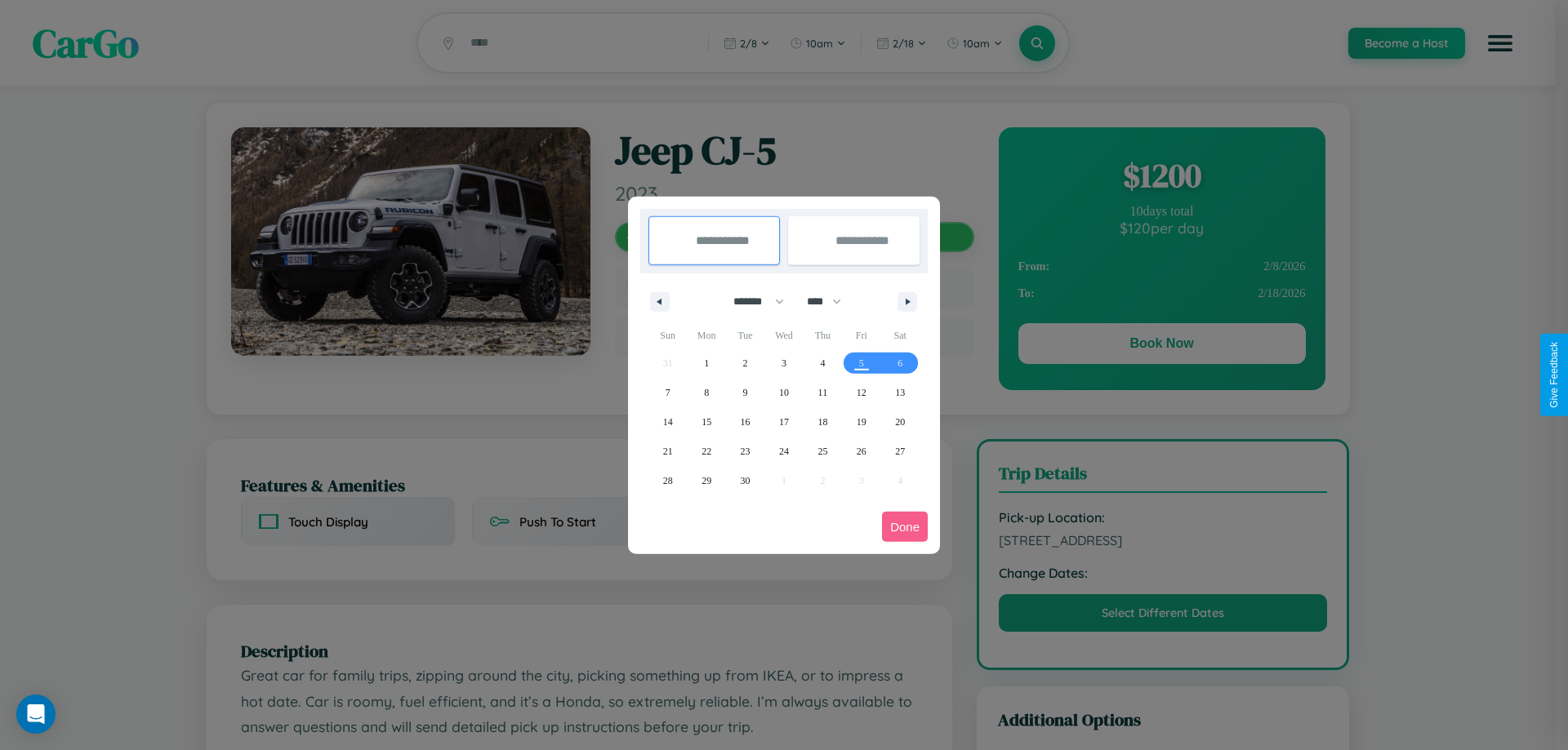
click at [751, 301] on select "******* ******** ***** ***** *** **** **** ****** ********* ******* ******** **…" at bounding box center [755, 302] width 70 height 27
select select "*"
drag, startPoint x: 832, startPoint y: 301, endPoint x: 784, endPoint y: 328, distance: 55.1
click at [832, 301] on select "**** **** **** **** **** **** **** **** **** **** **** **** **** **** **** ****…" at bounding box center [823, 302] width 49 height 27
select select "****"
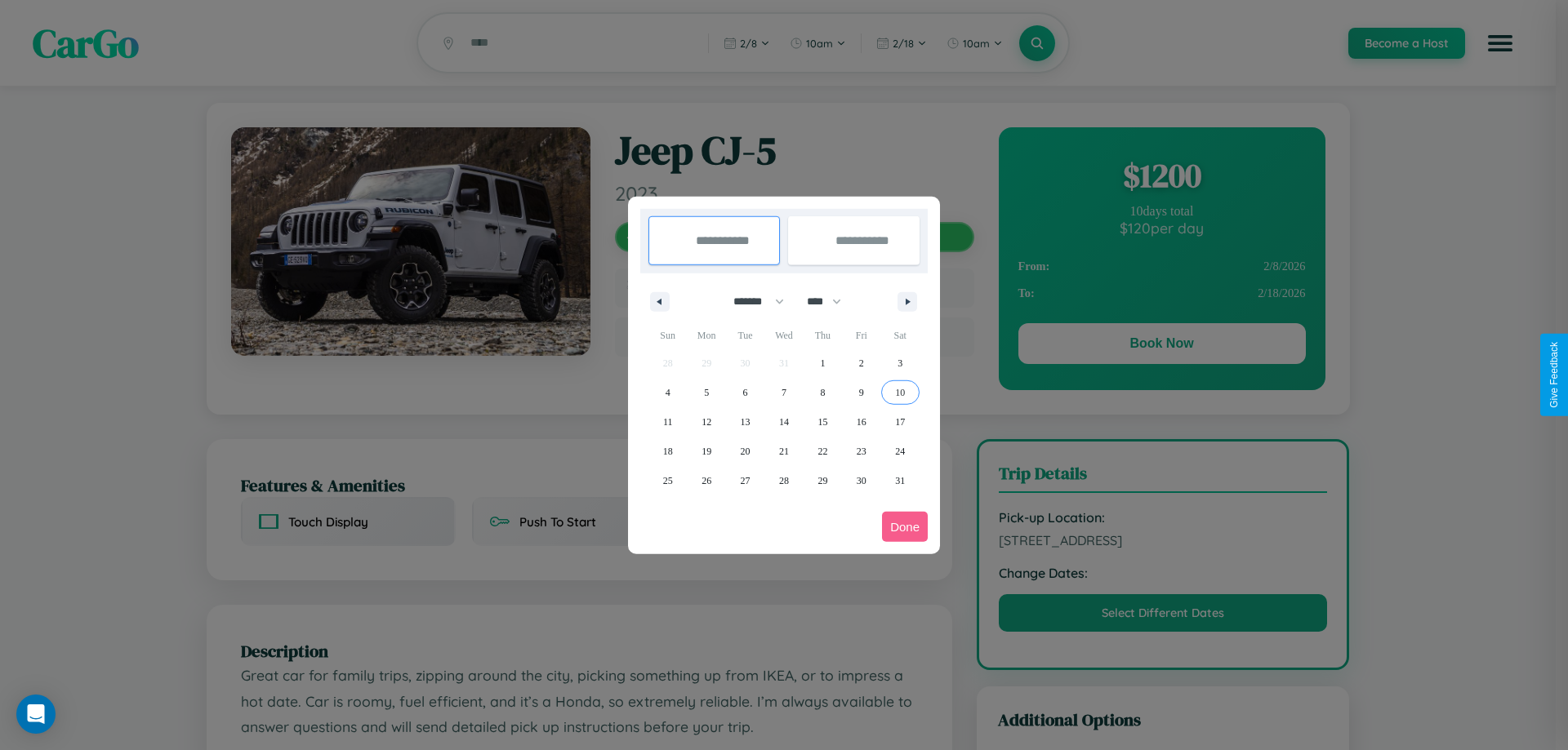
click at [900, 392] on span "10" at bounding box center [901, 392] width 10 height 29
type input "**********"
click at [783, 422] on span "14" at bounding box center [784, 422] width 10 height 29
type input "**********"
click at [905, 526] on button "Done" at bounding box center [905, 527] width 46 height 30
